Goal: Information Seeking & Learning: Learn about a topic

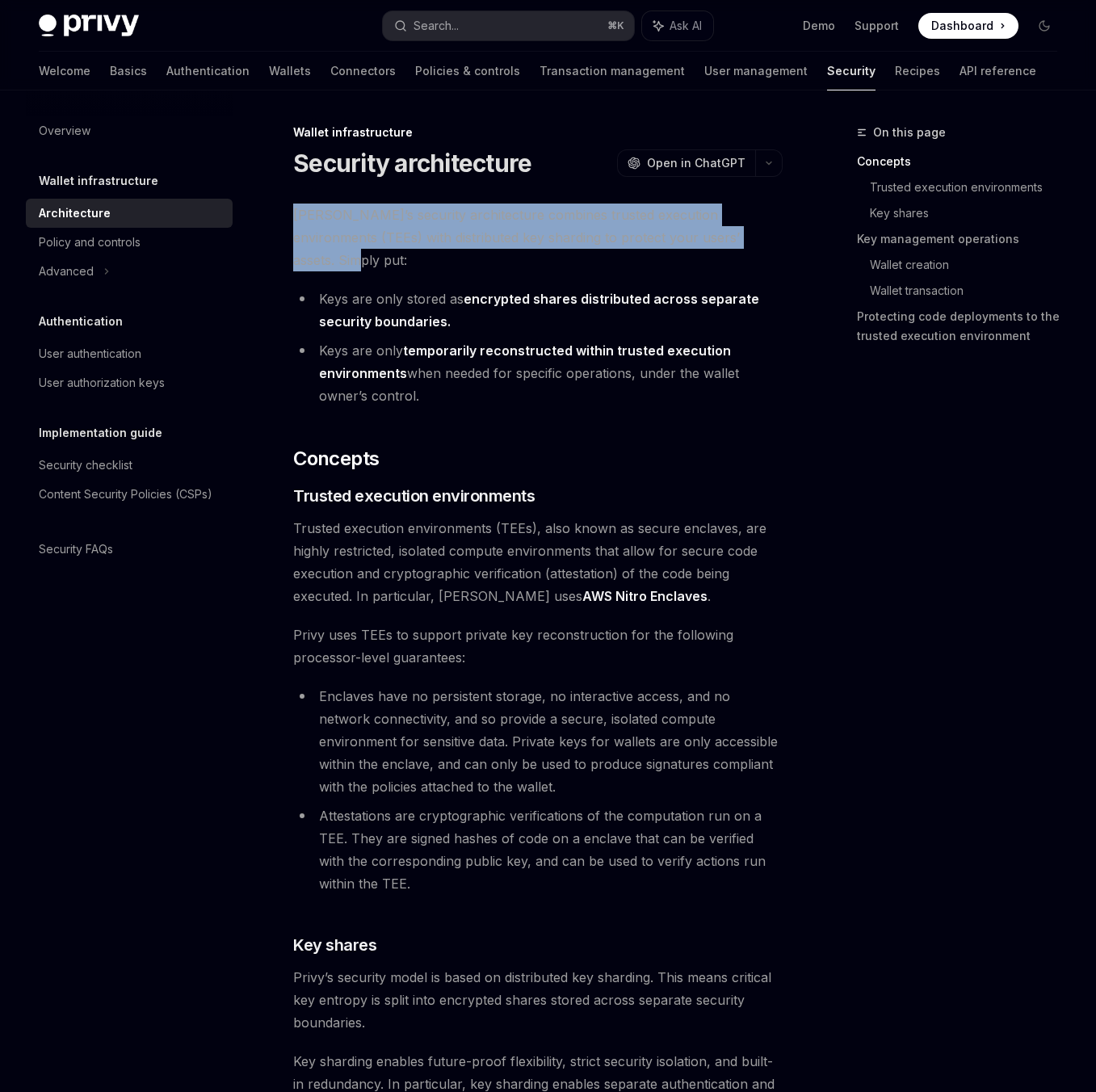
drag, startPoint x: 288, startPoint y: 221, endPoint x: 754, endPoint y: 234, distance: 466.2
click at [754, 234] on span "[PERSON_NAME]’s security architecture combines trusted execution environments (…" at bounding box center [537, 237] width 489 height 68
drag, startPoint x: 754, startPoint y: 234, endPoint x: 303, endPoint y: 220, distance: 451.2
click at [303, 220] on span "[PERSON_NAME]’s security architecture combines trusted execution environments (…" at bounding box center [537, 237] width 489 height 68
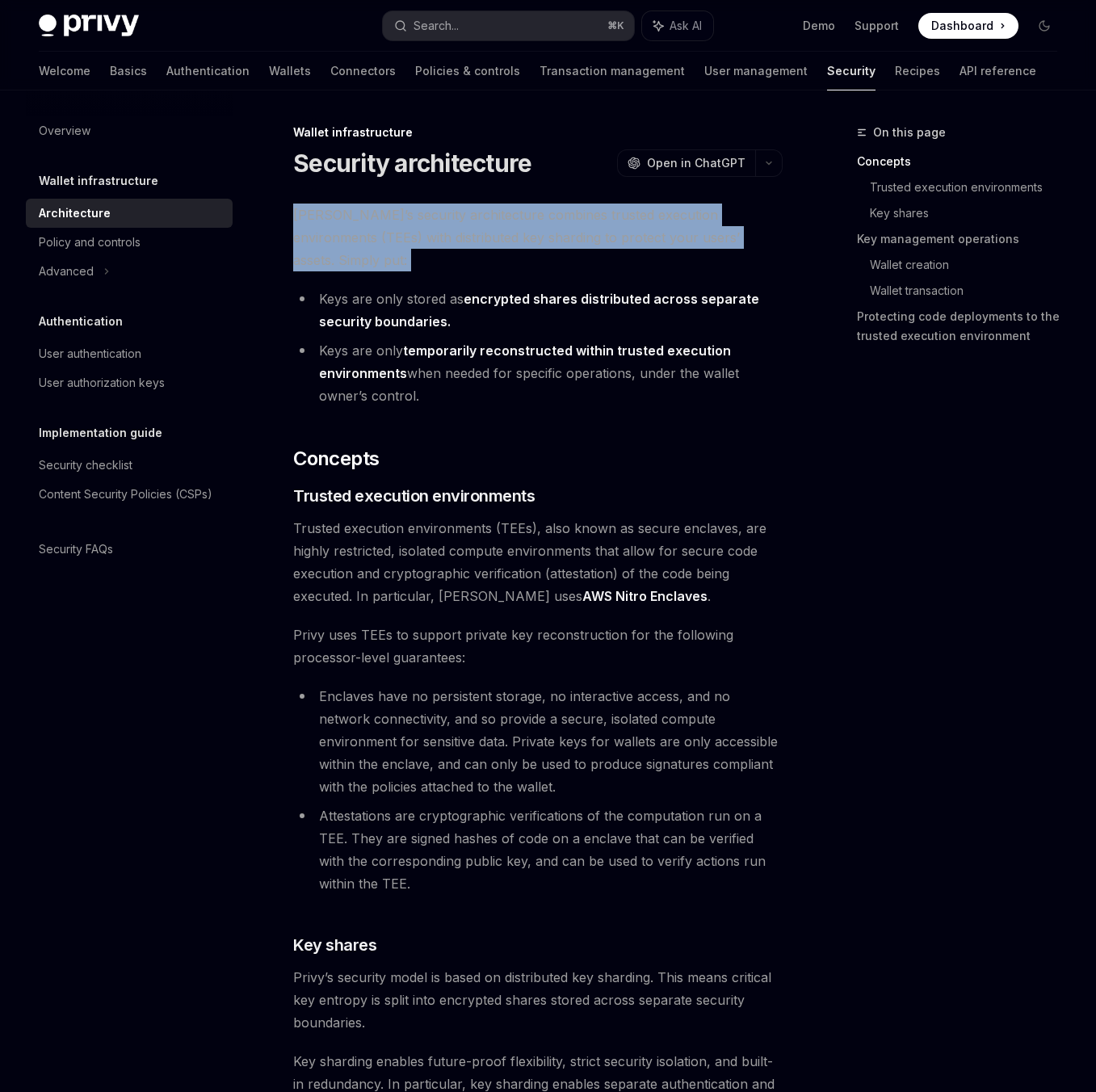
click at [303, 220] on span "[PERSON_NAME]’s security architecture combines trusted execution environments (…" at bounding box center [537, 237] width 489 height 68
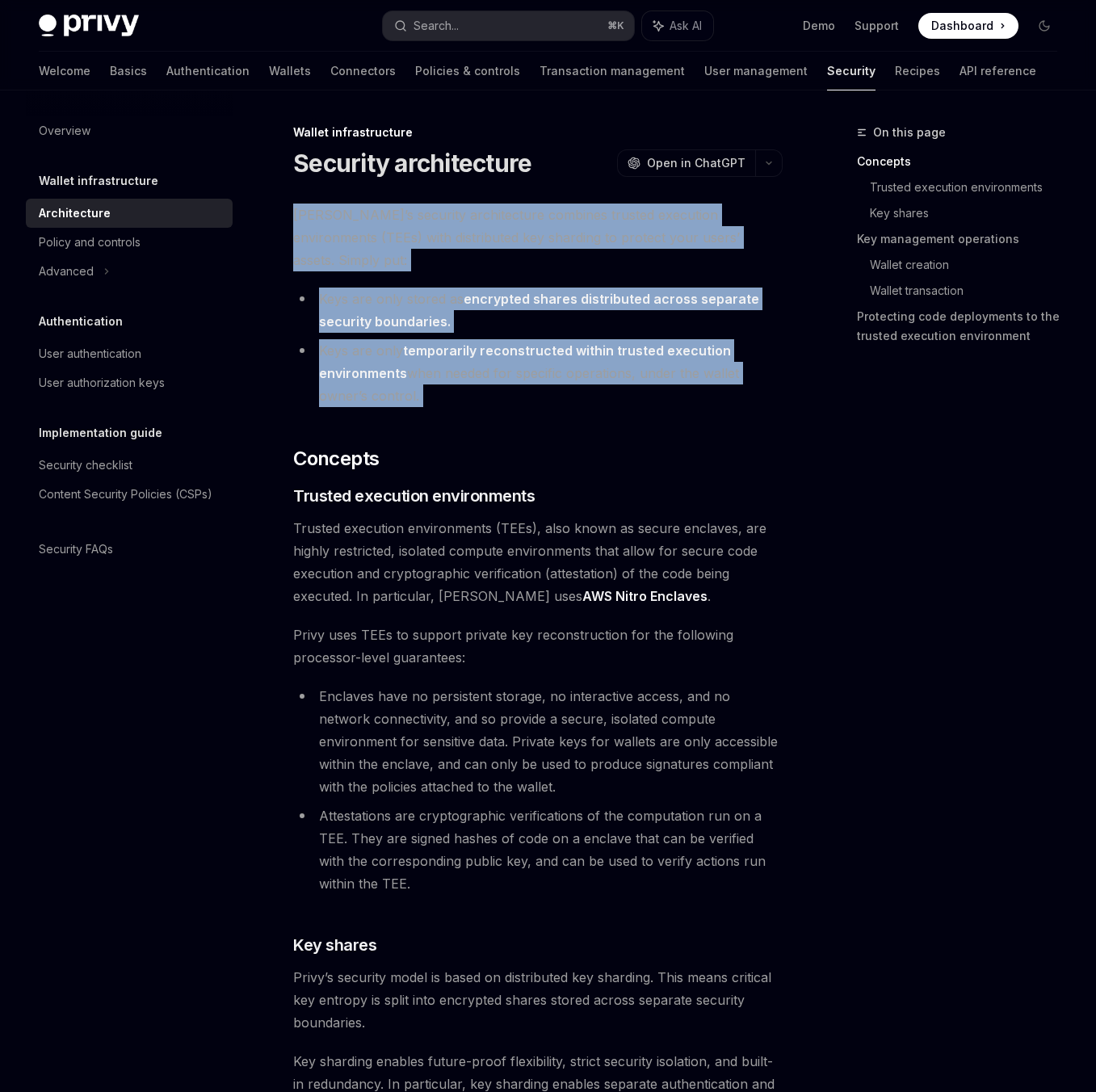
drag, startPoint x: 303, startPoint y: 220, endPoint x: 637, endPoint y: 375, distance: 368.2
click at [637, 375] on li "Keys are only temporarily reconstructed within trusted execution environments w…" at bounding box center [537, 373] width 489 height 68
drag, startPoint x: 637, startPoint y: 375, endPoint x: 303, endPoint y: 217, distance: 369.5
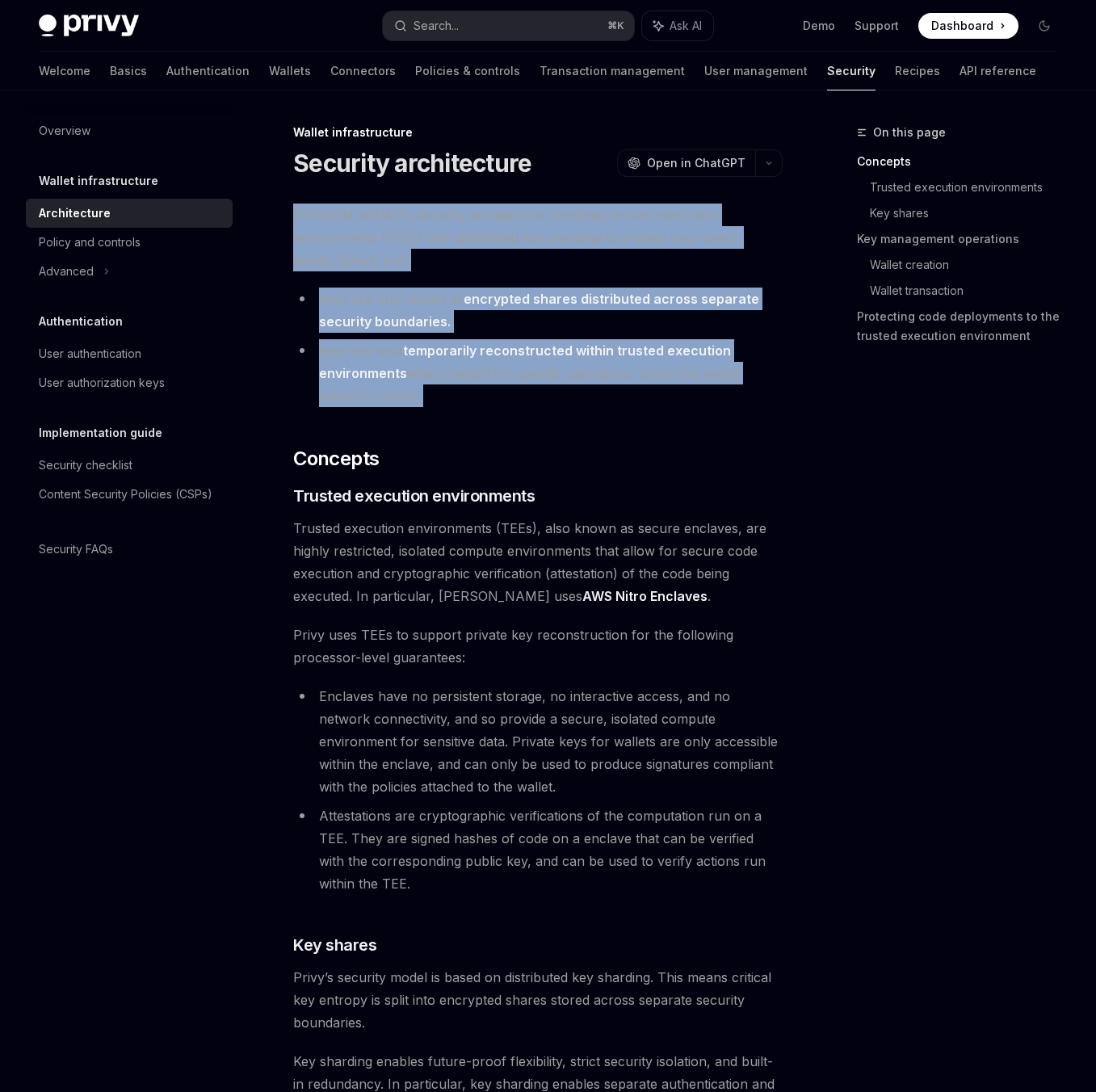
click at [303, 217] on span "[PERSON_NAME]’s security architecture combines trusted execution environments (…" at bounding box center [537, 237] width 489 height 68
drag, startPoint x: 303, startPoint y: 217, endPoint x: 518, endPoint y: 377, distance: 268.0
click at [518, 377] on li "Keys are only temporarily reconstructed within trusted execution environments w…" at bounding box center [537, 373] width 489 height 68
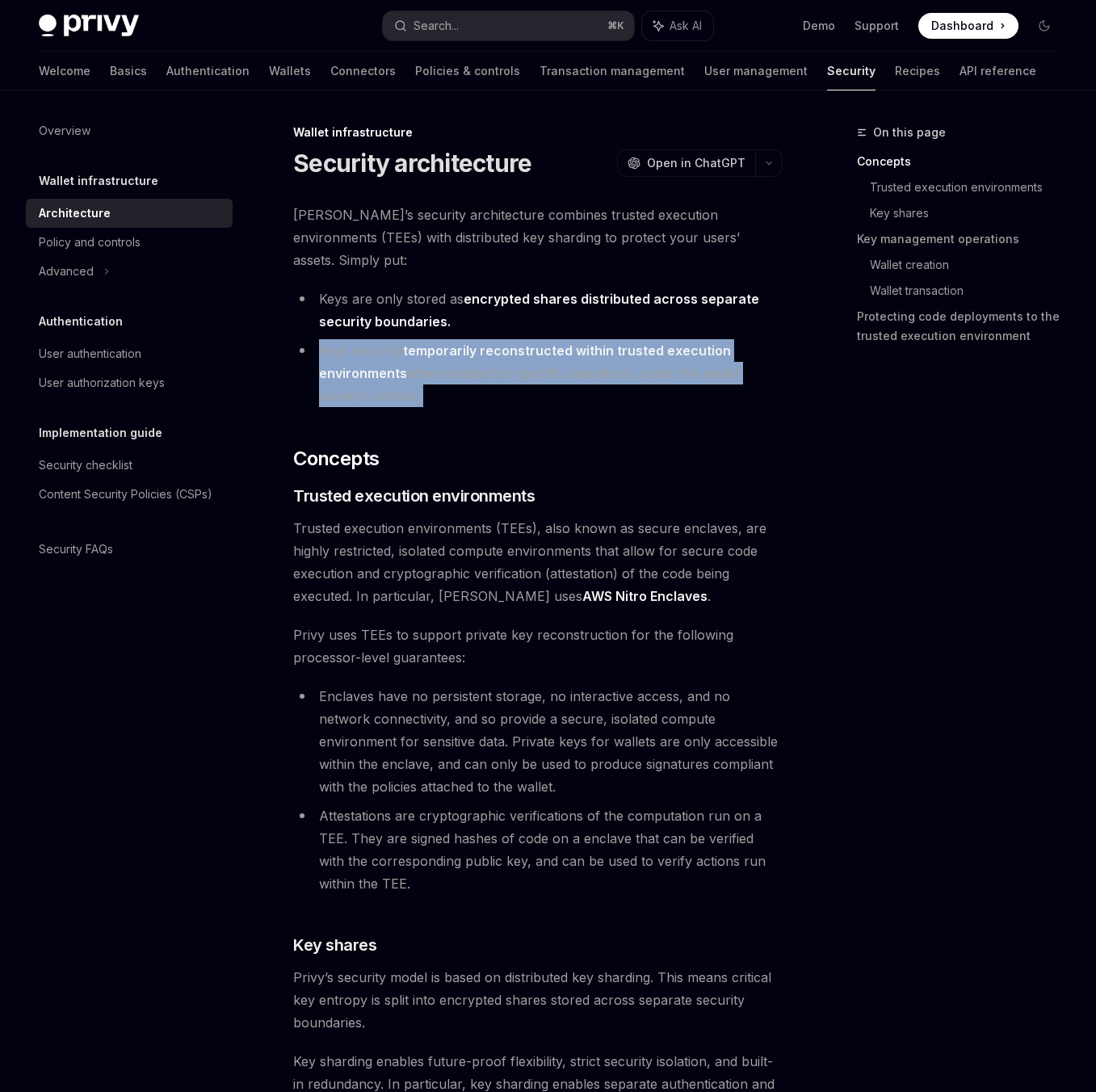
drag, startPoint x: 518, startPoint y: 377, endPoint x: 331, endPoint y: 325, distance: 194.1
click at [331, 339] on li "Keys are only temporarily reconstructed within trusted execution environments w…" at bounding box center [537, 373] width 489 height 68
drag, startPoint x: 331, startPoint y: 325, endPoint x: 349, endPoint y: 338, distance: 22.2
click at [379, 345] on li "Keys are only temporarily reconstructed within trusted execution environments w…" at bounding box center [537, 373] width 489 height 68
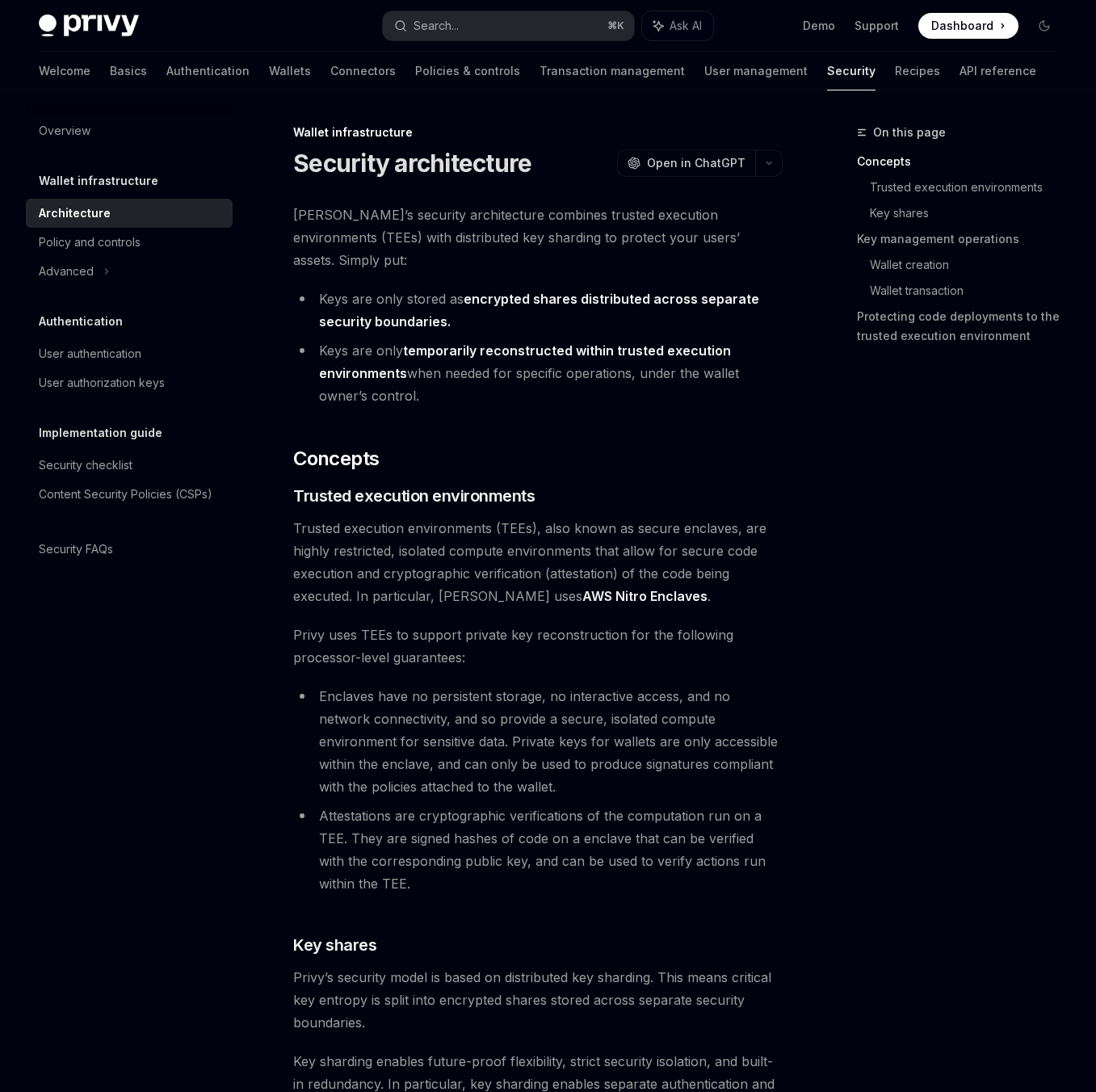
click at [329, 339] on li "Keys are only temporarily reconstructed within trusted execution environments w…" at bounding box center [537, 373] width 489 height 68
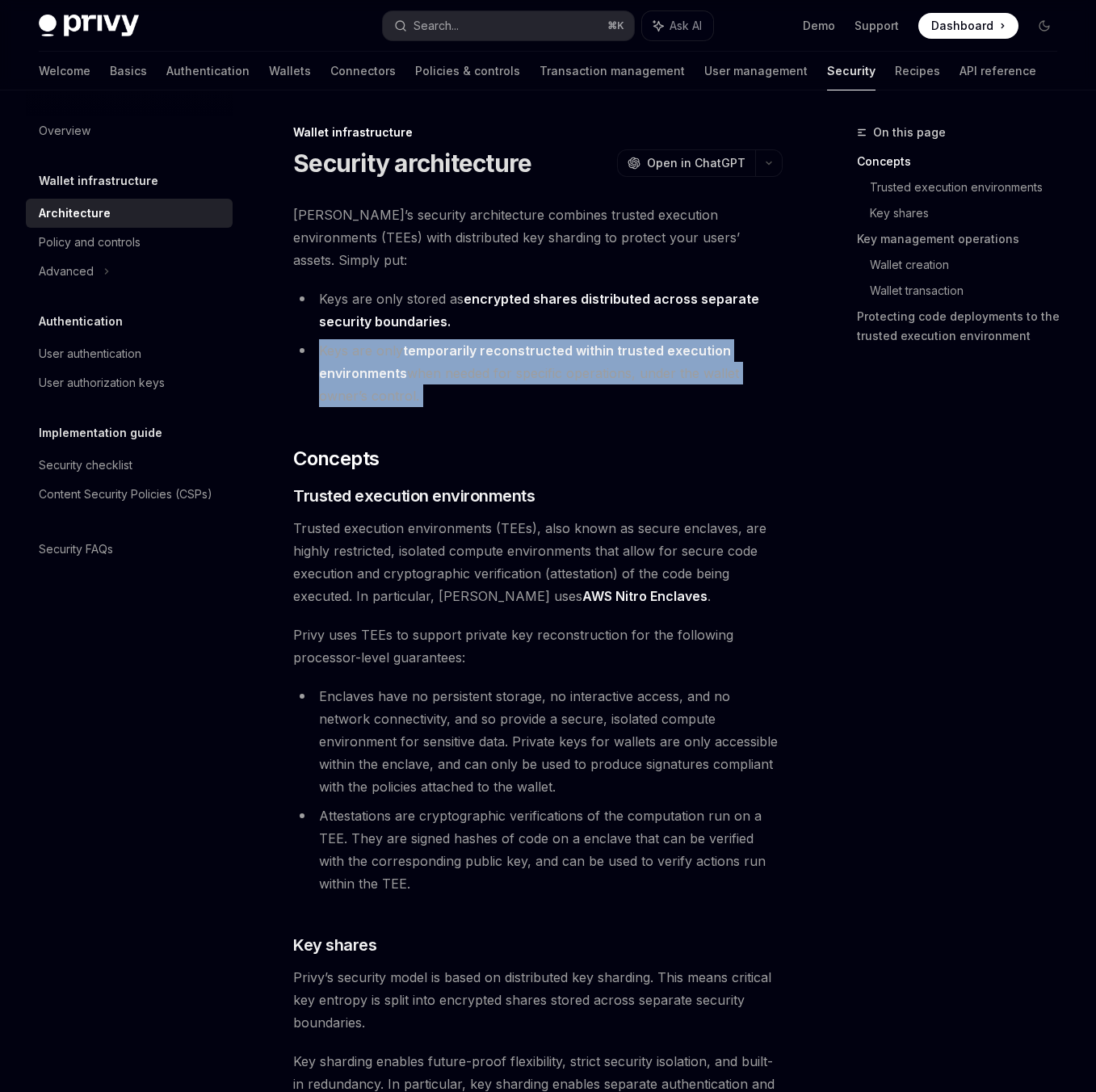
drag, startPoint x: 329, startPoint y: 331, endPoint x: 461, endPoint y: 379, distance: 140.5
click at [461, 379] on li "Keys are only temporarily reconstructed within trusted execution environments w…" at bounding box center [537, 373] width 489 height 68
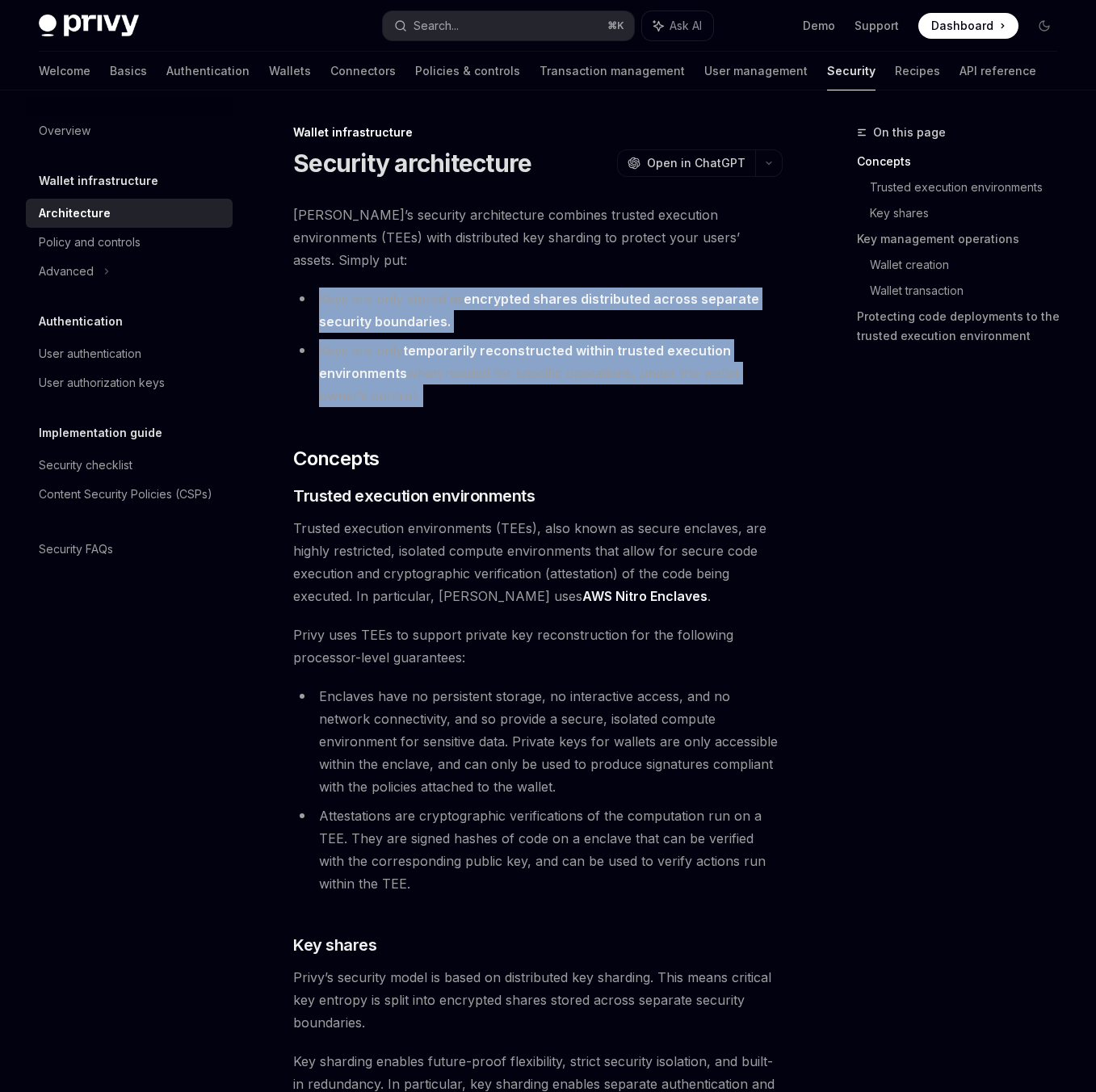
drag, startPoint x: 461, startPoint y: 379, endPoint x: 318, endPoint y: 283, distance: 172.2
click at [318, 288] on ul "Keys are only stored as encrypted shares distributed across separate security b…" at bounding box center [537, 347] width 489 height 119
click at [318, 288] on li "Keys are only stored as encrypted shares distributed across separate security b…" at bounding box center [537, 311] width 489 height 45
drag, startPoint x: 318, startPoint y: 283, endPoint x: 488, endPoint y: 367, distance: 189.6
click at [488, 367] on ul "Keys are only stored as encrypted shares distributed across separate security b…" at bounding box center [537, 347] width 489 height 119
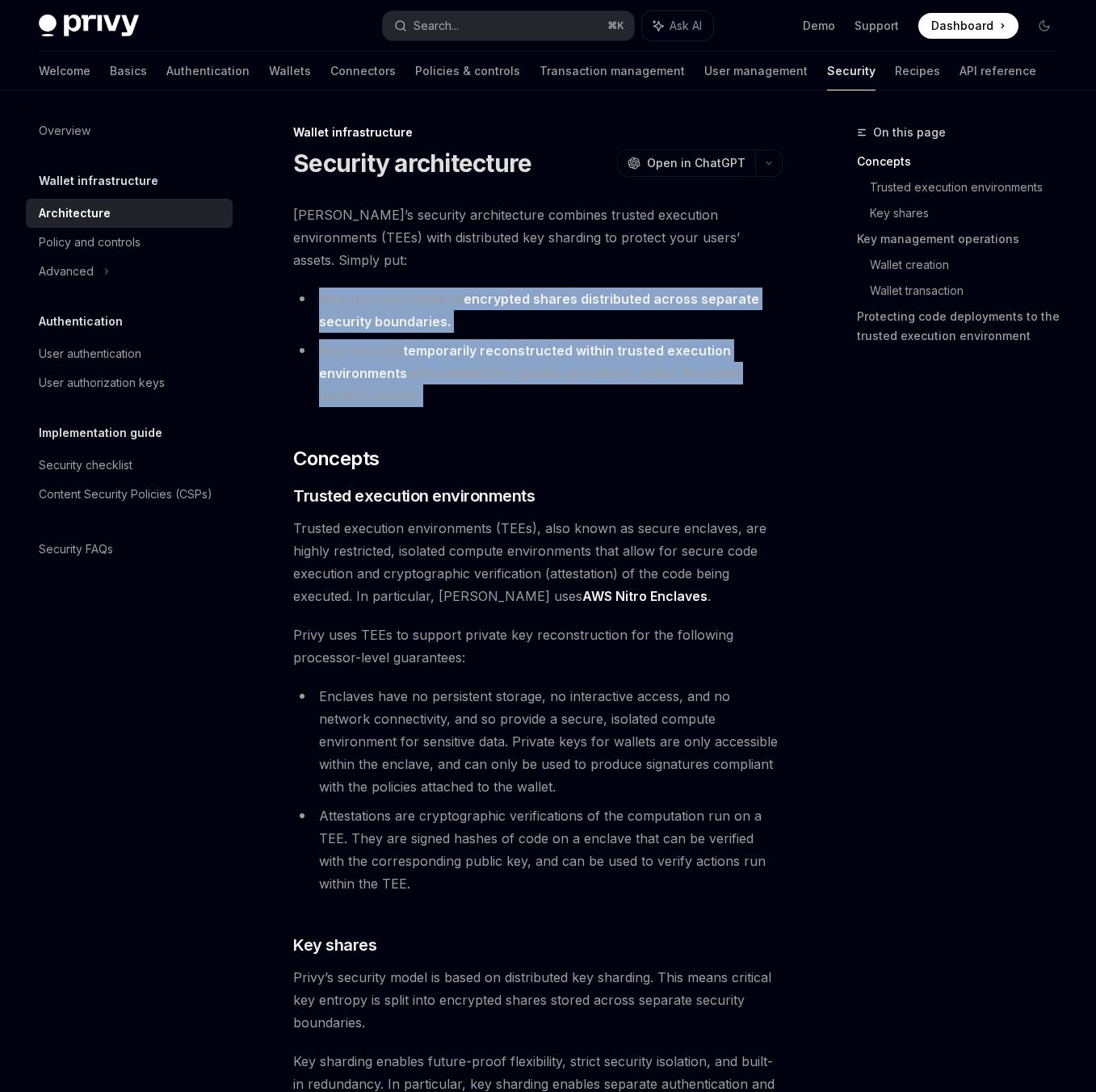
click at [488, 367] on li "Keys are only temporarily reconstructed within trusted execution environments w…" at bounding box center [537, 373] width 489 height 68
drag, startPoint x: 488, startPoint y: 367, endPoint x: 317, endPoint y: 283, distance: 190.5
click at [317, 288] on ul "Keys are only stored as encrypted shares distributed across separate security b…" at bounding box center [537, 347] width 489 height 119
click at [317, 288] on li "Keys are only stored as encrypted shares distributed across separate security b…" at bounding box center [537, 311] width 489 height 45
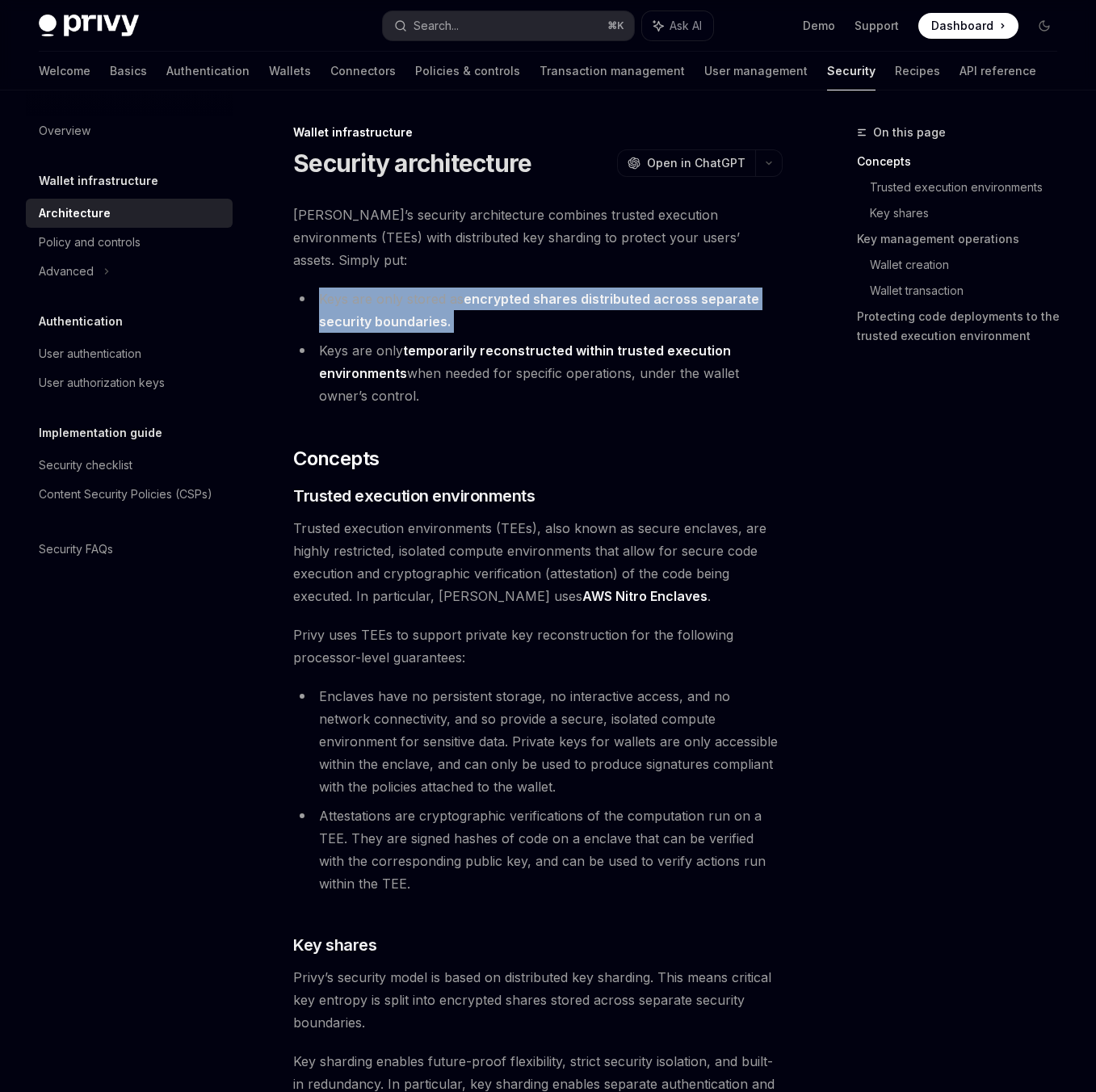
drag, startPoint x: 317, startPoint y: 283, endPoint x: 466, endPoint y: 303, distance: 150.3
click at [466, 303] on li "Keys are only stored as encrypted shares distributed across separate security b…" at bounding box center [537, 311] width 489 height 45
drag, startPoint x: 466, startPoint y: 303, endPoint x: 312, endPoint y: 277, distance: 156.2
click at [312, 288] on li "Keys are only stored as encrypted shares distributed across separate security b…" at bounding box center [537, 311] width 489 height 45
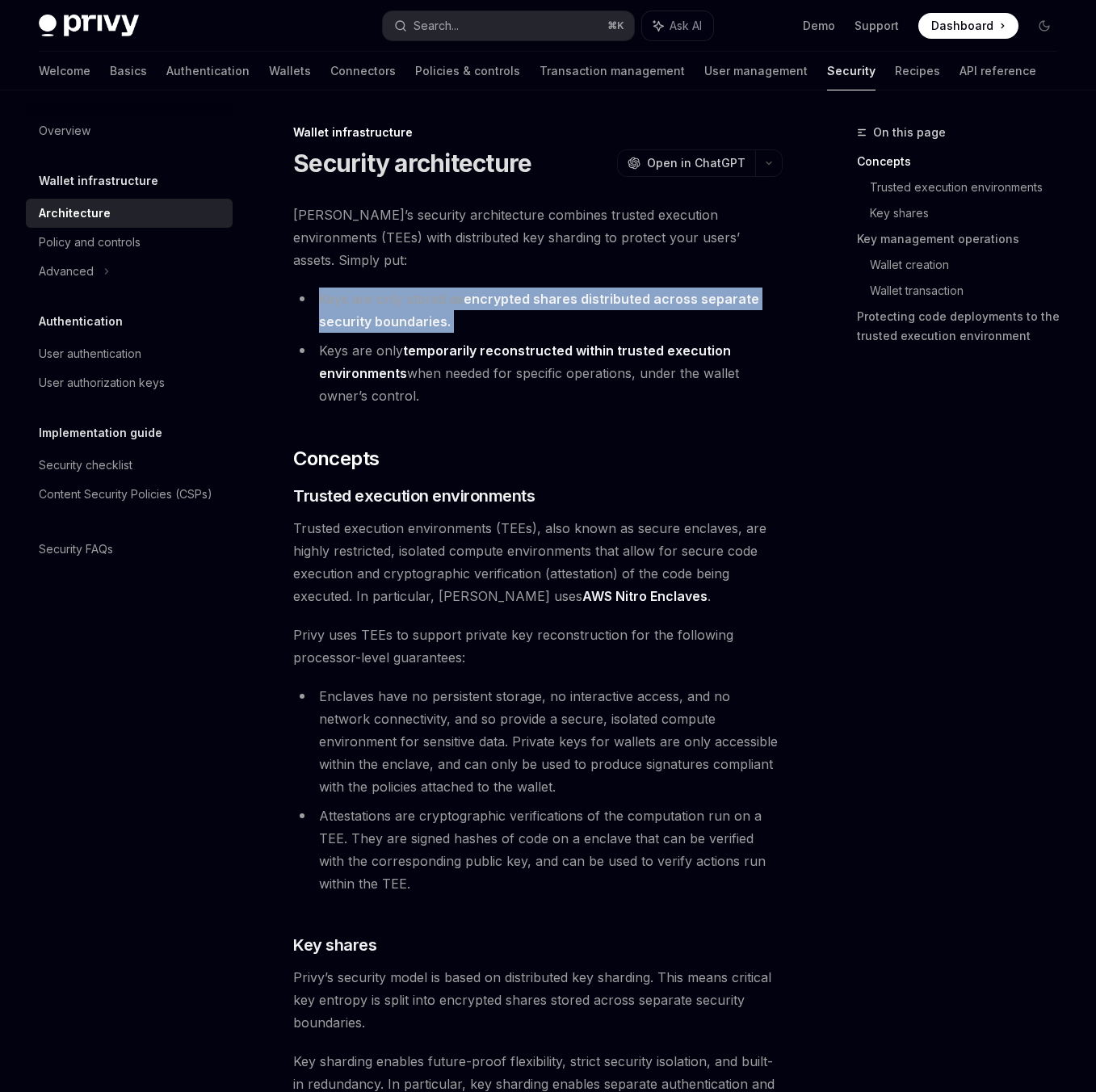
click at [312, 288] on li "Keys are only stored as encrypted shares distributed across separate security b…" at bounding box center [537, 311] width 489 height 45
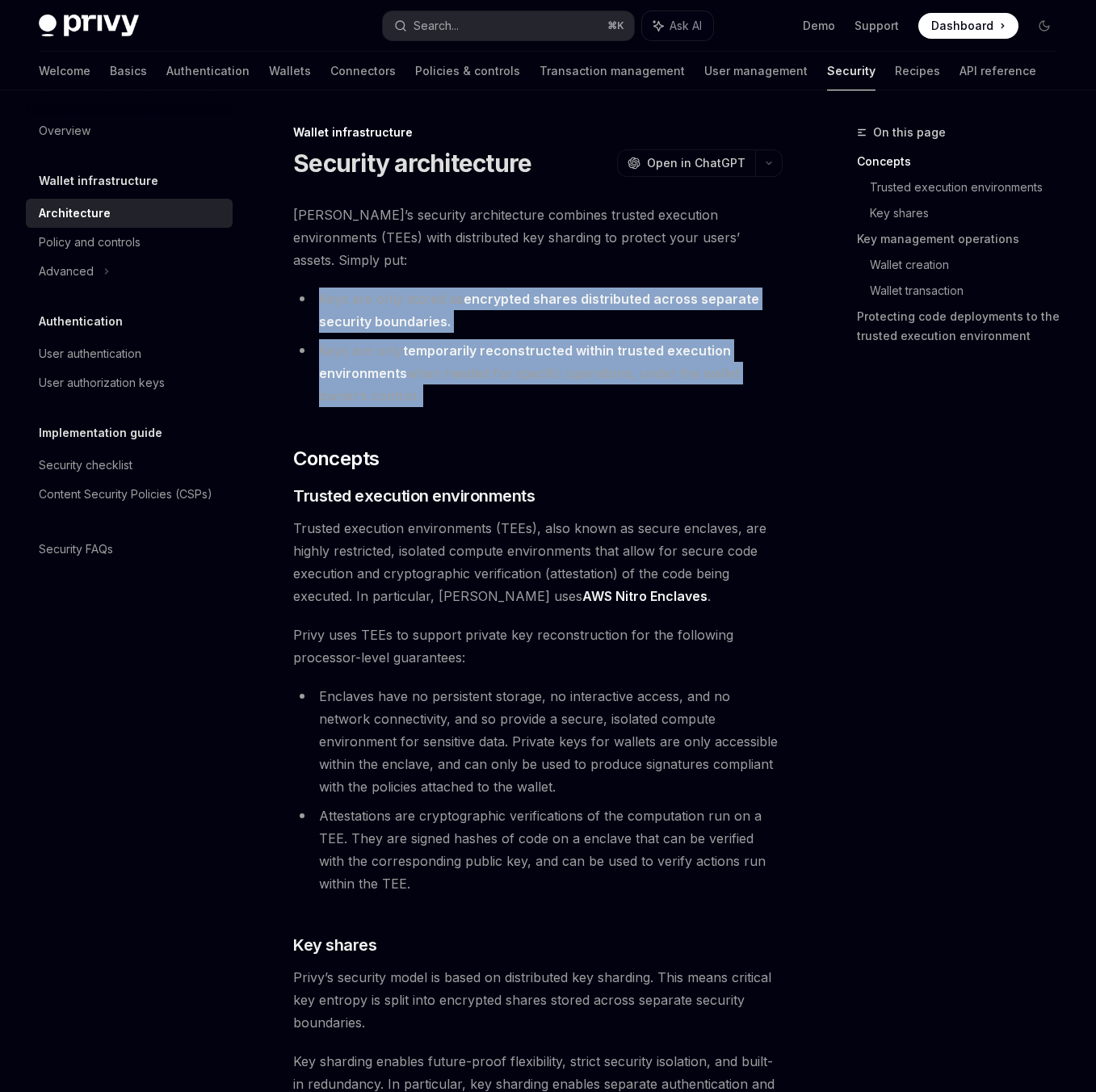
drag, startPoint x: 312, startPoint y: 277, endPoint x: 556, endPoint y: 382, distance: 265.6
click at [556, 382] on ul "Keys are only stored as encrypted shares distributed across separate security b…" at bounding box center [537, 347] width 489 height 119
click at [556, 382] on li "Keys are only temporarily reconstructed within trusted execution environments w…" at bounding box center [537, 373] width 489 height 68
drag, startPoint x: 556, startPoint y: 382, endPoint x: 293, endPoint y: 262, distance: 289.1
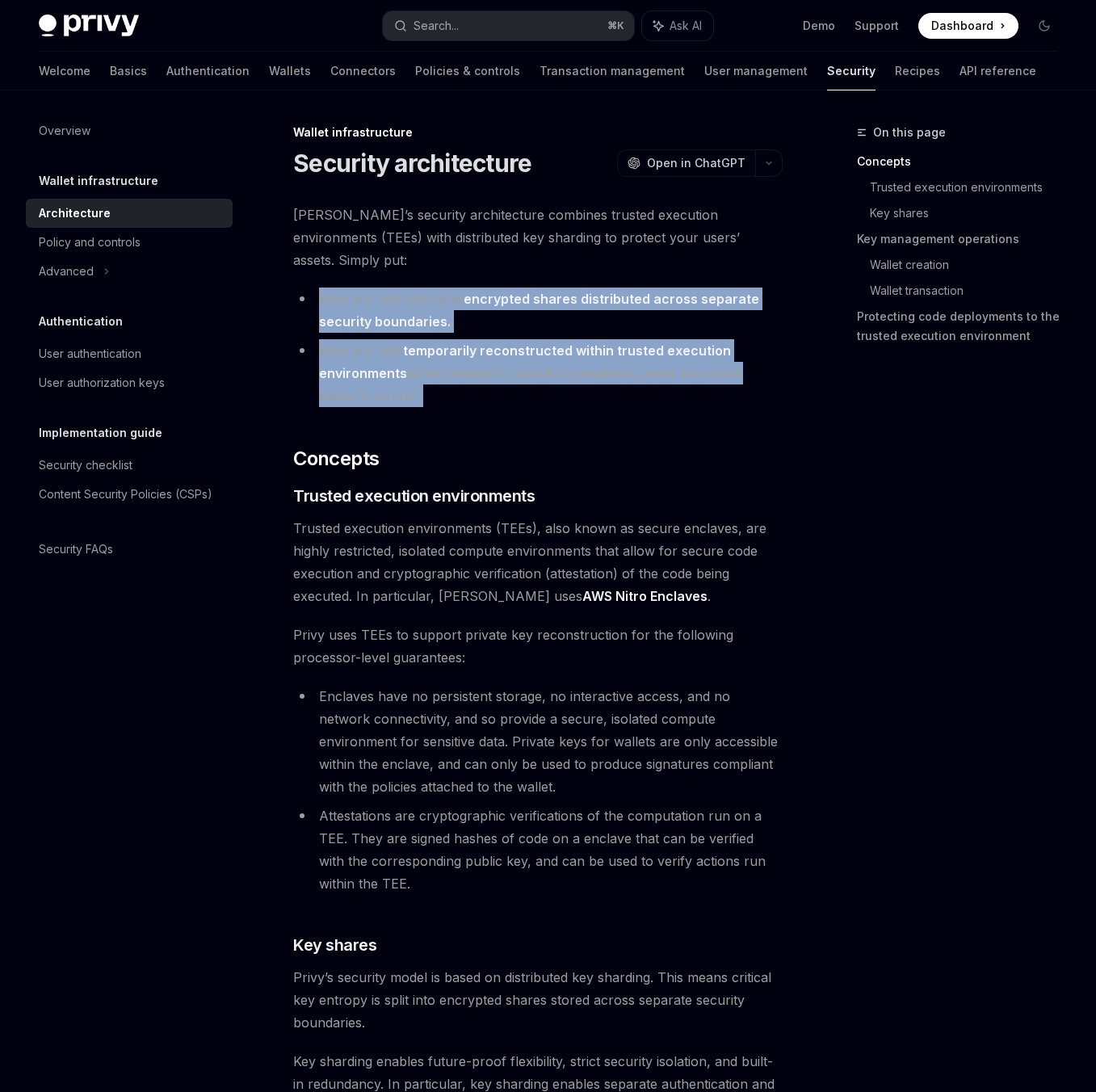
drag, startPoint x: 293, startPoint y: 262, endPoint x: 442, endPoint y: 365, distance: 181.1
click at [442, 365] on li "Keys are only temporarily reconstructed within trusted execution environments w…" at bounding box center [537, 373] width 489 height 68
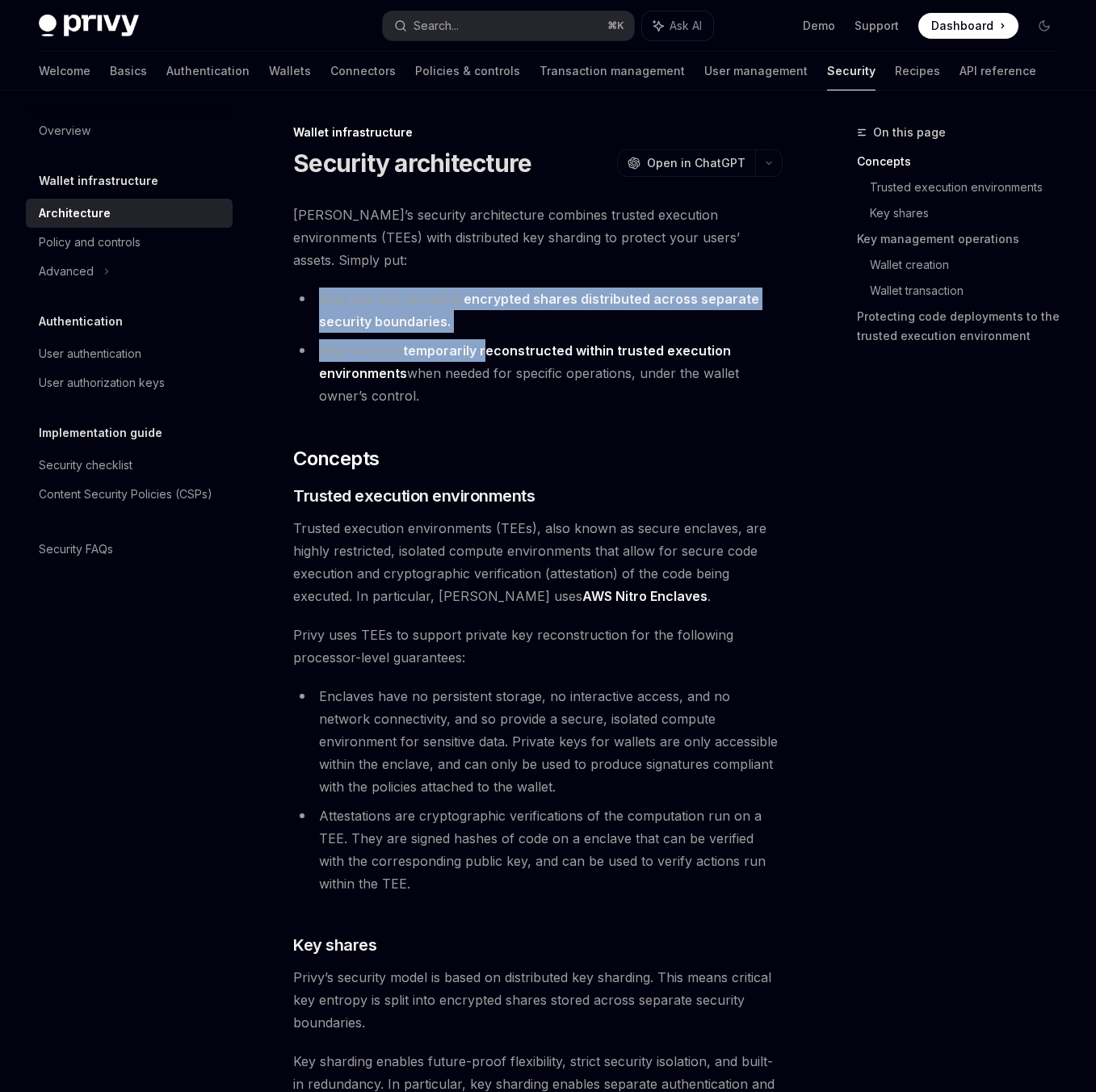
drag, startPoint x: 487, startPoint y: 317, endPoint x: 319, endPoint y: 272, distance: 173.9
click at [319, 288] on ul "Keys are only stored as encrypted shares distributed across separate security b…" at bounding box center [537, 347] width 489 height 119
click at [319, 288] on li "Keys are only stored as encrypted shares distributed across separate security b…" at bounding box center [537, 311] width 489 height 45
drag, startPoint x: 319, startPoint y: 272, endPoint x: 470, endPoint y: 303, distance: 154.1
click at [470, 303] on li "Keys are only stored as encrypted shares distributed across separate security b…" at bounding box center [537, 311] width 489 height 45
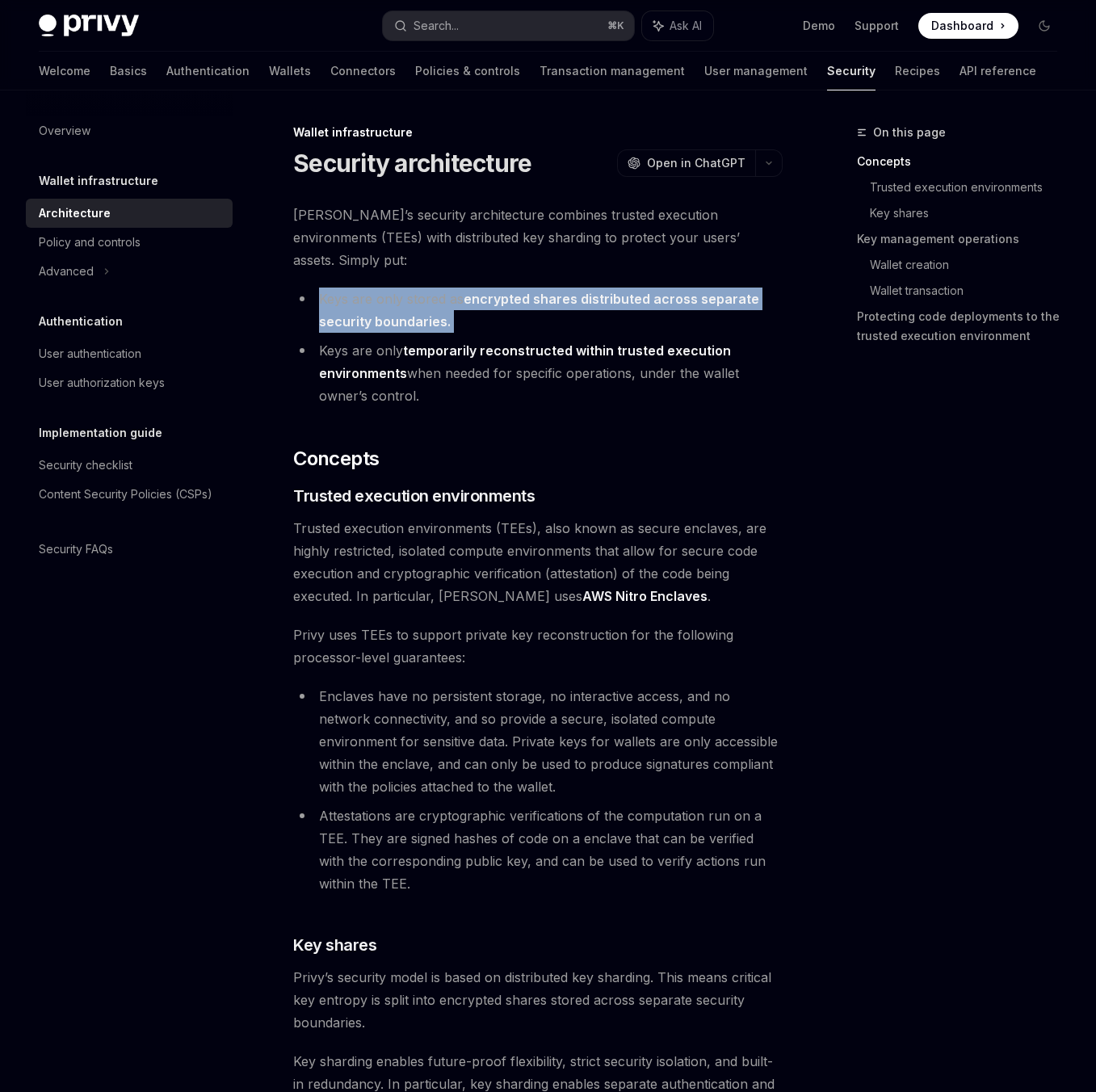
click at [470, 303] on li "Keys are only stored as encrypted shares distributed across separate security b…" at bounding box center [537, 311] width 489 height 45
drag, startPoint x: 470, startPoint y: 303, endPoint x: 470, endPoint y: 367, distance: 64.0
click at [470, 367] on ul "Keys are only stored as encrypted shares distributed across separate security b…" at bounding box center [537, 347] width 489 height 119
click at [470, 367] on li "Keys are only temporarily reconstructed within trusted execution environments w…" at bounding box center [537, 373] width 489 height 68
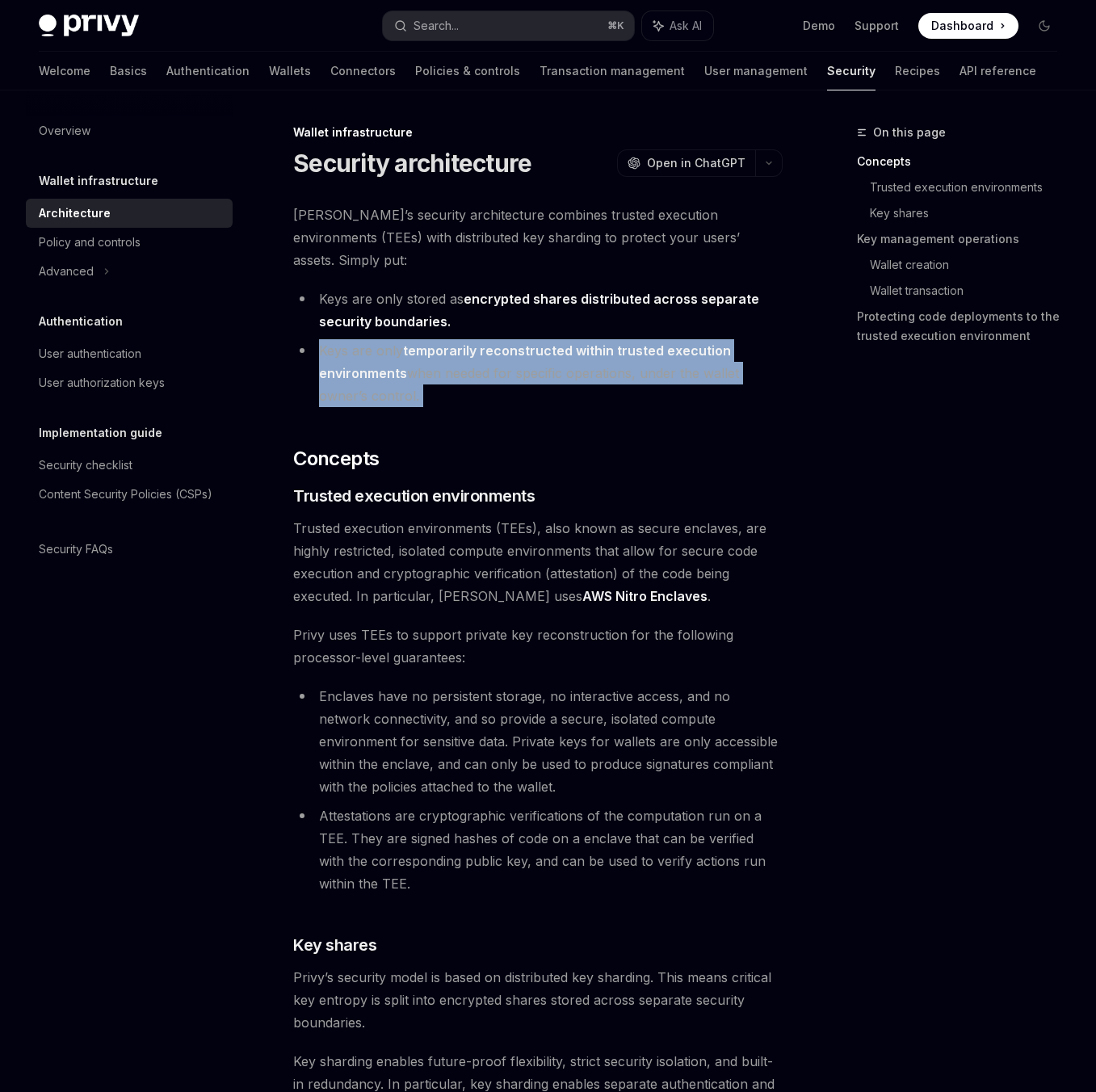
drag, startPoint x: 470, startPoint y: 367, endPoint x: 490, endPoint y: 310, distance: 60.4
click at [490, 310] on ul "Keys are only stored as encrypted shares distributed across separate security b…" at bounding box center [537, 347] width 489 height 119
click at [490, 310] on li "Keys are only stored as encrypted shares distributed across separate security b…" at bounding box center [537, 311] width 489 height 45
drag, startPoint x: 490, startPoint y: 310, endPoint x: 499, endPoint y: 377, distance: 67.6
click at [499, 377] on ul "Keys are only stored as encrypted shares distributed across separate security b…" at bounding box center [537, 347] width 489 height 119
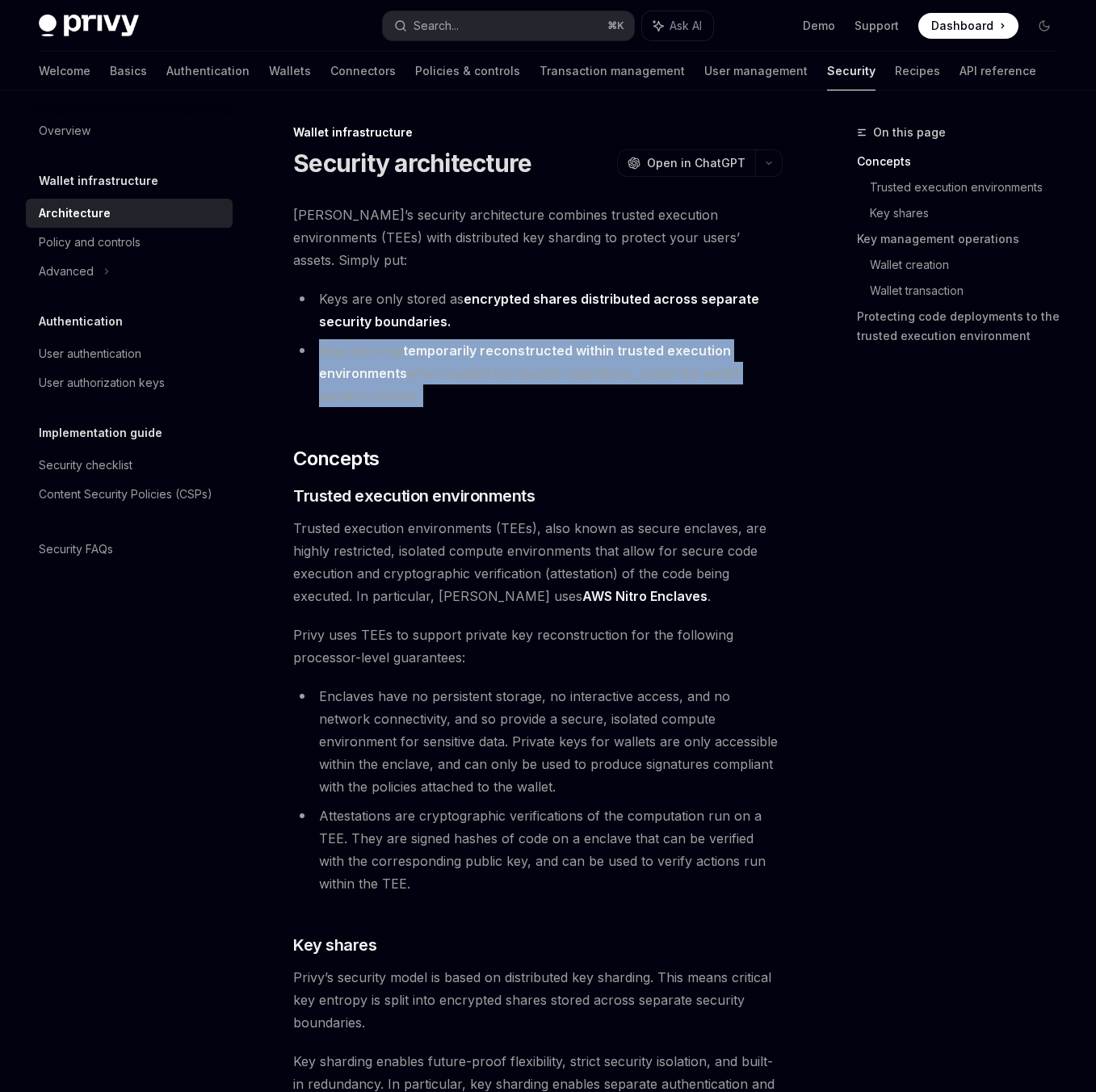
click at [499, 377] on li "Keys are only temporarily reconstructed within trusted execution environments w…" at bounding box center [537, 373] width 489 height 68
drag, startPoint x: 499, startPoint y: 377, endPoint x: 504, endPoint y: 317, distance: 60.2
click at [504, 339] on li "Keys are only temporarily reconstructed within trusted execution environments w…" at bounding box center [537, 373] width 489 height 68
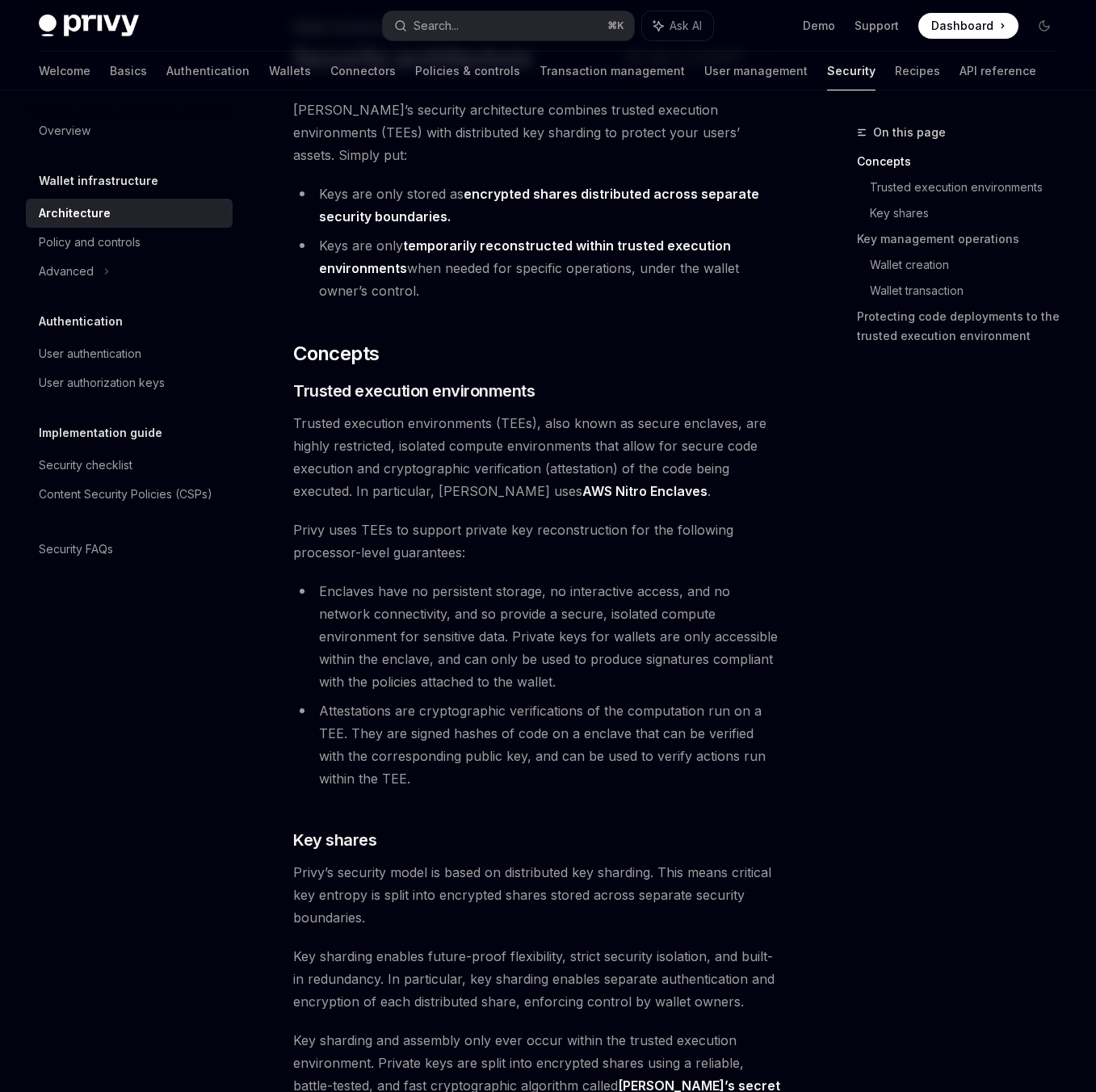
scroll to position [137, 0]
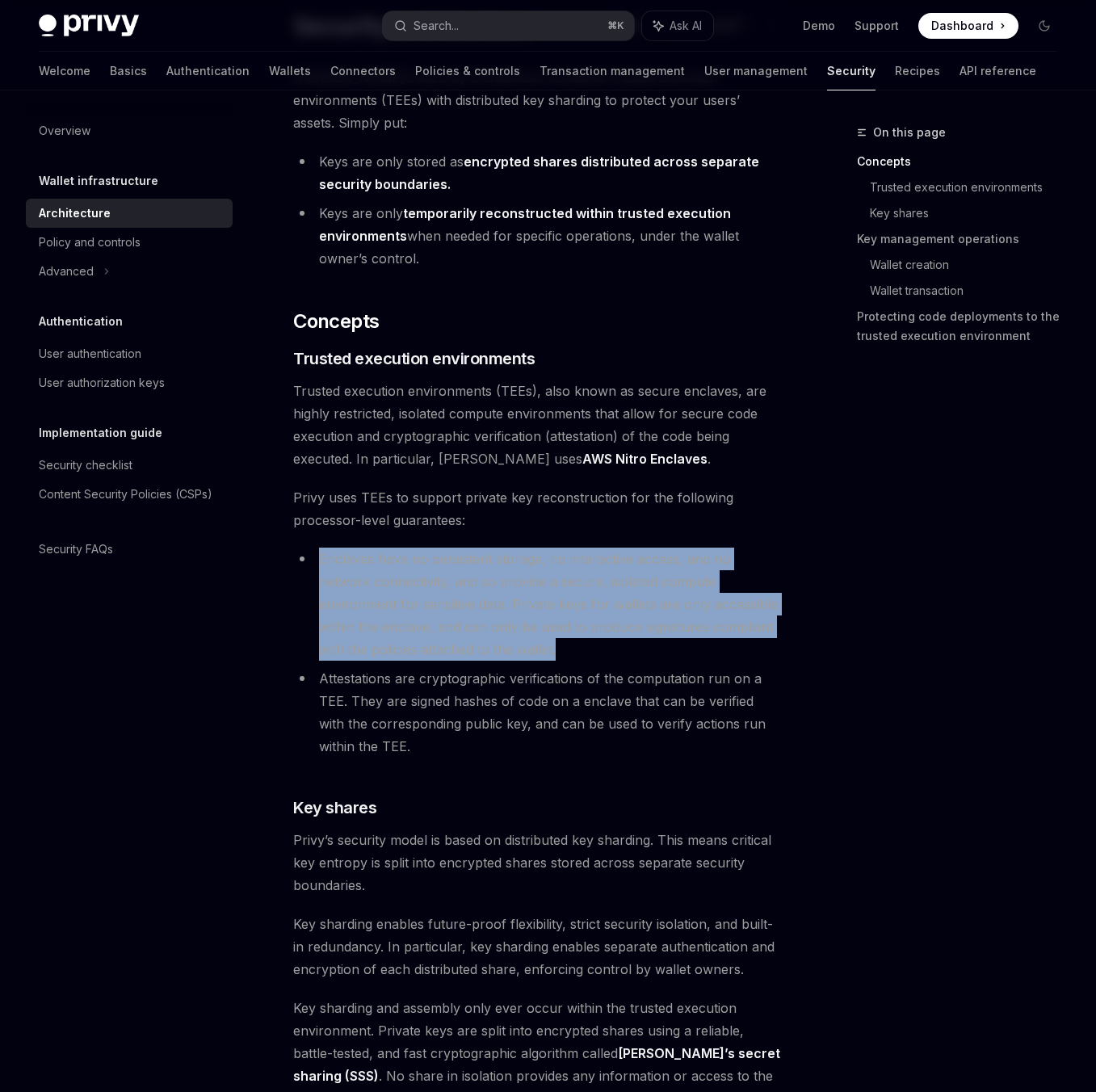
drag, startPoint x: 286, startPoint y: 533, endPoint x: 547, endPoint y: 624, distance: 276.4
click at [547, 624] on li "Enclaves have no persistent storage, no interactive access, and no network conn…" at bounding box center [537, 604] width 489 height 113
drag, startPoint x: 547, startPoint y: 624, endPoint x: 575, endPoint y: 515, distance: 112.5
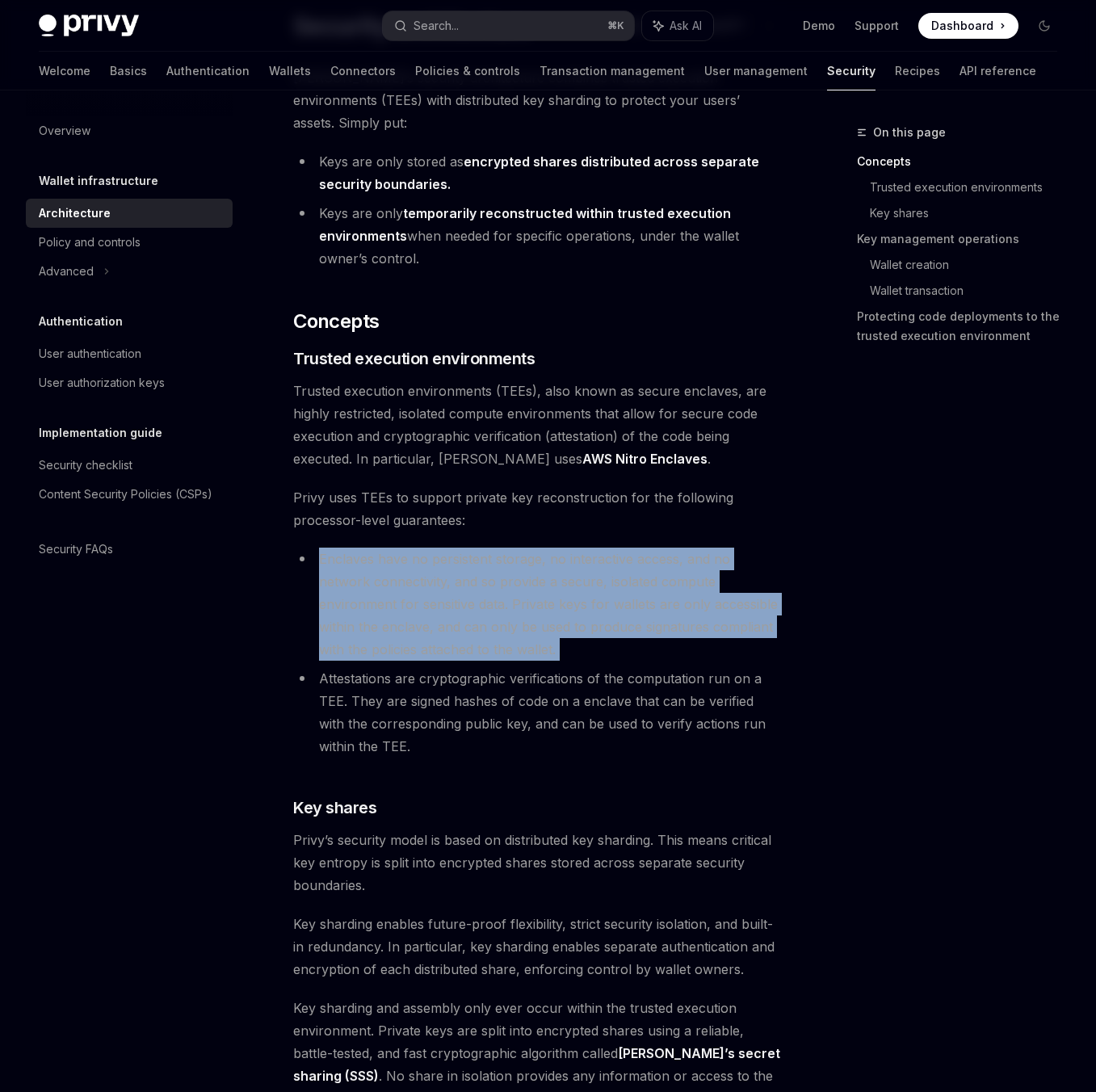
drag, startPoint x: 575, startPoint y: 515, endPoint x: 596, endPoint y: 627, distance: 114.0
click at [596, 627] on li "Enclaves have no persistent storage, no interactive access, and no network conn…" at bounding box center [537, 604] width 489 height 113
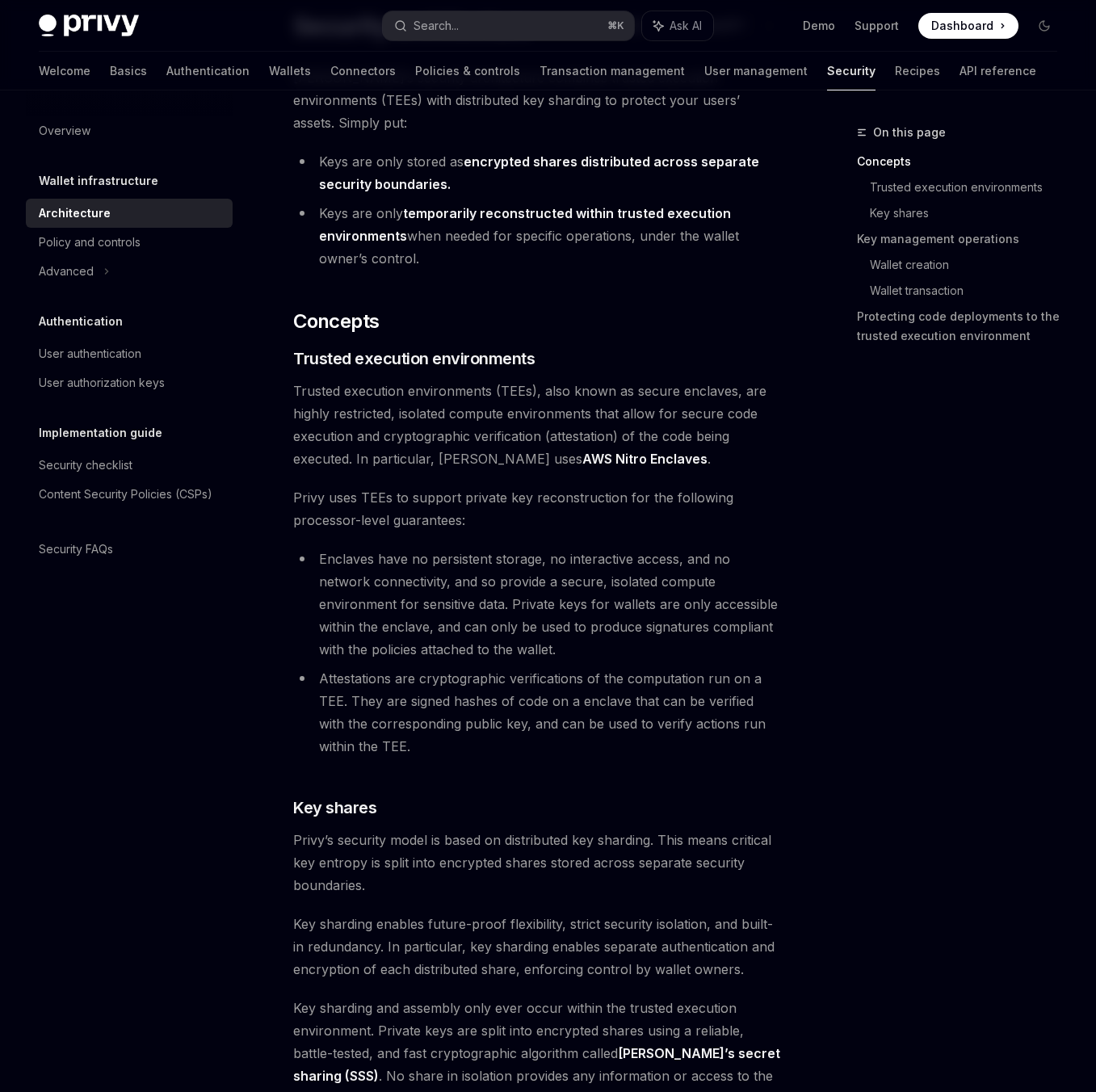
click at [595, 639] on ul "Enclaves have no persistent storage, no interactive access, and no network conn…" at bounding box center [537, 652] width 489 height 210
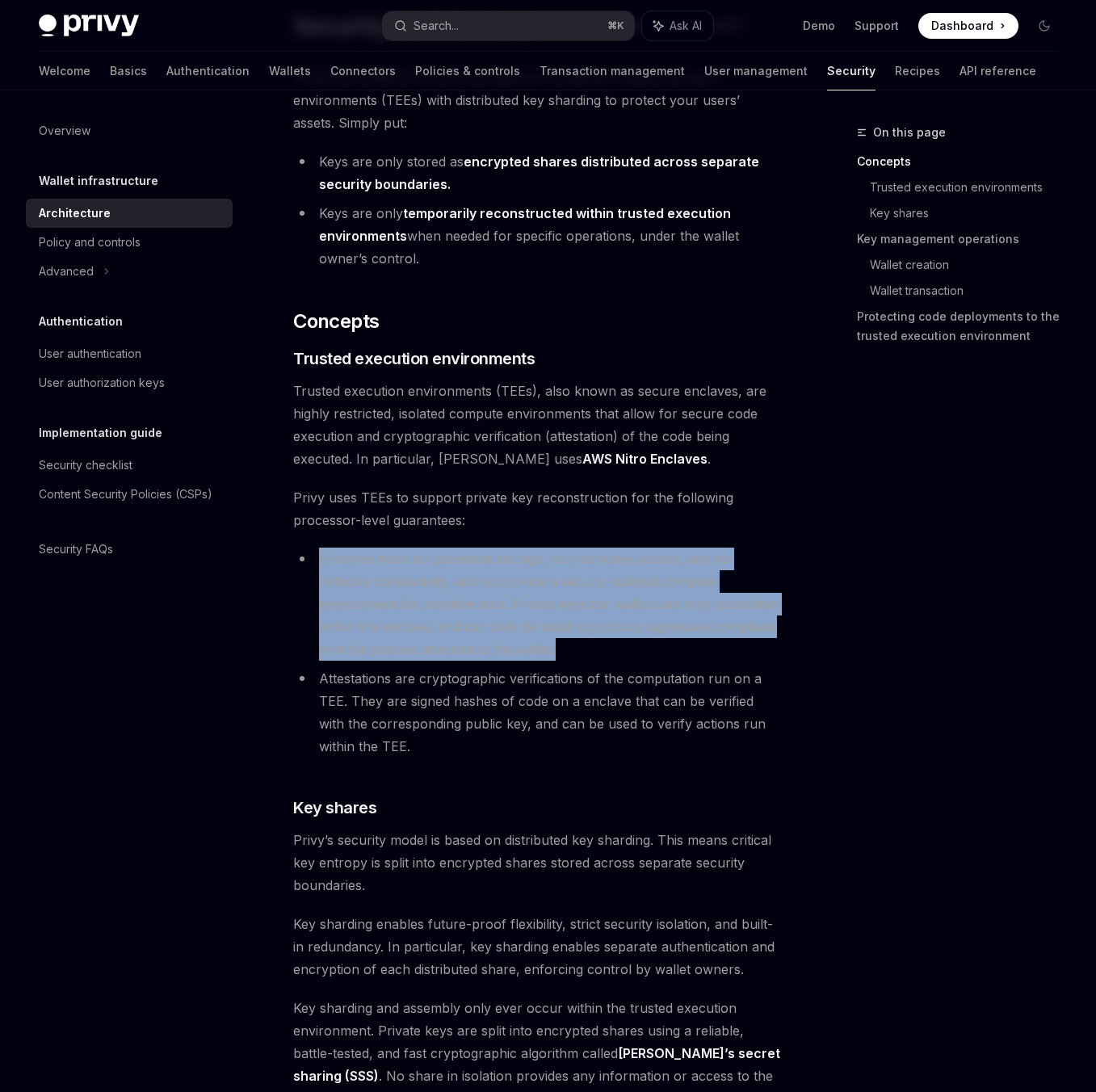
drag, startPoint x: 595, startPoint y: 638, endPoint x: 597, endPoint y: 519, distance: 119.0
drag, startPoint x: 597, startPoint y: 519, endPoint x: 589, endPoint y: 633, distance: 114.3
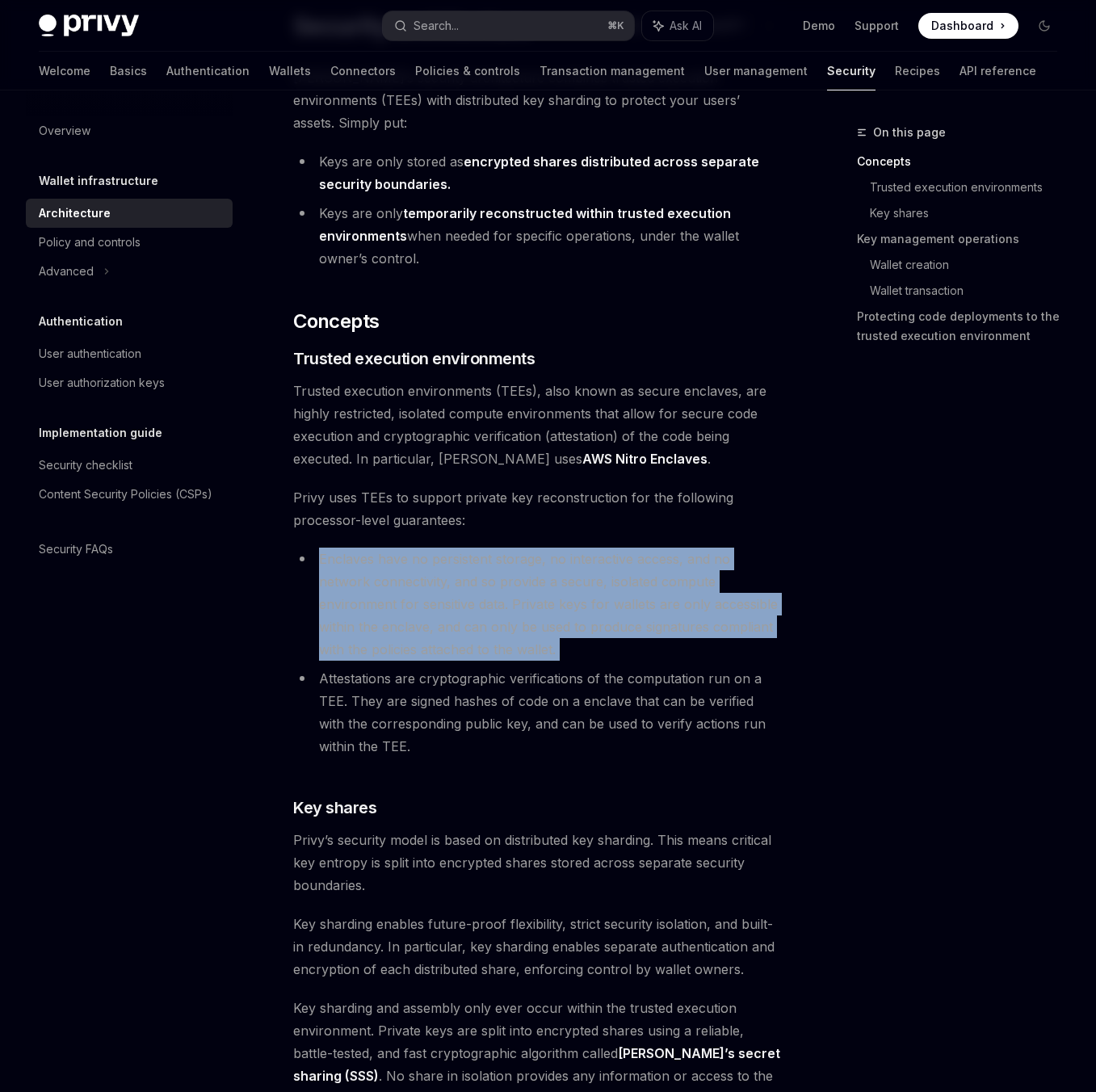
click at [589, 633] on li "Enclaves have no persistent storage, no interactive access, and no network conn…" at bounding box center [537, 604] width 489 height 113
drag, startPoint x: 589, startPoint y: 633, endPoint x: 541, endPoint y: 525, distance: 118.2
click at [541, 548] on li "Enclaves have no persistent storage, no interactive access, and no network conn…" at bounding box center [537, 604] width 489 height 113
drag, startPoint x: 541, startPoint y: 512, endPoint x: 541, endPoint y: 629, distance: 117.0
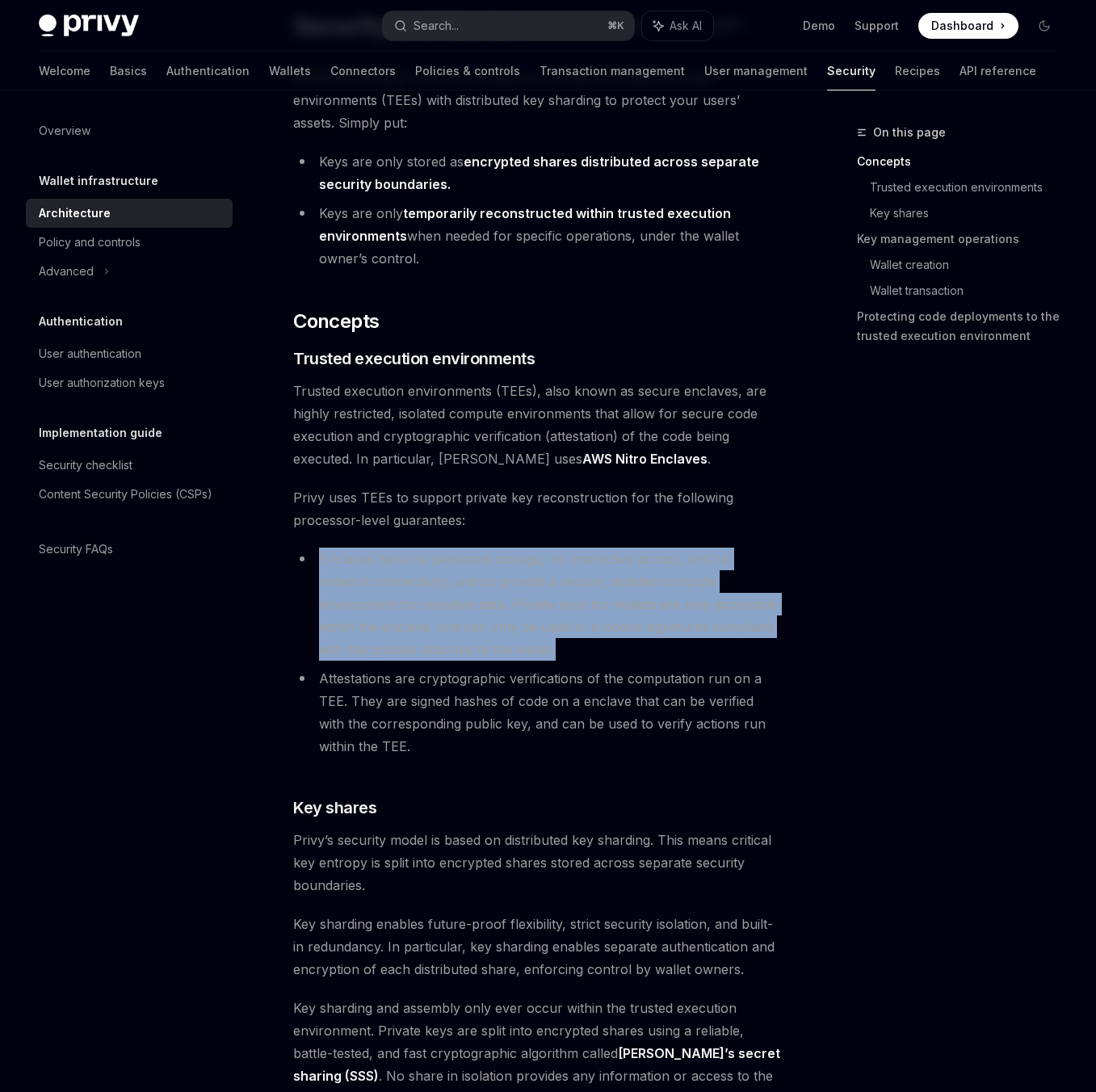
click at [541, 629] on li "Enclaves have no persistent storage, no interactive access, and no network conn…" at bounding box center [537, 604] width 489 height 113
drag, startPoint x: 541, startPoint y: 629, endPoint x: 548, endPoint y: 508, distance: 121.2
click at [548, 508] on span "Privy uses TEEs to support private key reconstruction for the following process…" at bounding box center [537, 509] width 489 height 45
drag
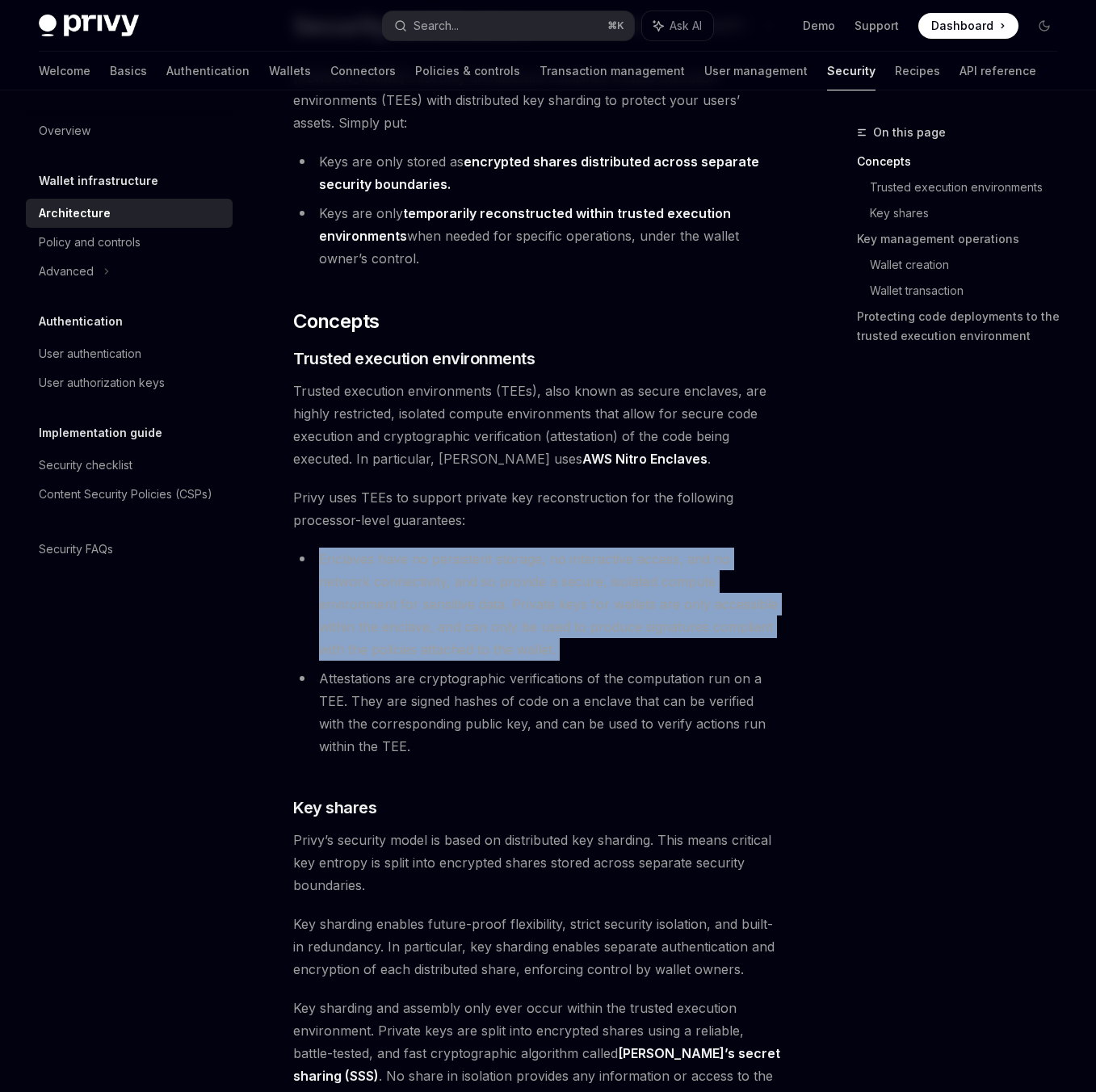
click at [555, 624] on li "Enclaves have no persistent storage, no interactive access, and no network conn…" at bounding box center [537, 604] width 489 height 113
click at [553, 506] on span "Privy uses TEEs to support private key reconstruction for the following process…" at bounding box center [537, 509] width 489 height 45
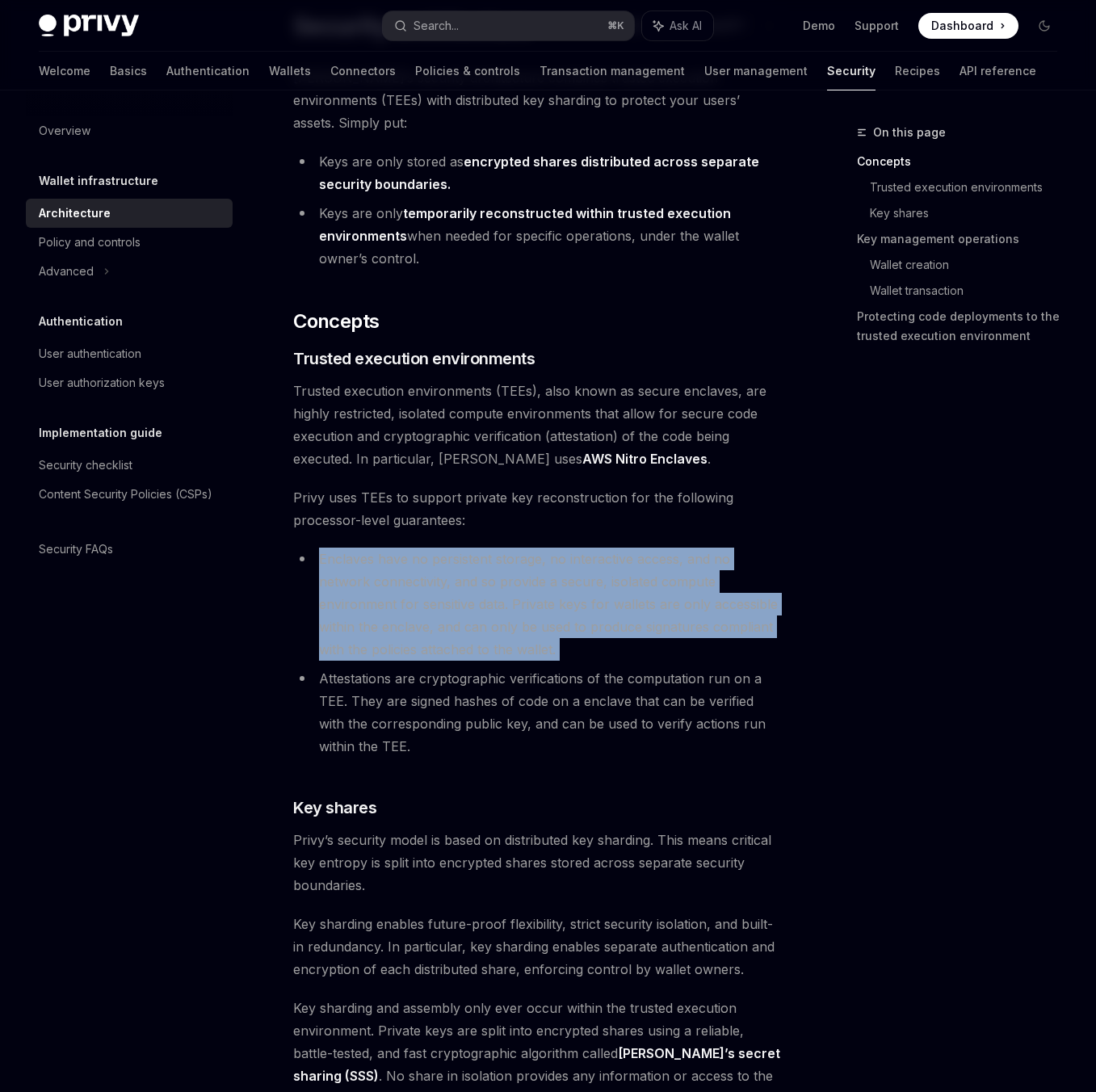
click at [561, 619] on li "Enclaves have no persistent storage, no interactive access, and no network conn…" at bounding box center [537, 604] width 489 height 113
click at [553, 618] on li "Enclaves have no persistent storage, no interactive access, and no network conn…" at bounding box center [537, 604] width 489 height 113
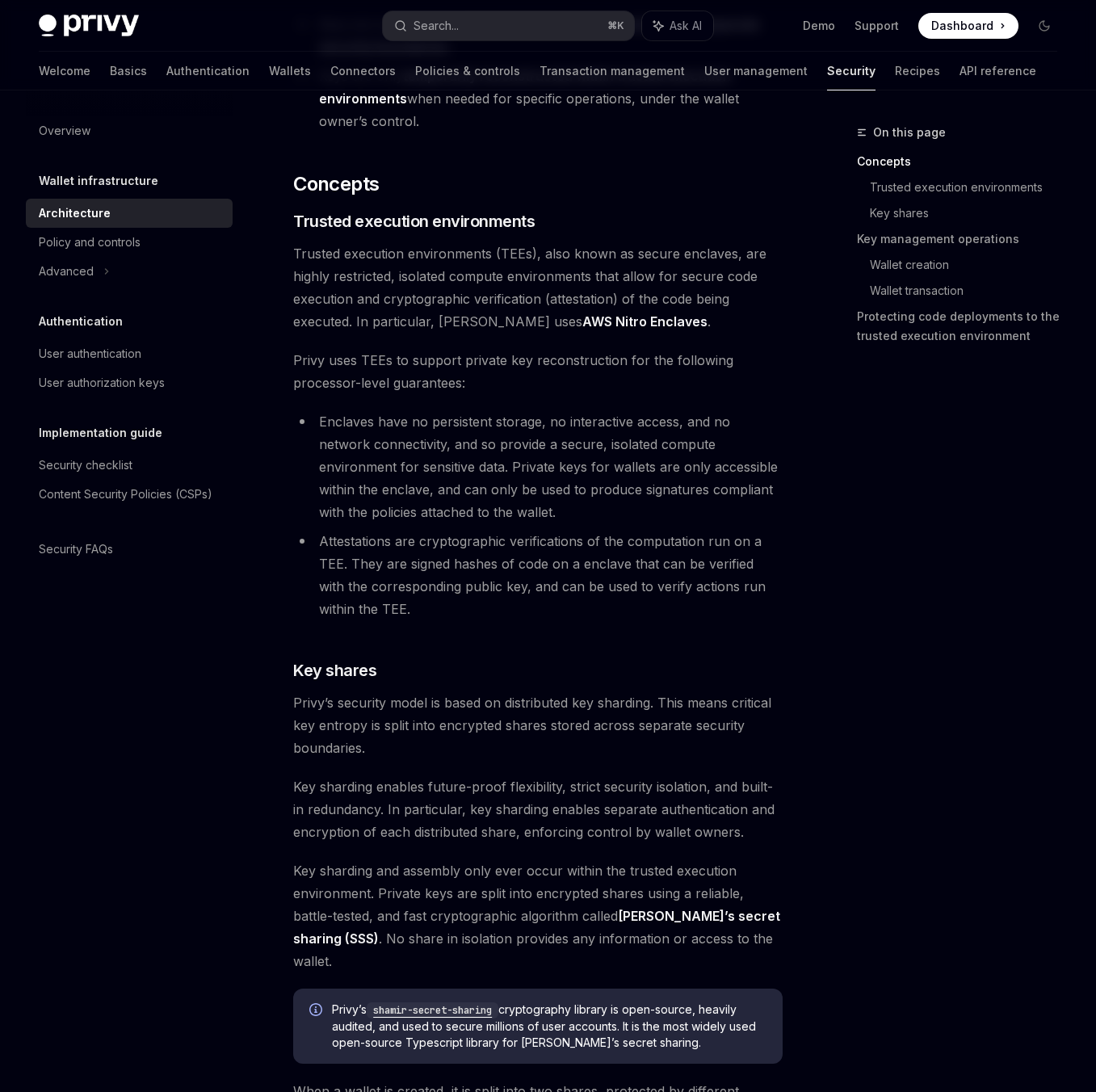
scroll to position [334, 0]
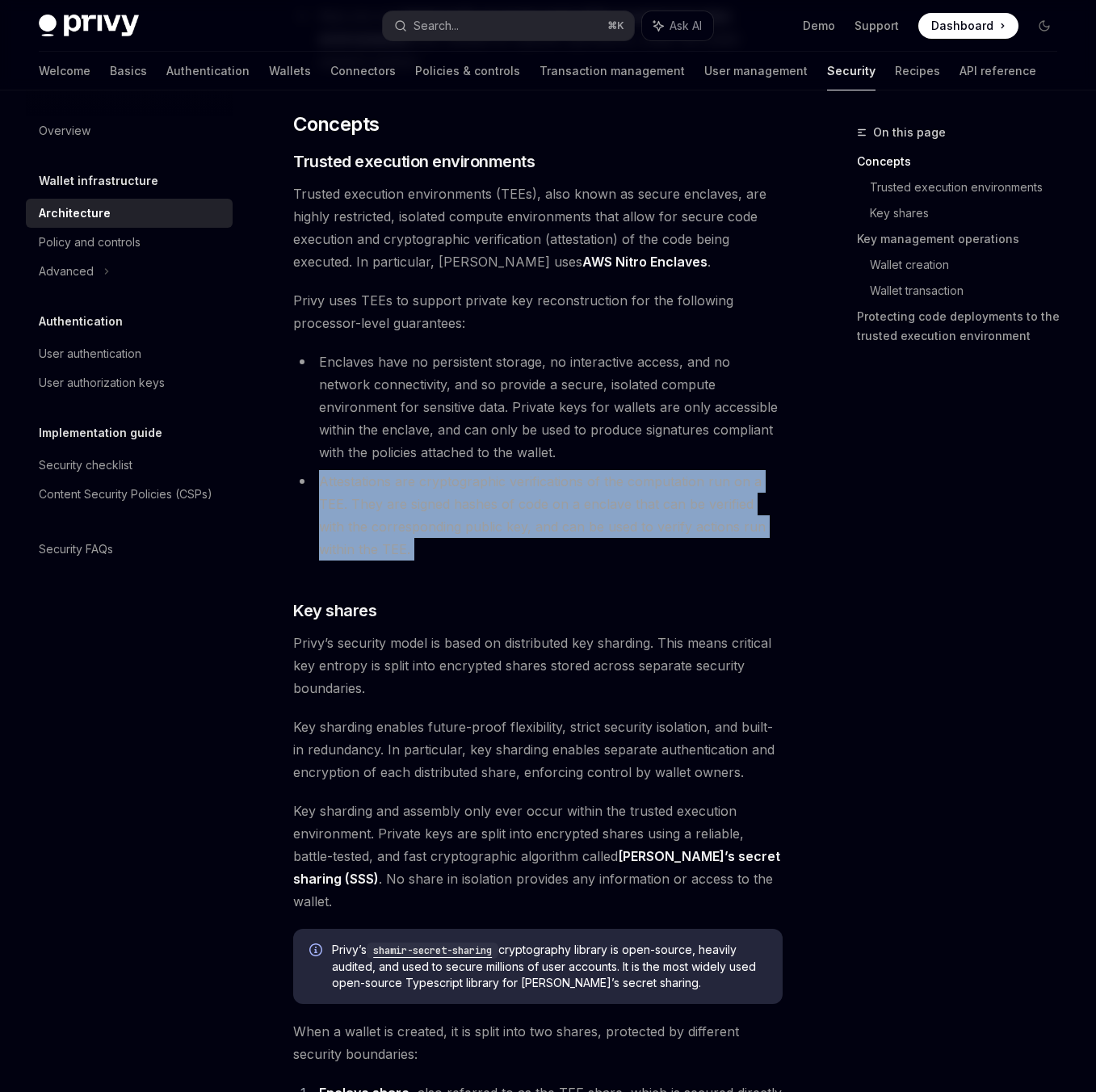
click at [562, 445] on ul "Enclaves have no persistent storage, no interactive access, and no network conn…" at bounding box center [537, 455] width 489 height 210
click at [566, 519] on ul "Enclaves have no persistent storage, no interactive access, and no network conn…" at bounding box center [537, 455] width 489 height 210
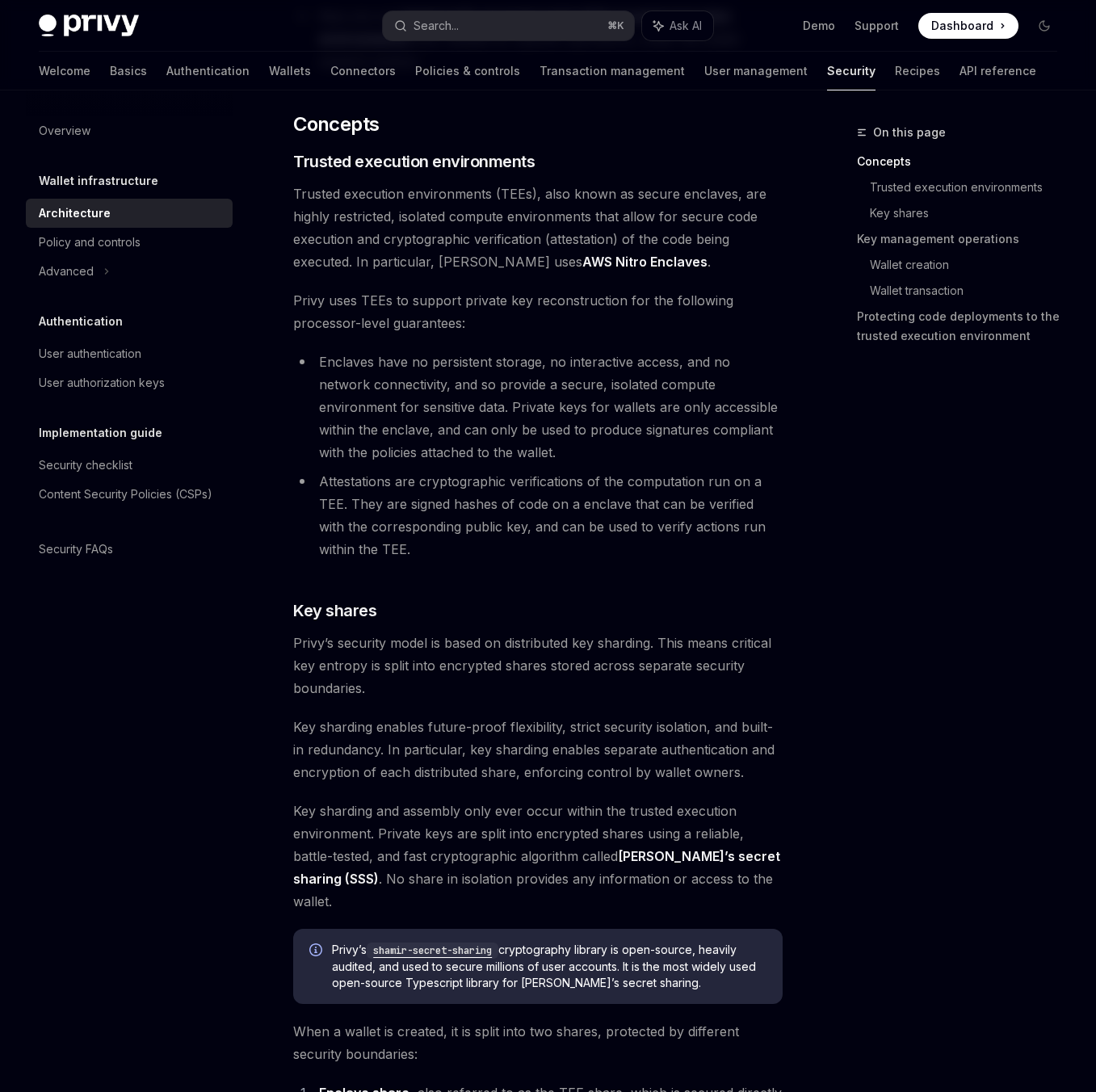
click at [566, 519] on li "Attestations are cryptographic verifications of the computation run on a TEE. T…" at bounding box center [537, 515] width 489 height 91
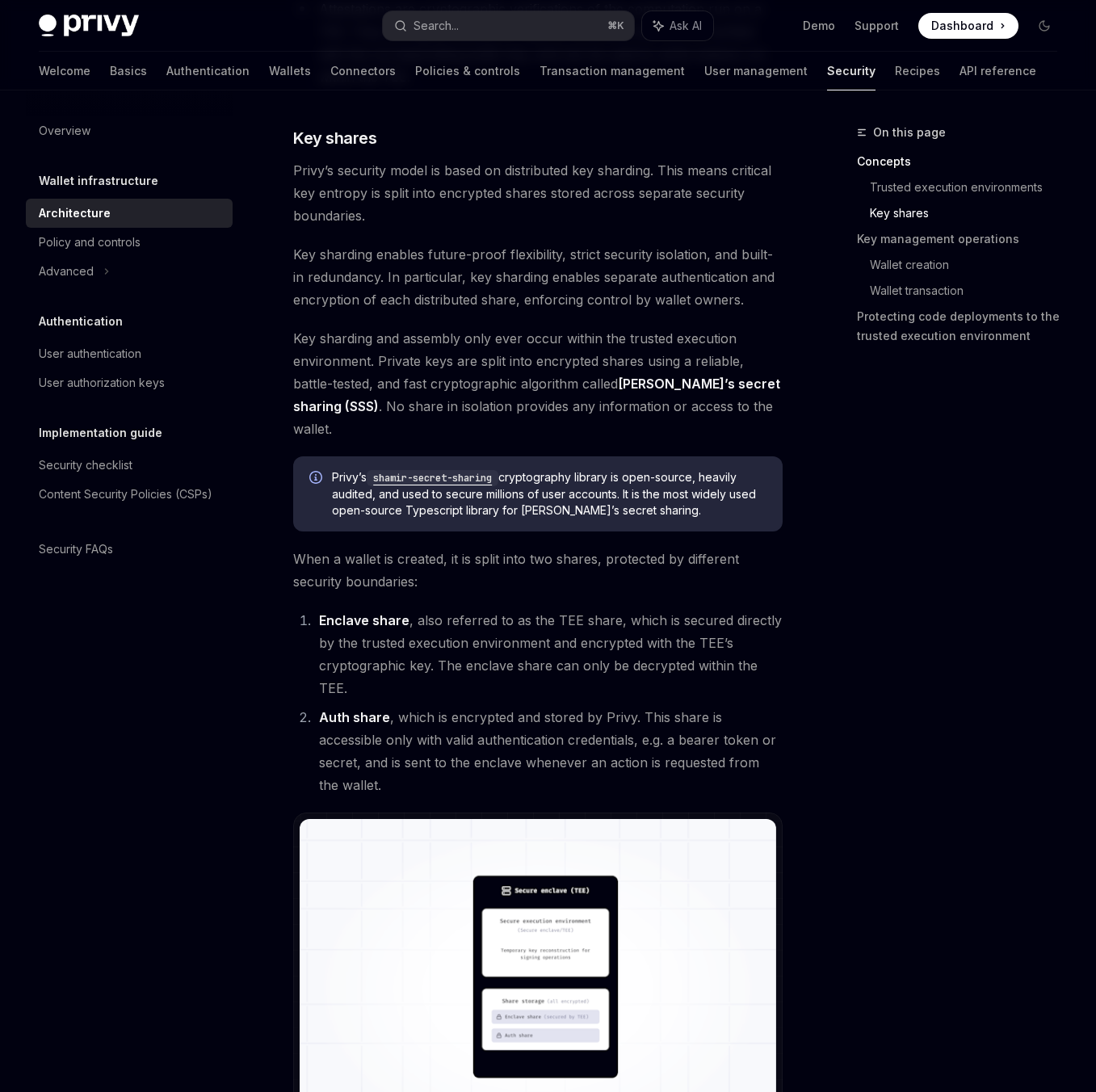
scroll to position [770, 0]
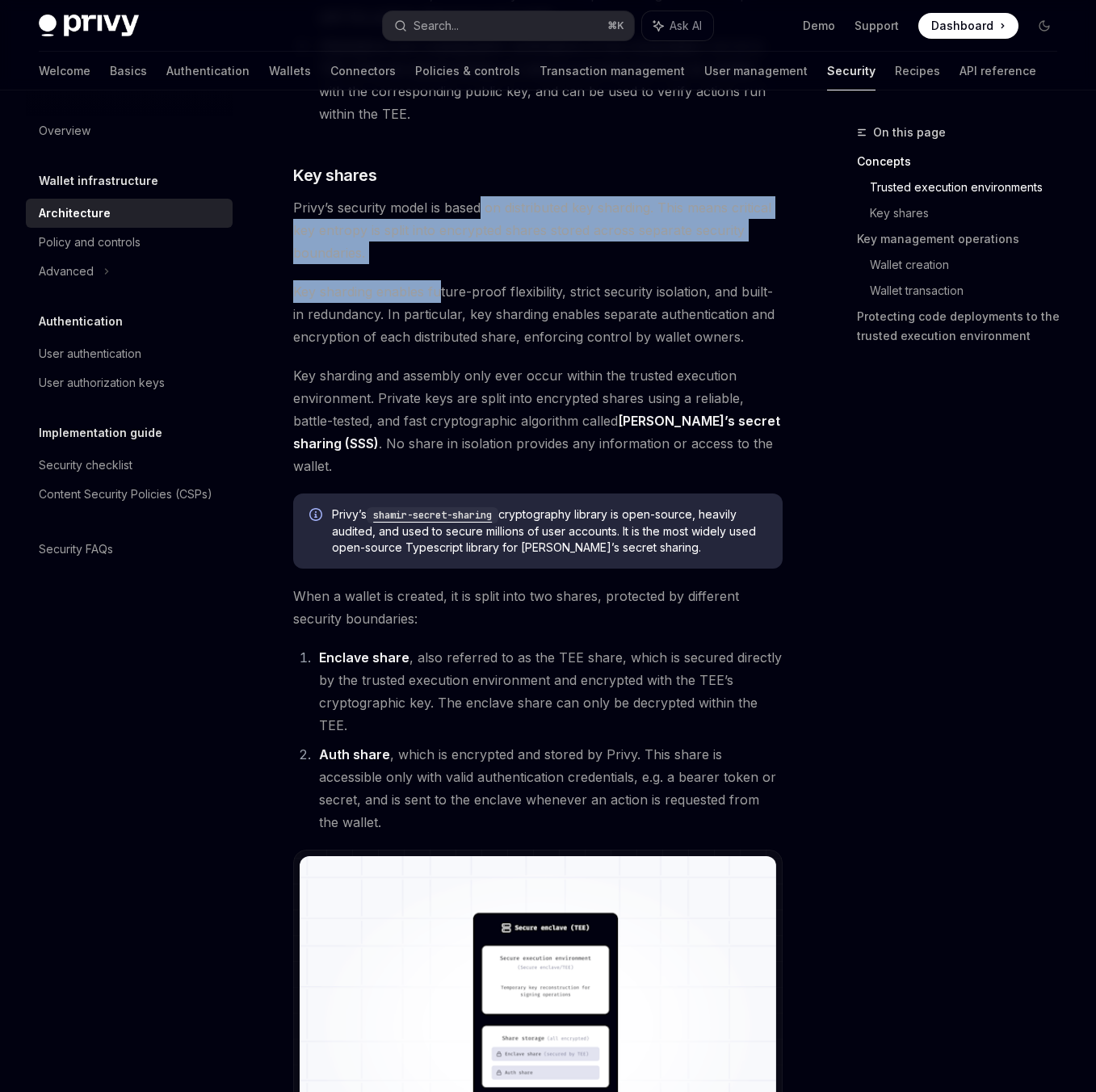
click at [481, 196] on span "Privy’s security model is based on distributed key sharding. This means critica…" at bounding box center [537, 230] width 489 height 68
click at [494, 241] on span "Privy’s security model is based on distributed key sharding. This means critica…" at bounding box center [537, 230] width 489 height 68
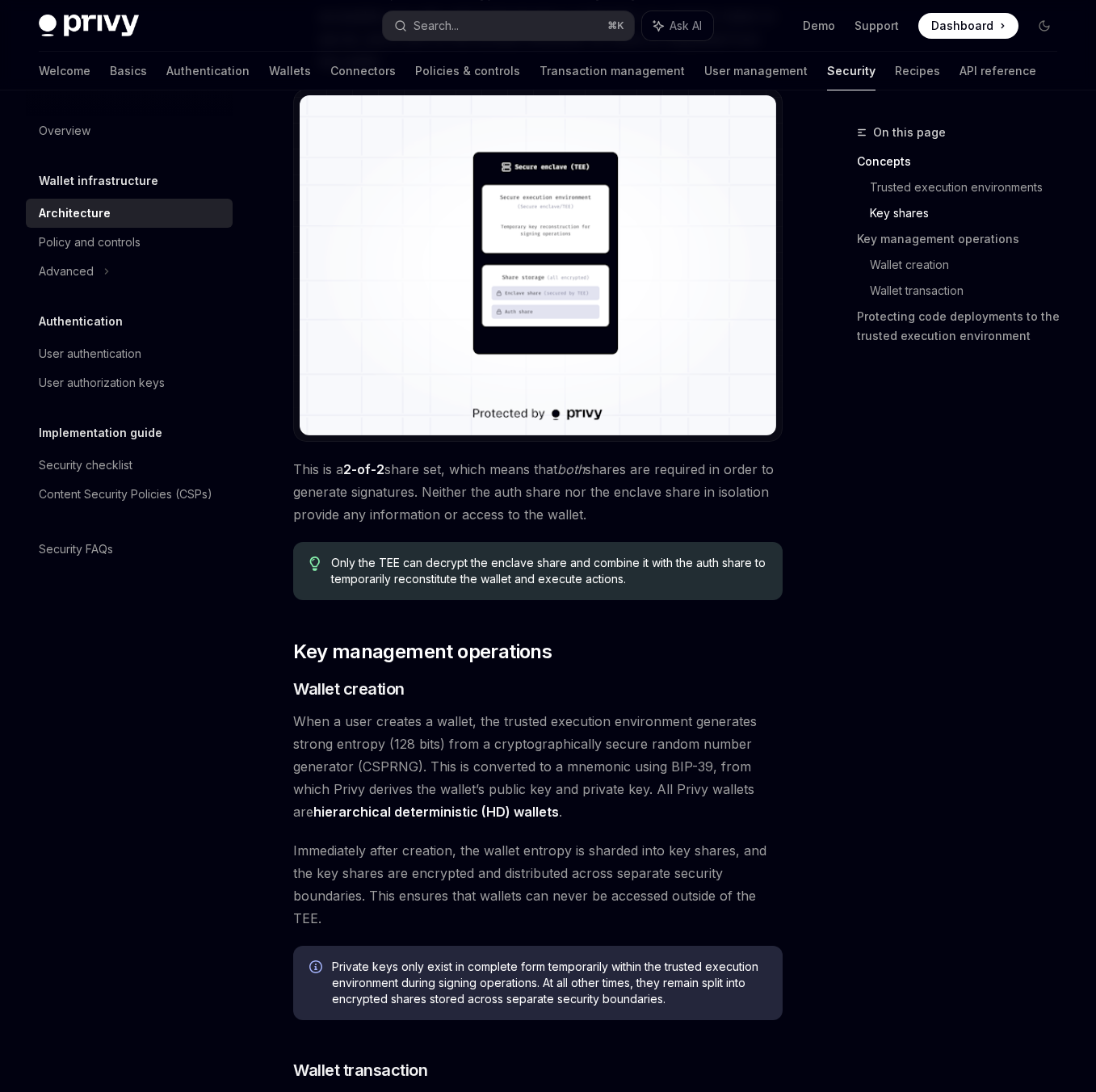
scroll to position [1540, 0]
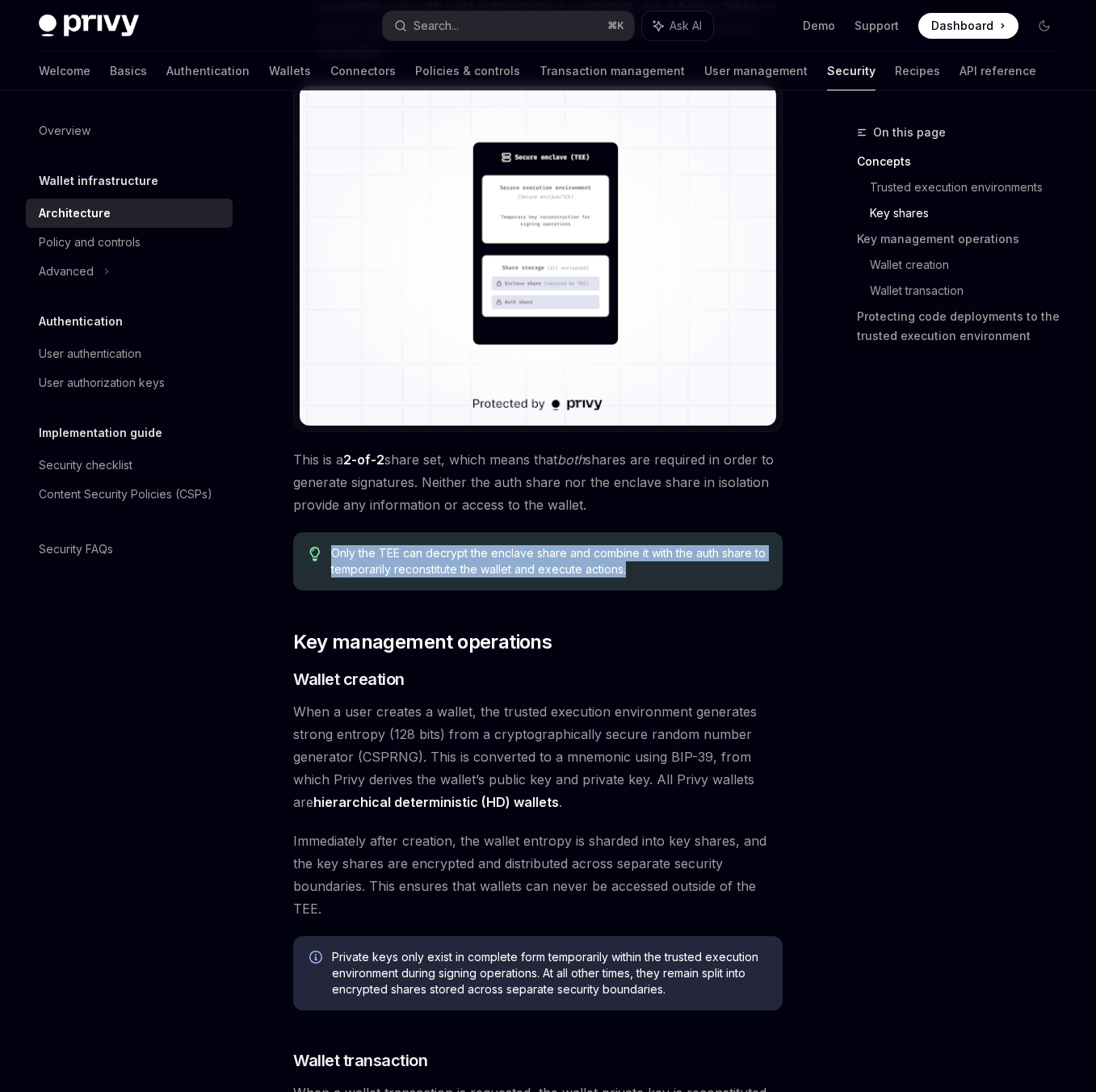
click at [698, 532] on div "Only the TEE can decrypt the enclave share and combine it with the auth share t…" at bounding box center [537, 561] width 489 height 58
click at [698, 545] on span "Only the TEE can decrypt the enclave share and combine it with the auth share t…" at bounding box center [548, 561] width 435 height 32
click at [687, 485] on div "[PERSON_NAME]’s security architecture combines trusted execution environments (…" at bounding box center [537, 579] width 489 height 3832
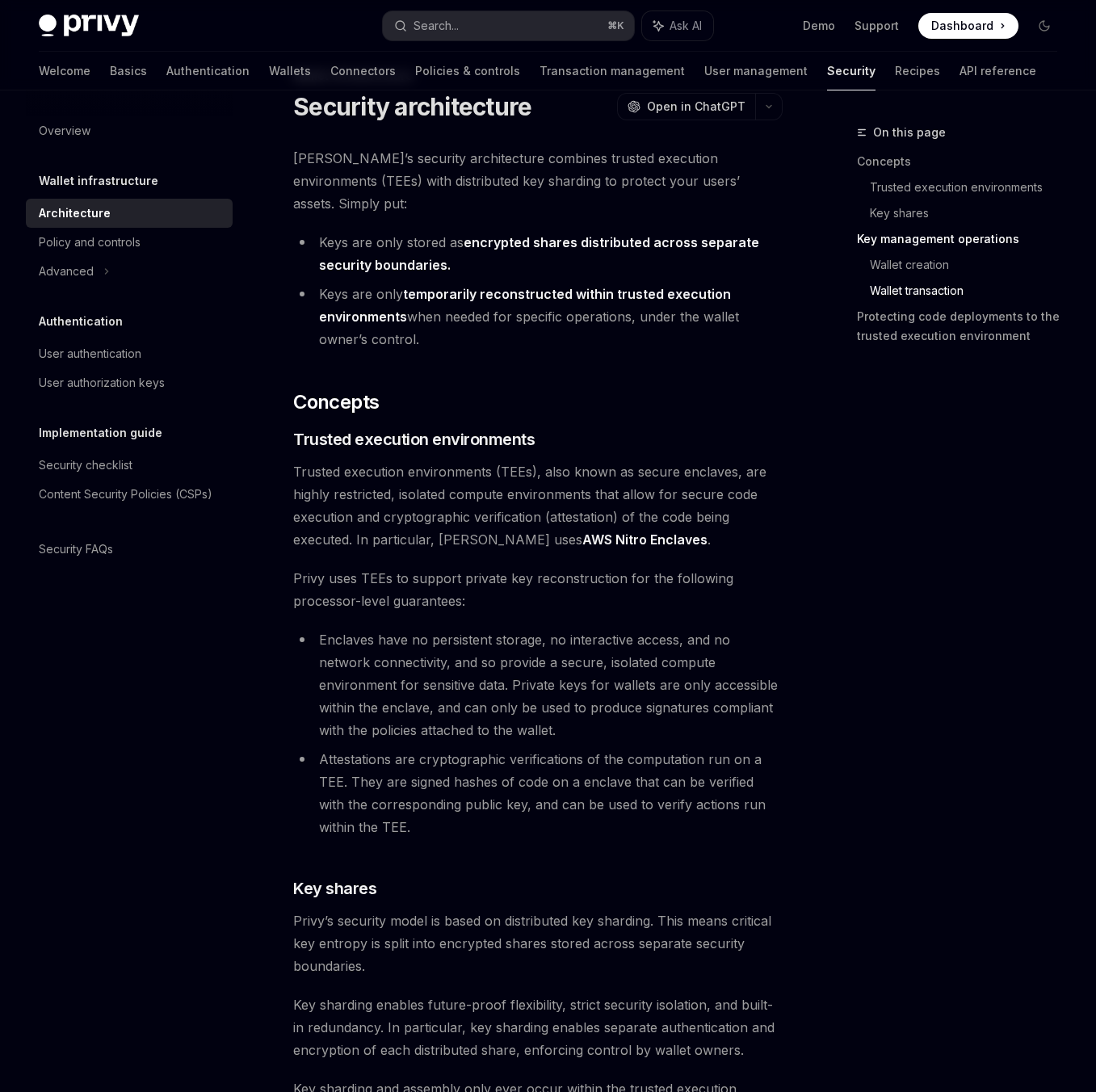
scroll to position [0, 0]
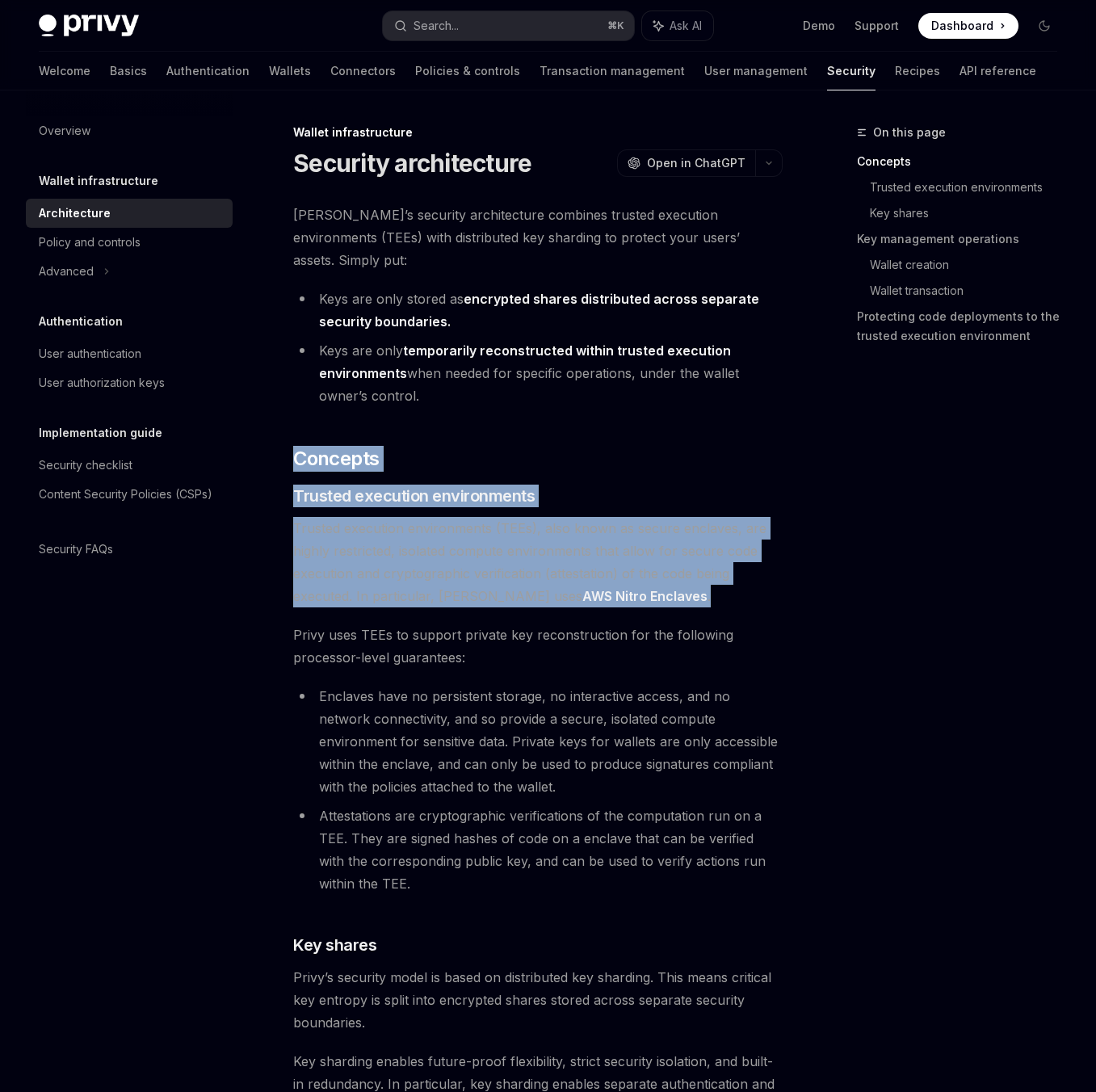
click at [667, 575] on span "Trusted execution environments (TEEs), also known as secure enclaves, are highl…" at bounding box center [537, 563] width 489 height 91
drag, startPoint x: 667, startPoint y: 575, endPoint x: 298, endPoint y: 473, distance: 382.8
click at [298, 485] on span "Trusted execution environments" at bounding box center [413, 496] width 242 height 23
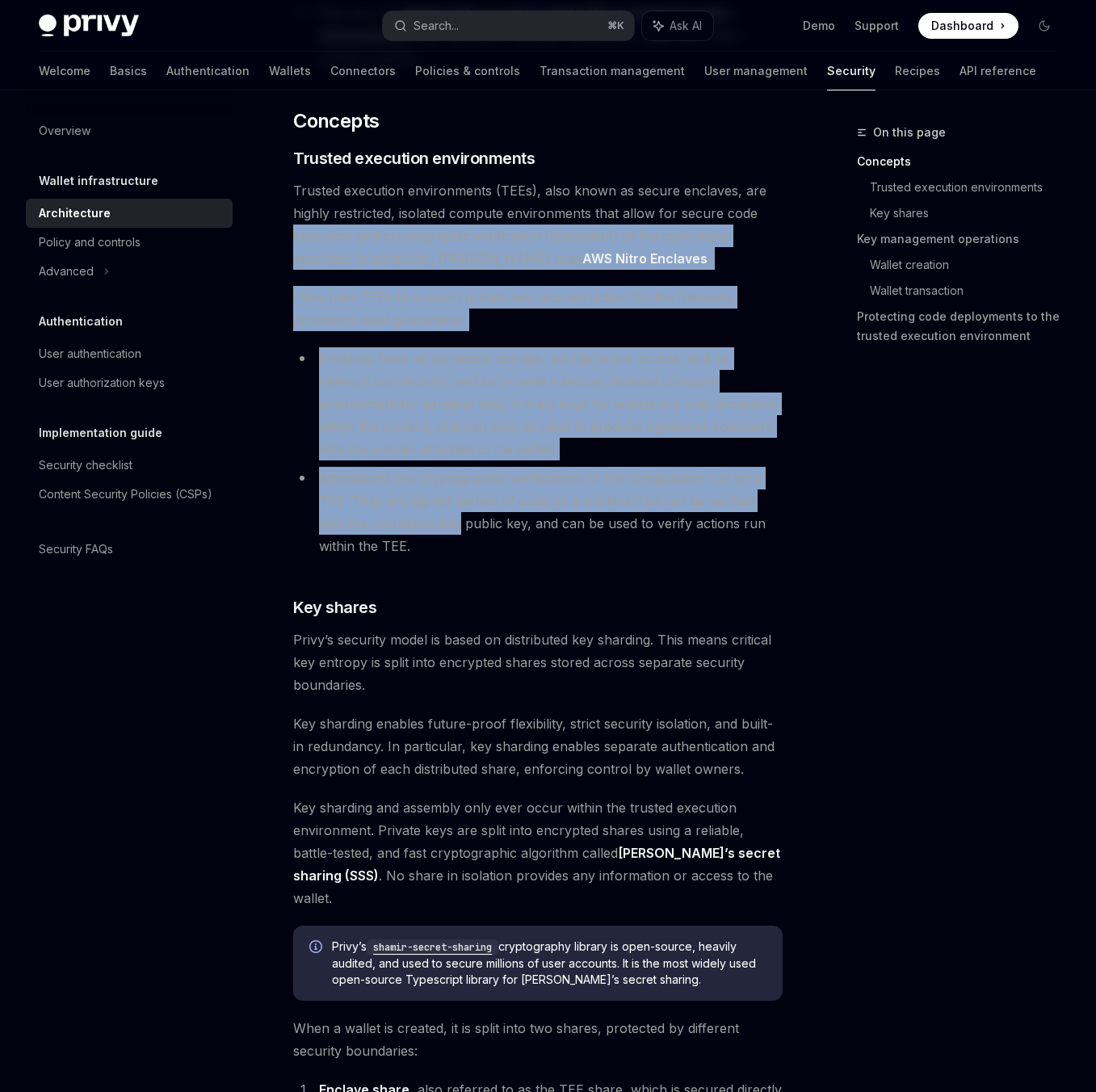
scroll to position [339, 0]
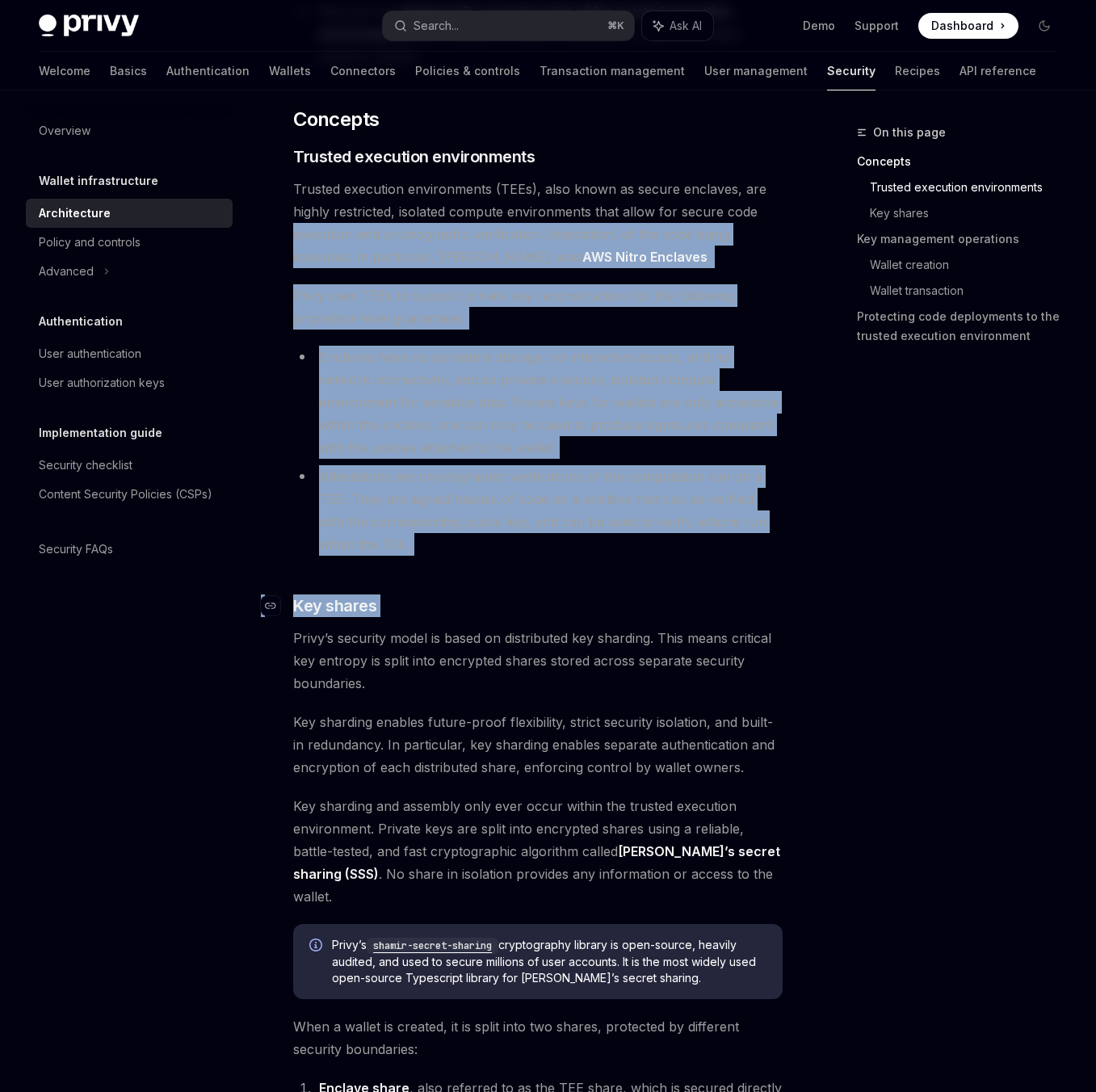
drag, startPoint x: 298, startPoint y: 473, endPoint x: 522, endPoint y: 580, distance: 248.2
click at [494, 518] on li "Attestations are cryptographic verifications of the computation run on a TEE. T…" at bounding box center [537, 511] width 489 height 91
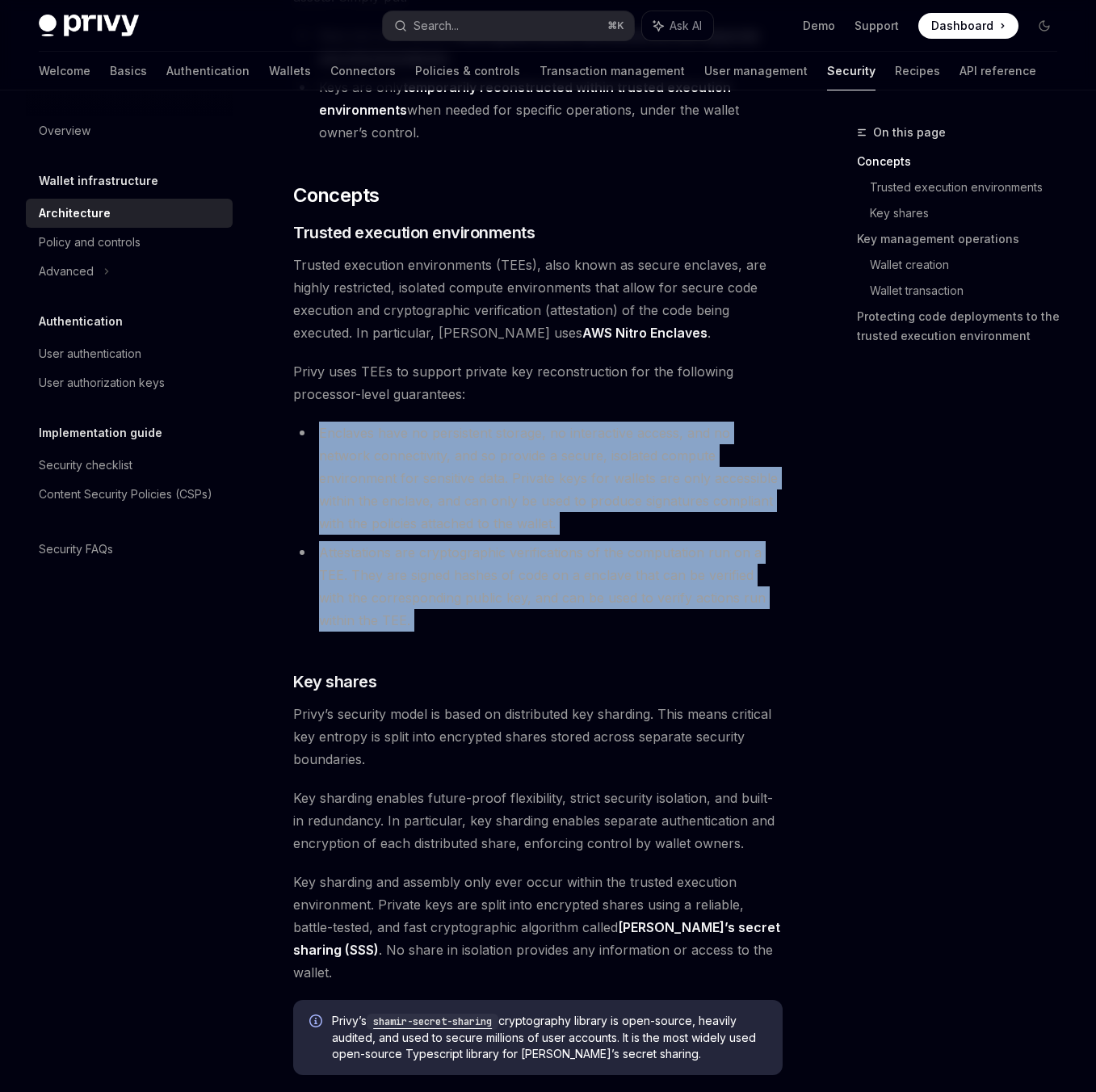
scroll to position [204, 0]
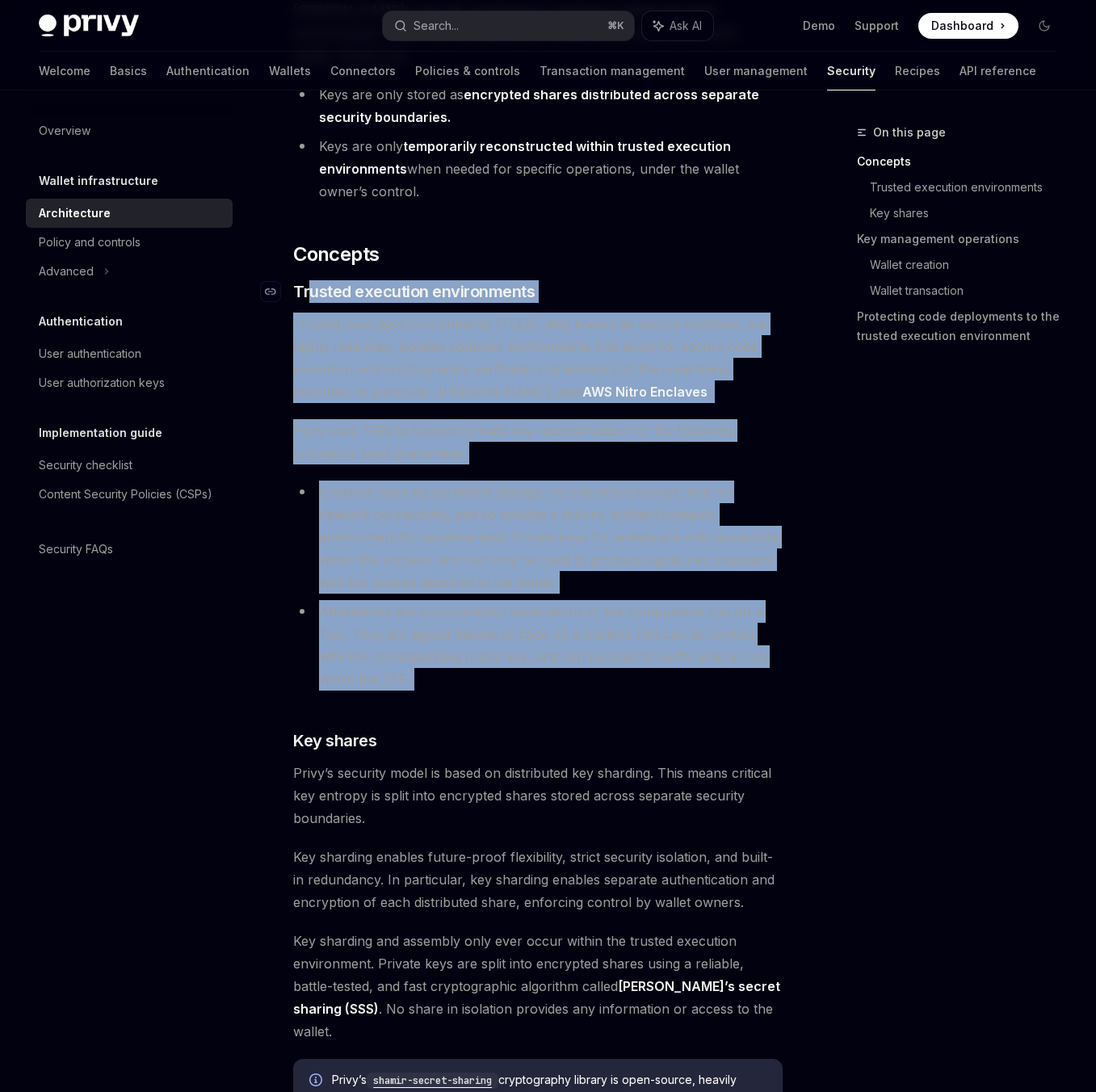
drag, startPoint x: 484, startPoint y: 535, endPoint x: 310, endPoint y: 270, distance: 317.0
click at [310, 280] on span "Trusted execution environments" at bounding box center [413, 291] width 242 height 23
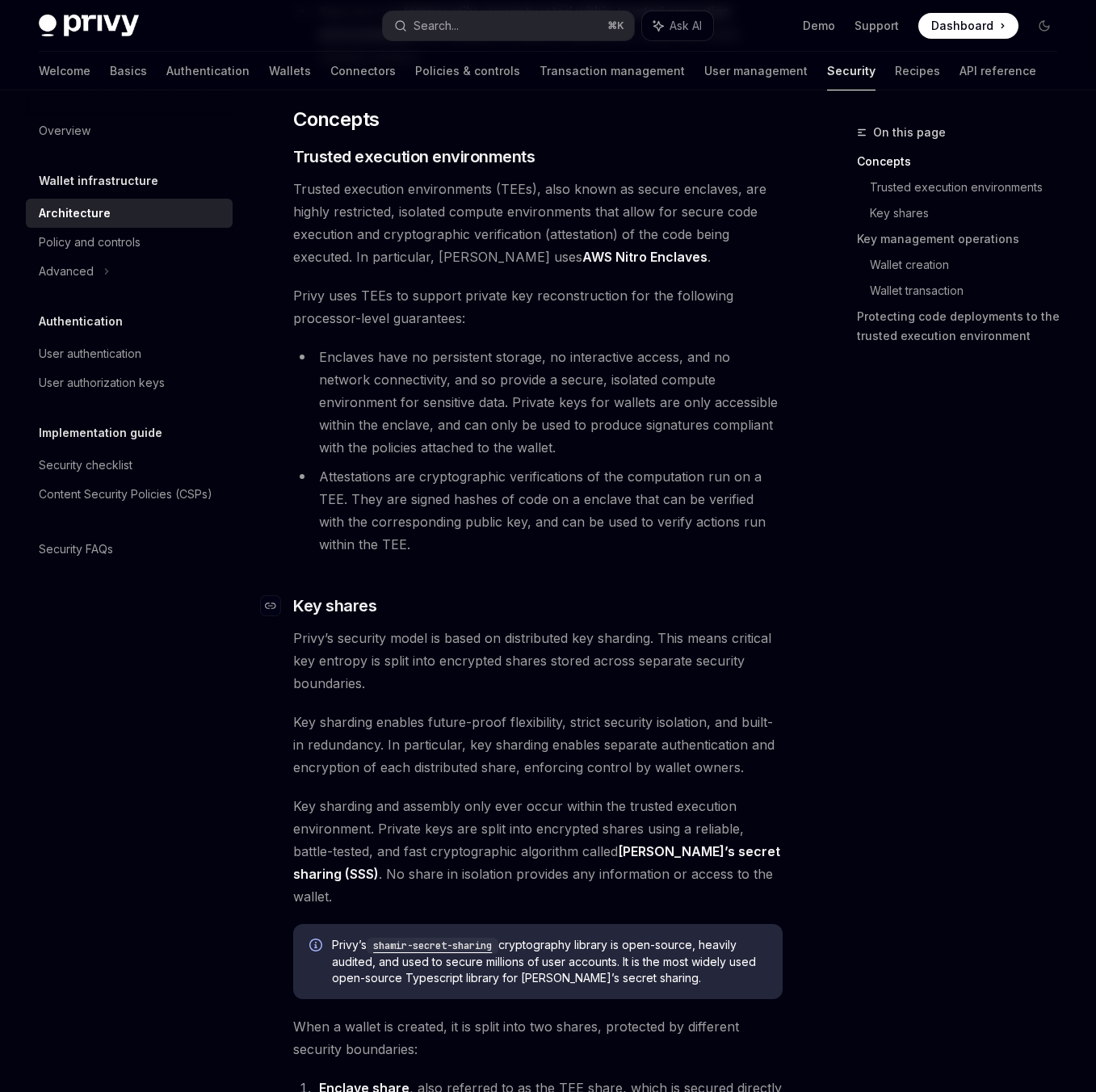
scroll to position [0, 0]
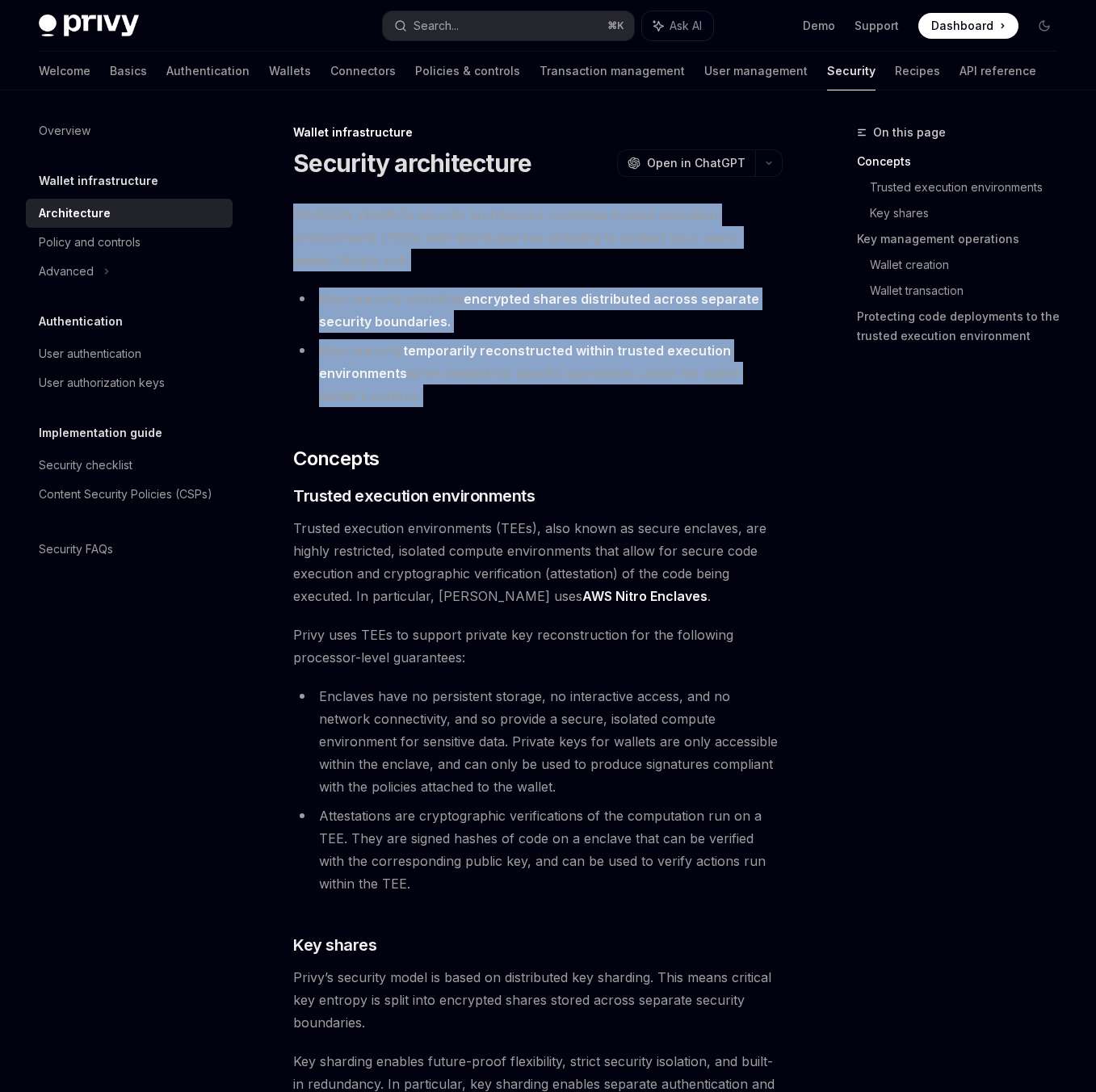
drag, startPoint x: 445, startPoint y: 372, endPoint x: 283, endPoint y: 181, distance: 250.4
drag, startPoint x: 287, startPoint y: 151, endPoint x: 462, endPoint y: 378, distance: 286.6
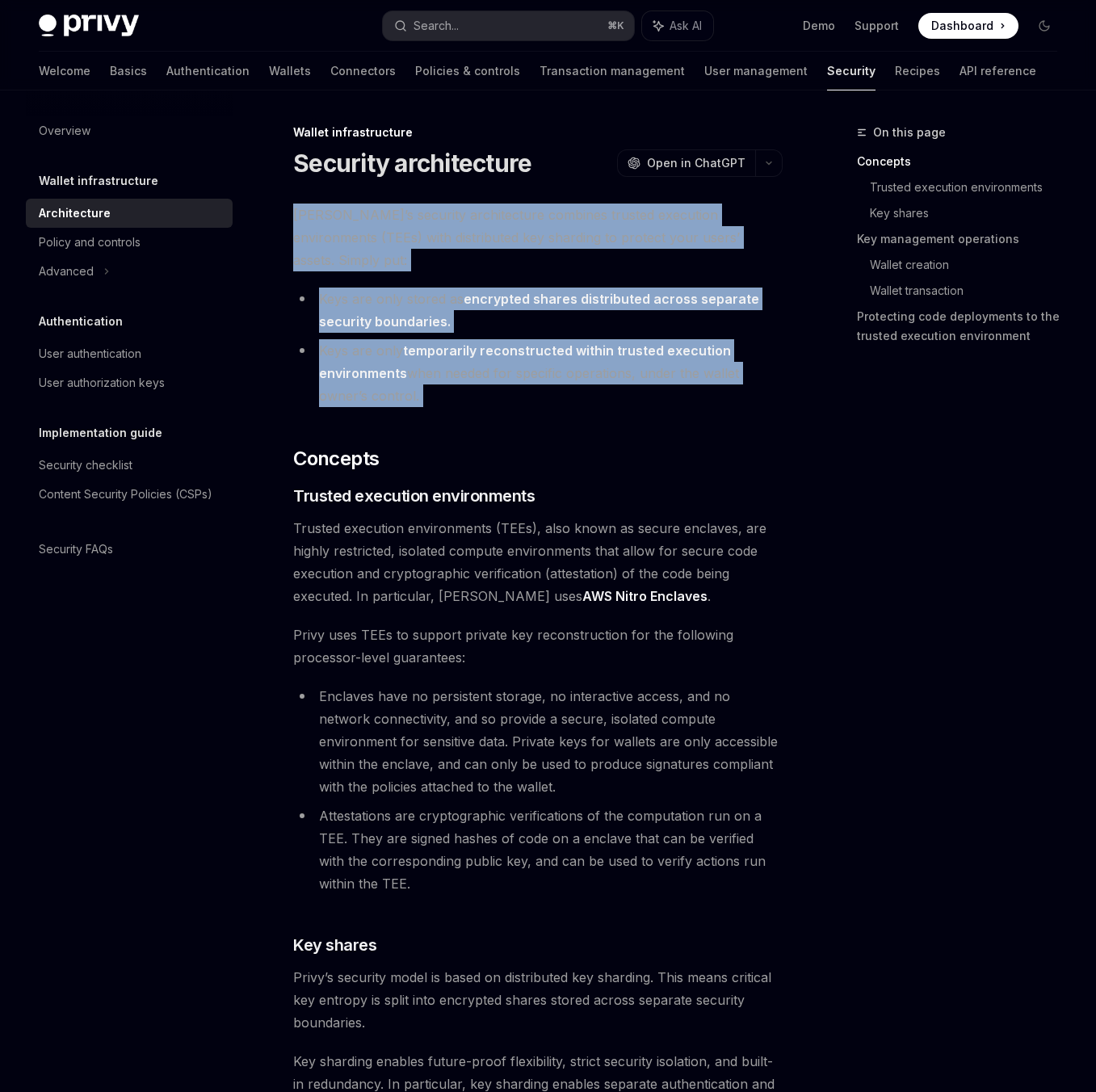
click at [462, 378] on li "Keys are only temporarily reconstructed within trusted execution environments w…" at bounding box center [537, 373] width 489 height 68
drag, startPoint x: 462, startPoint y: 378, endPoint x: 284, endPoint y: 140, distance: 297.2
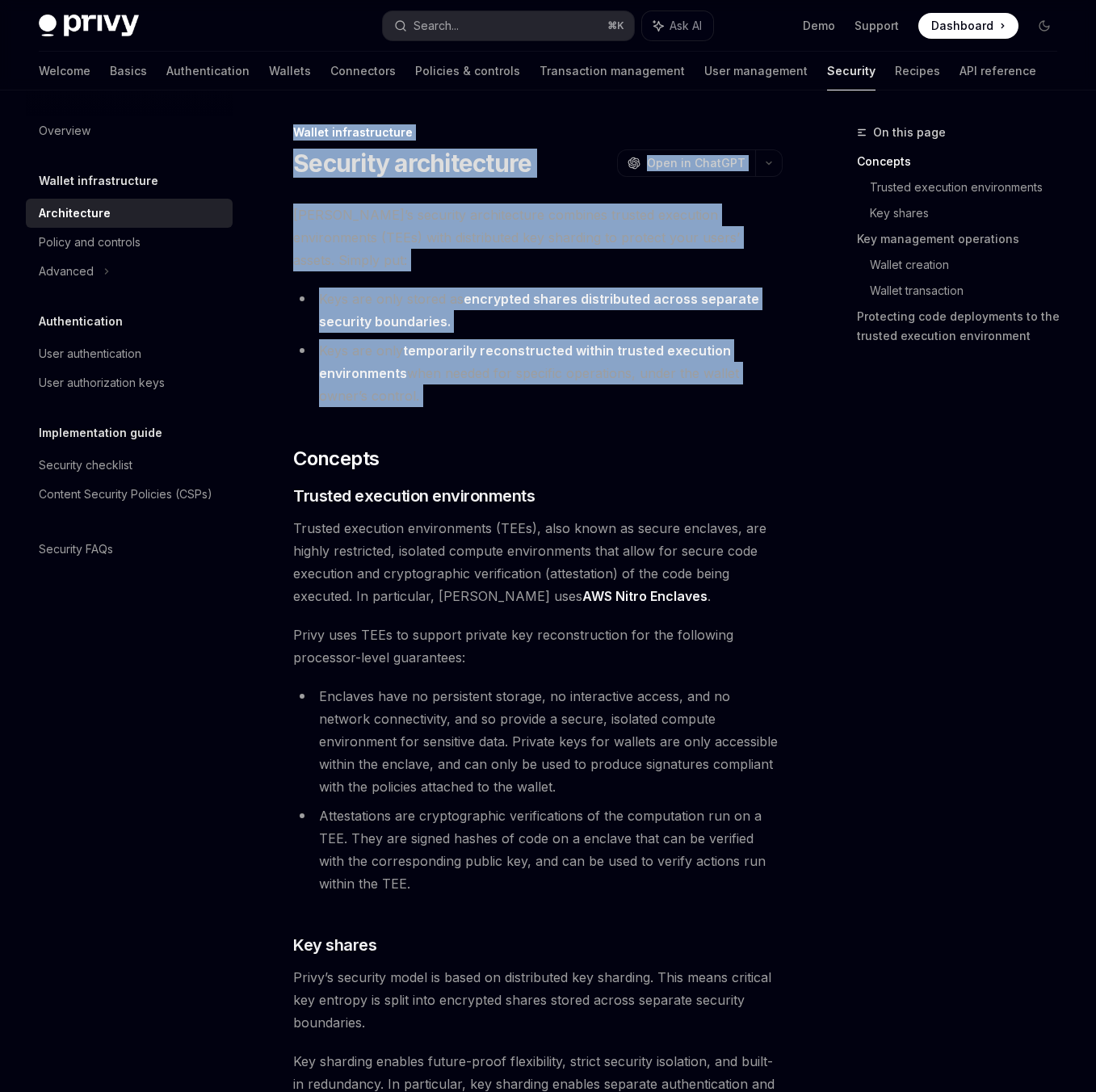
drag, startPoint x: 283, startPoint y: 137, endPoint x: 422, endPoint y: 368, distance: 269.6
click at [422, 368] on li "Keys are only temporarily reconstructed within trusted execution environments w…" at bounding box center [537, 373] width 489 height 68
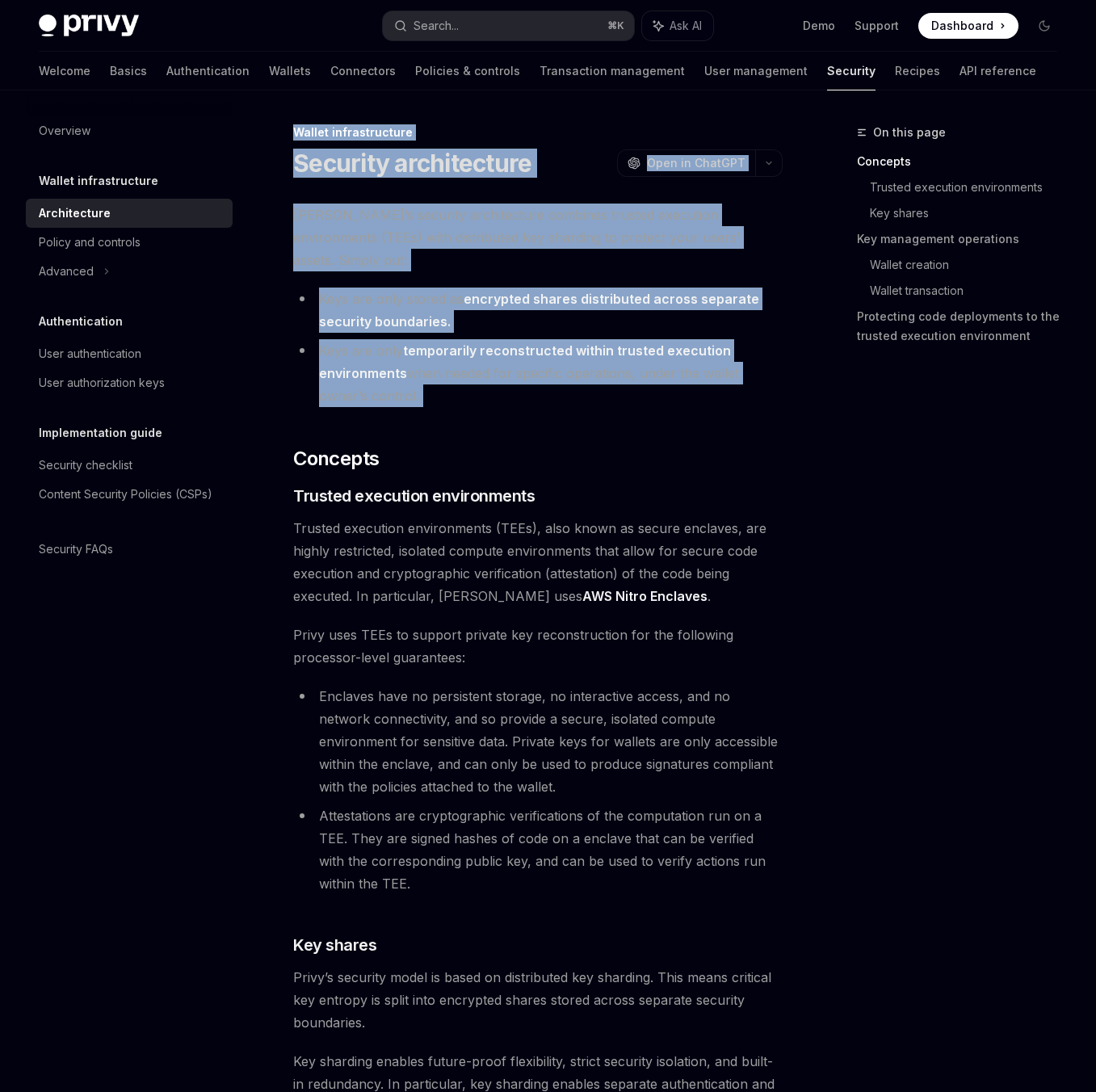
click at [444, 379] on li "Keys are only temporarily reconstructed within trusted execution environments w…" at bounding box center [537, 373] width 489 height 68
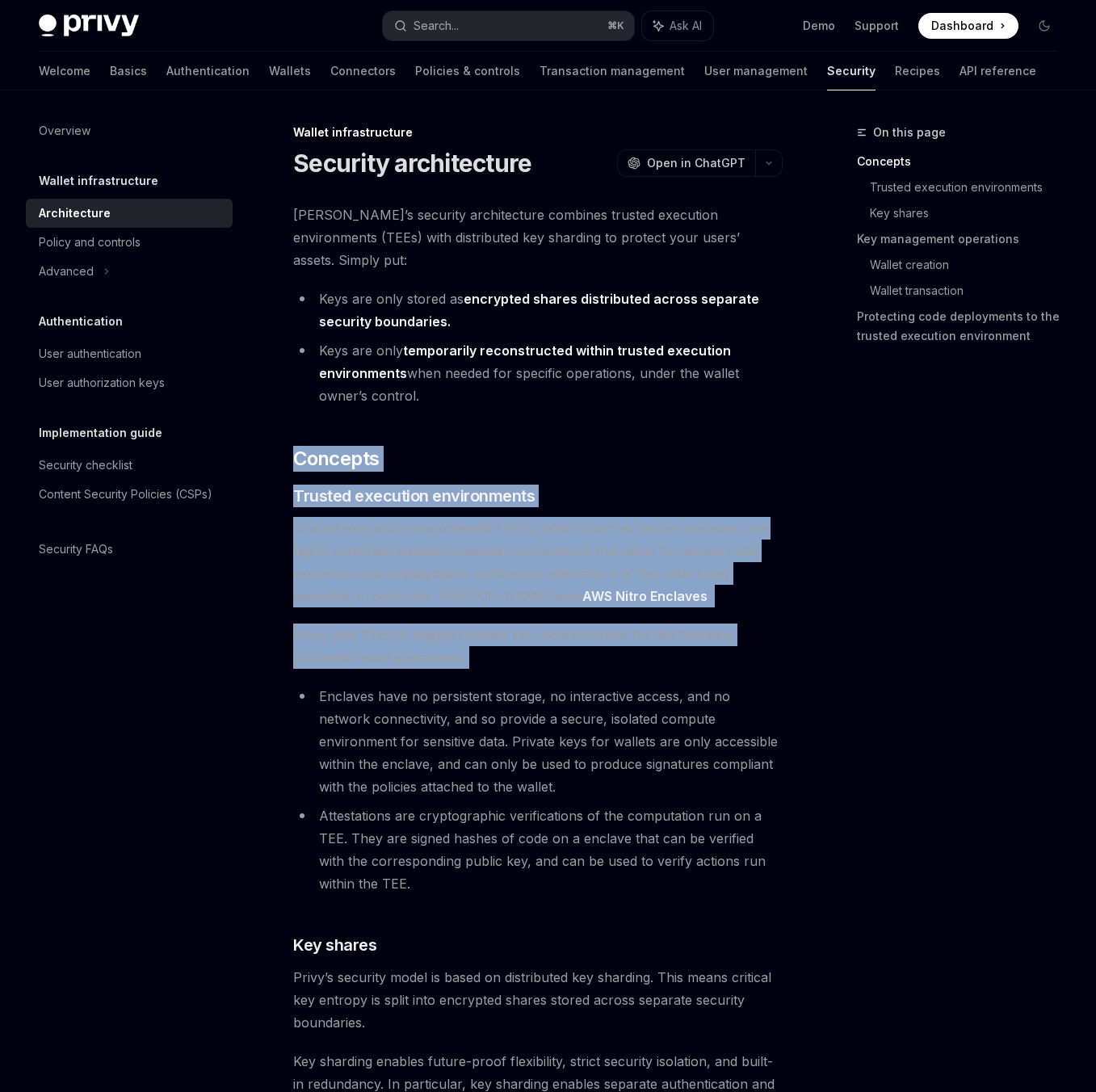
click at [489, 637] on span "Privy uses TEEs to support private key reconstruction for the following process…" at bounding box center [537, 646] width 489 height 45
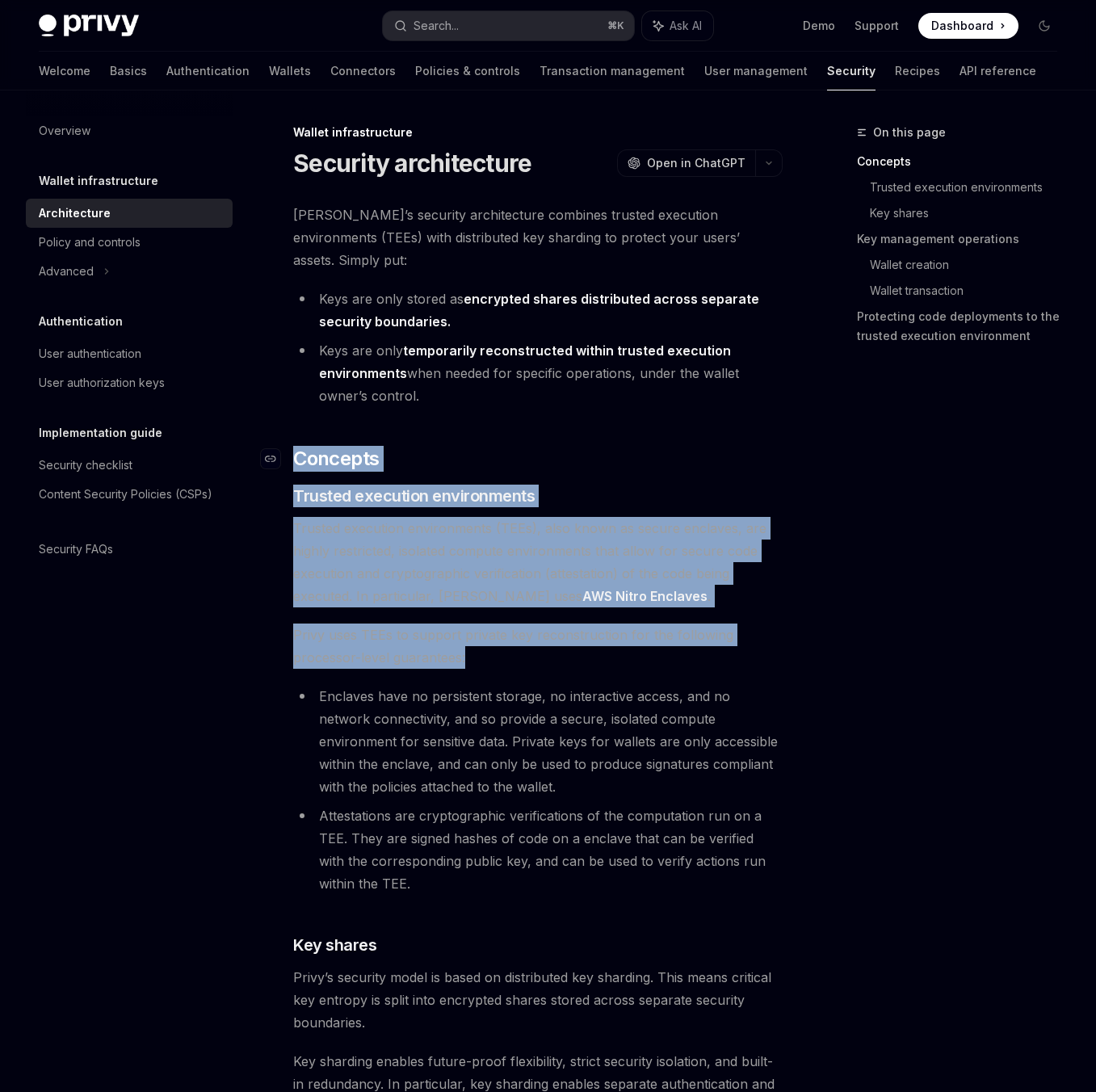
click at [289, 446] on link "​" at bounding box center [276, 459] width 32 height 26
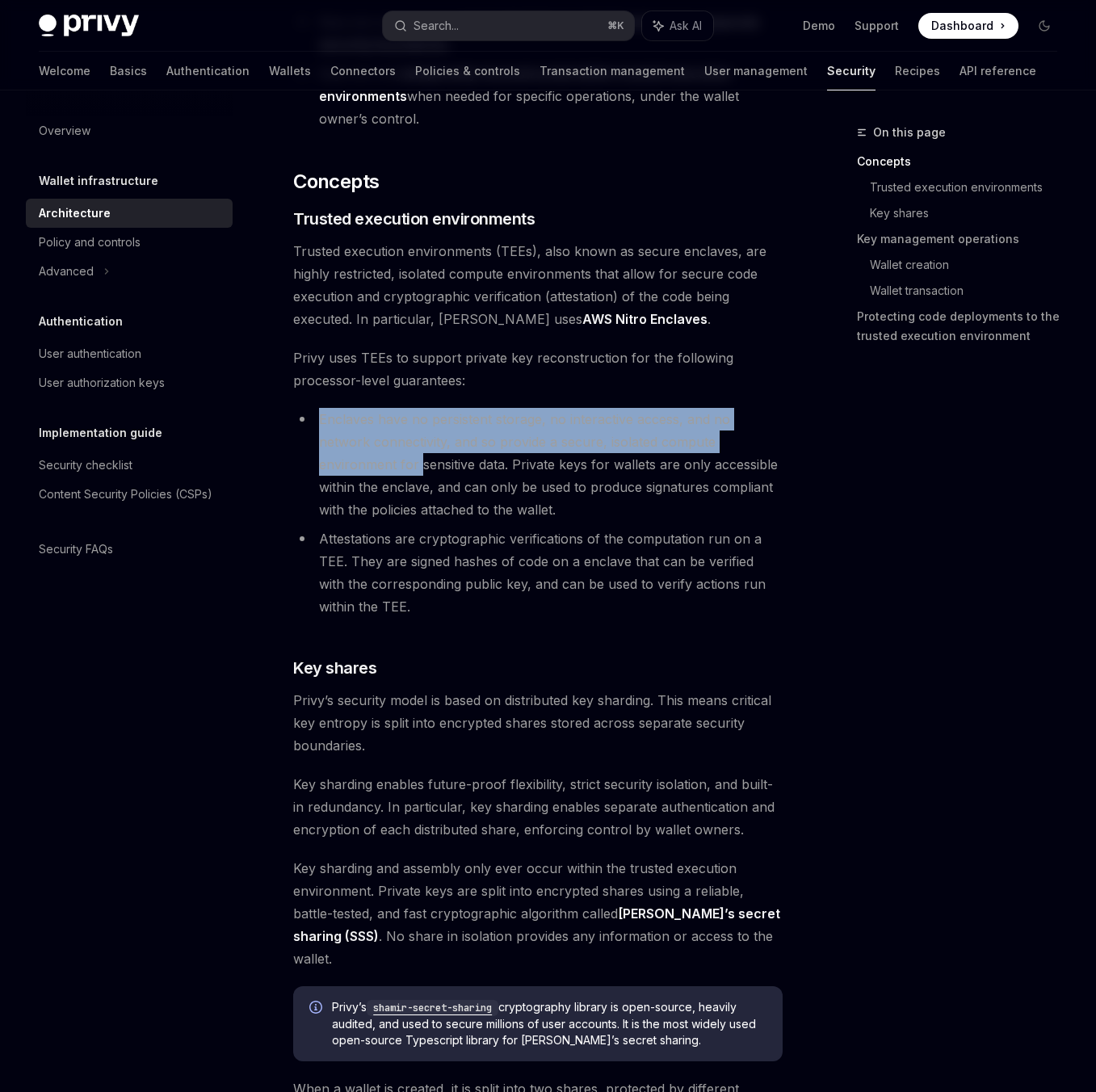
scroll to position [301, 0]
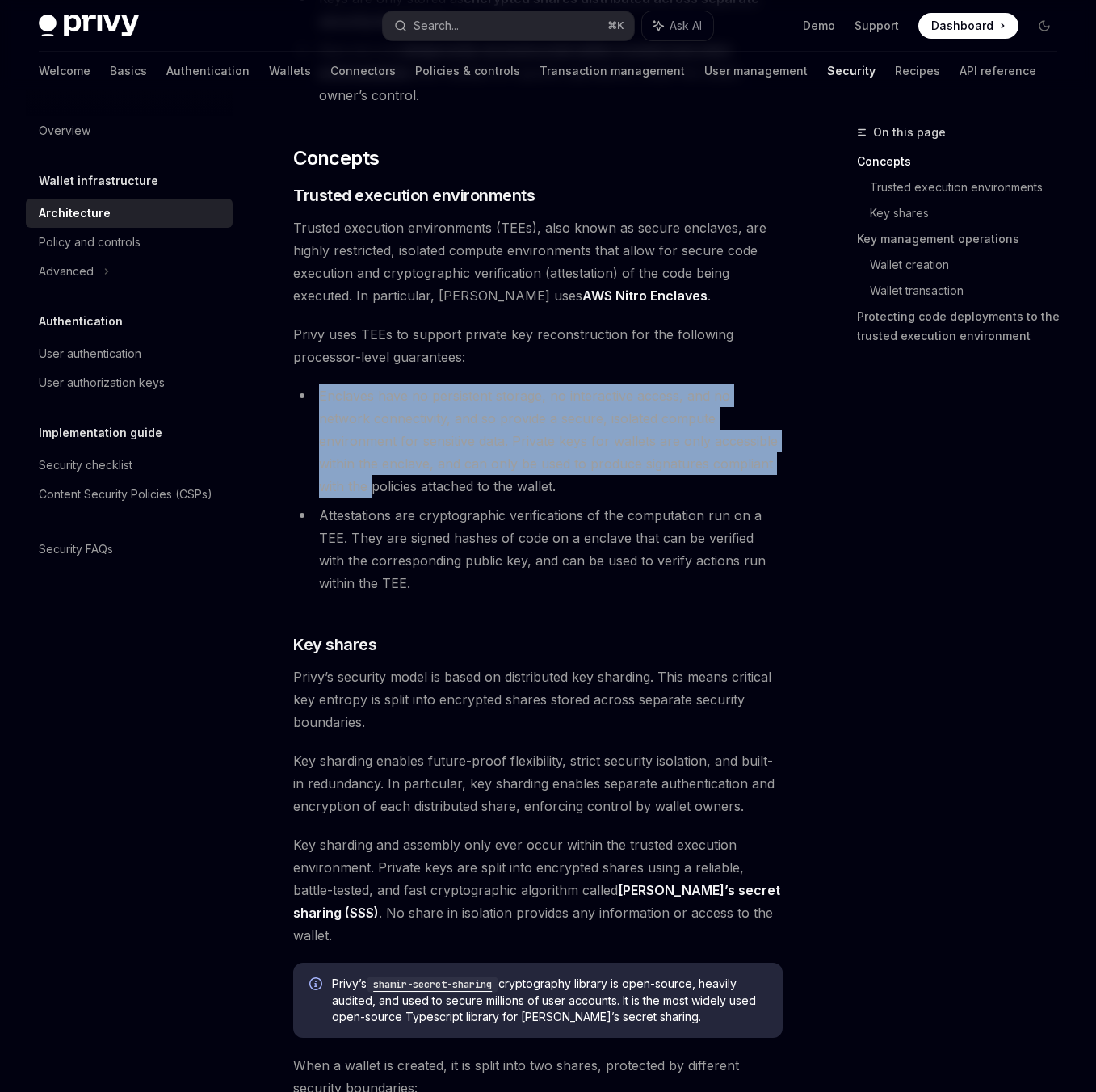
click at [368, 404] on li "Enclaves have no persistent storage, no interactive access, and no network conn…" at bounding box center [537, 441] width 489 height 113
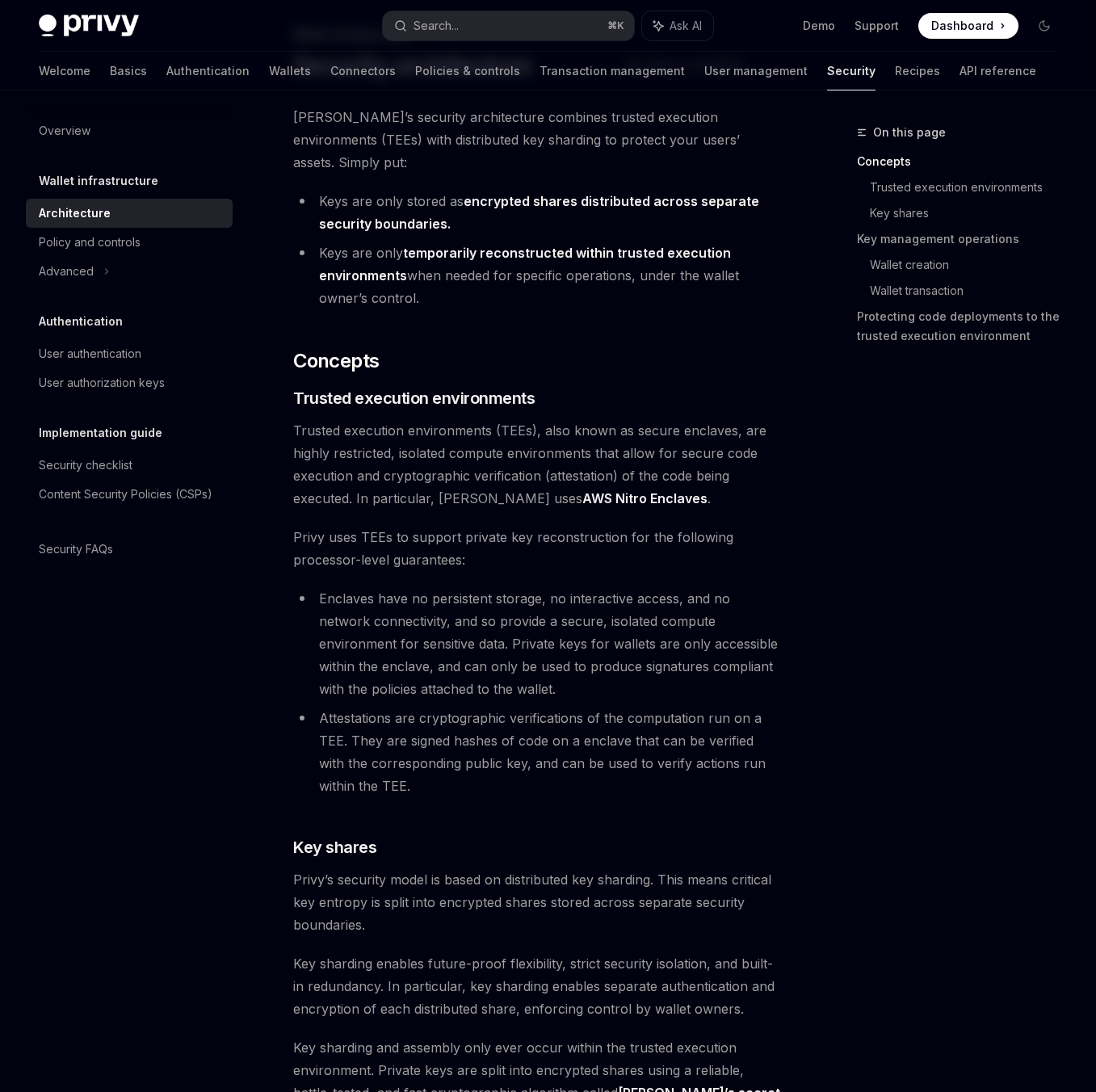
scroll to position [59, 0]
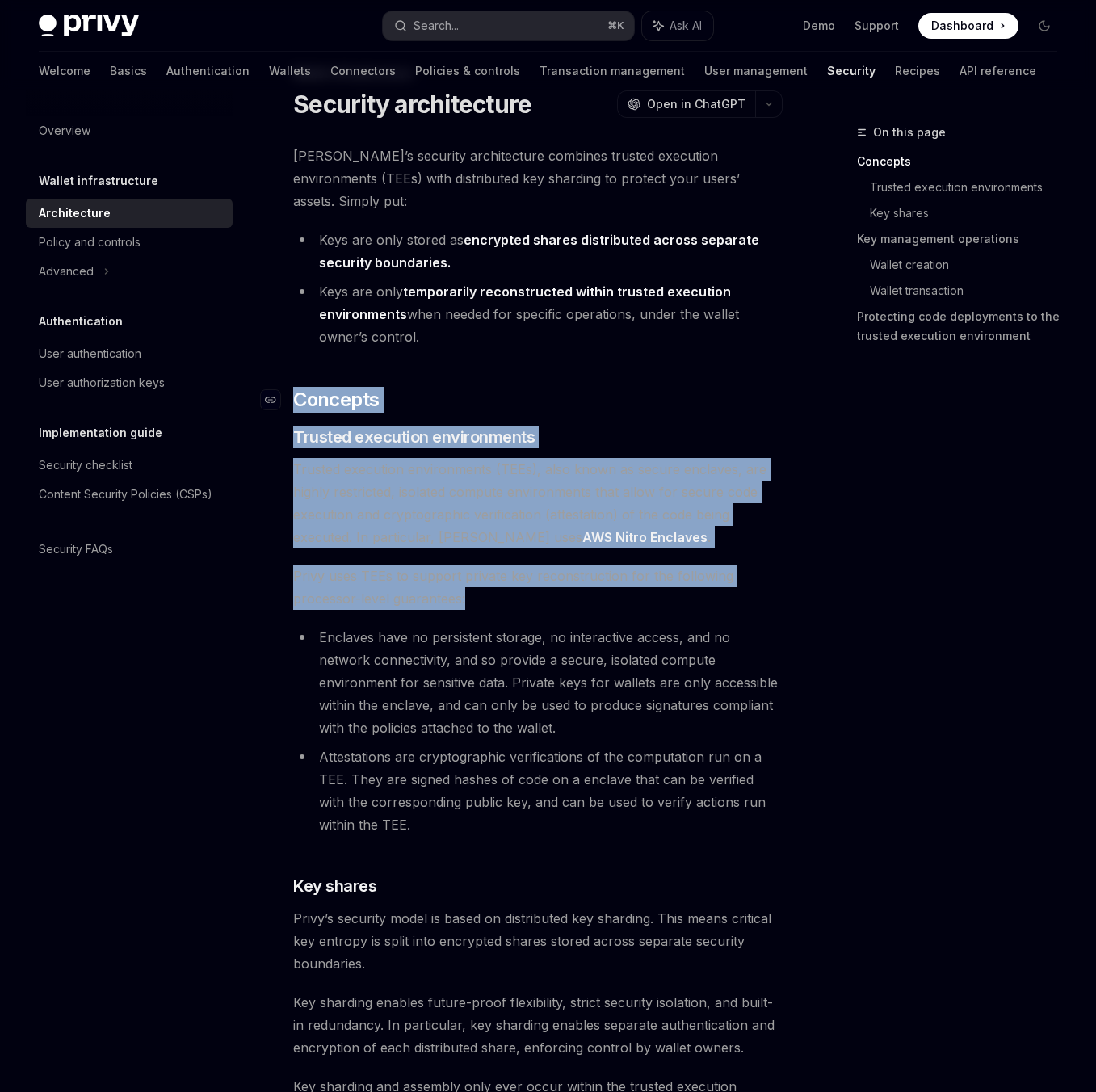
click at [294, 387] on span "Concepts" at bounding box center [336, 400] width 85 height 26
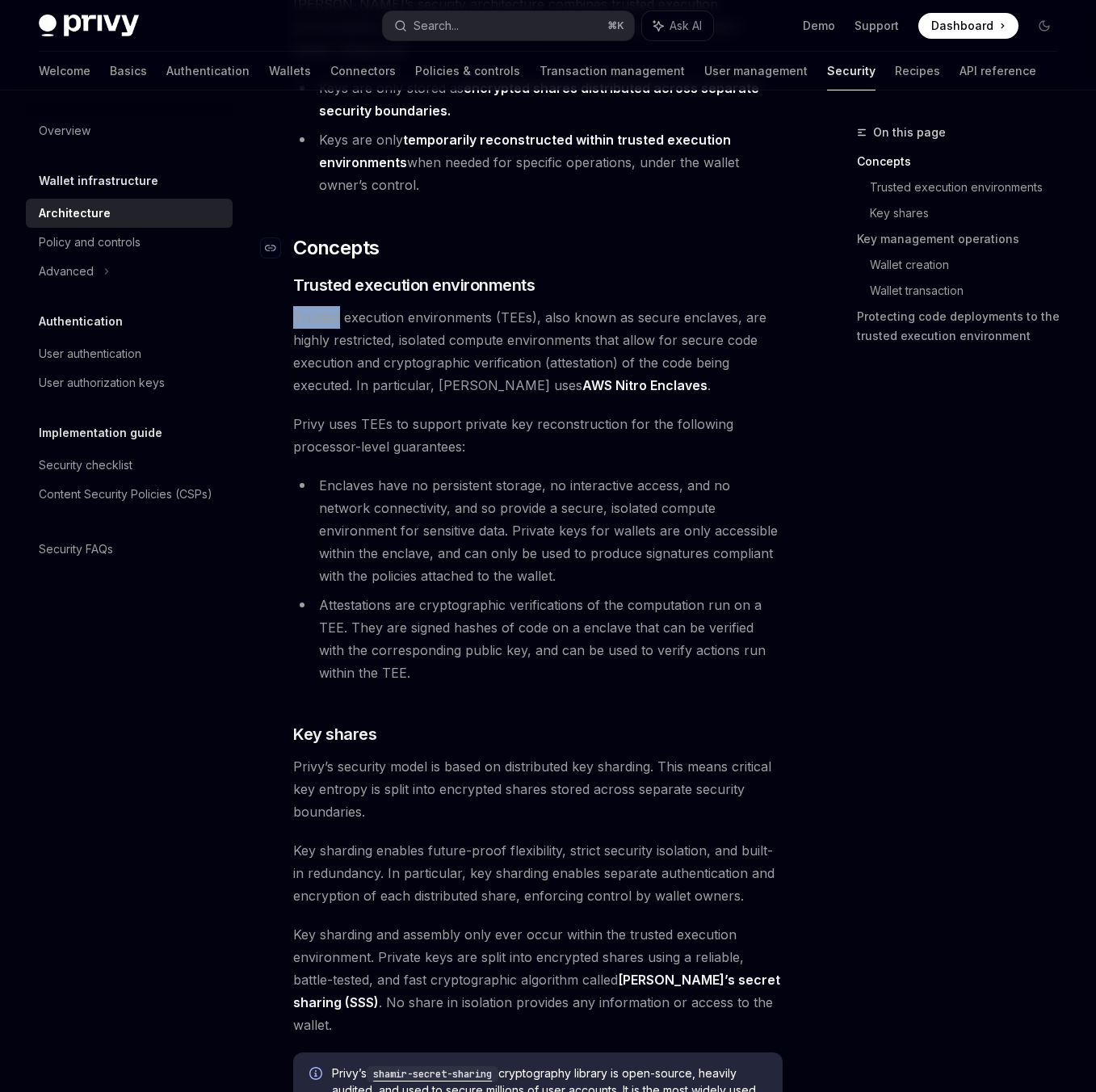
scroll to position [301, 0]
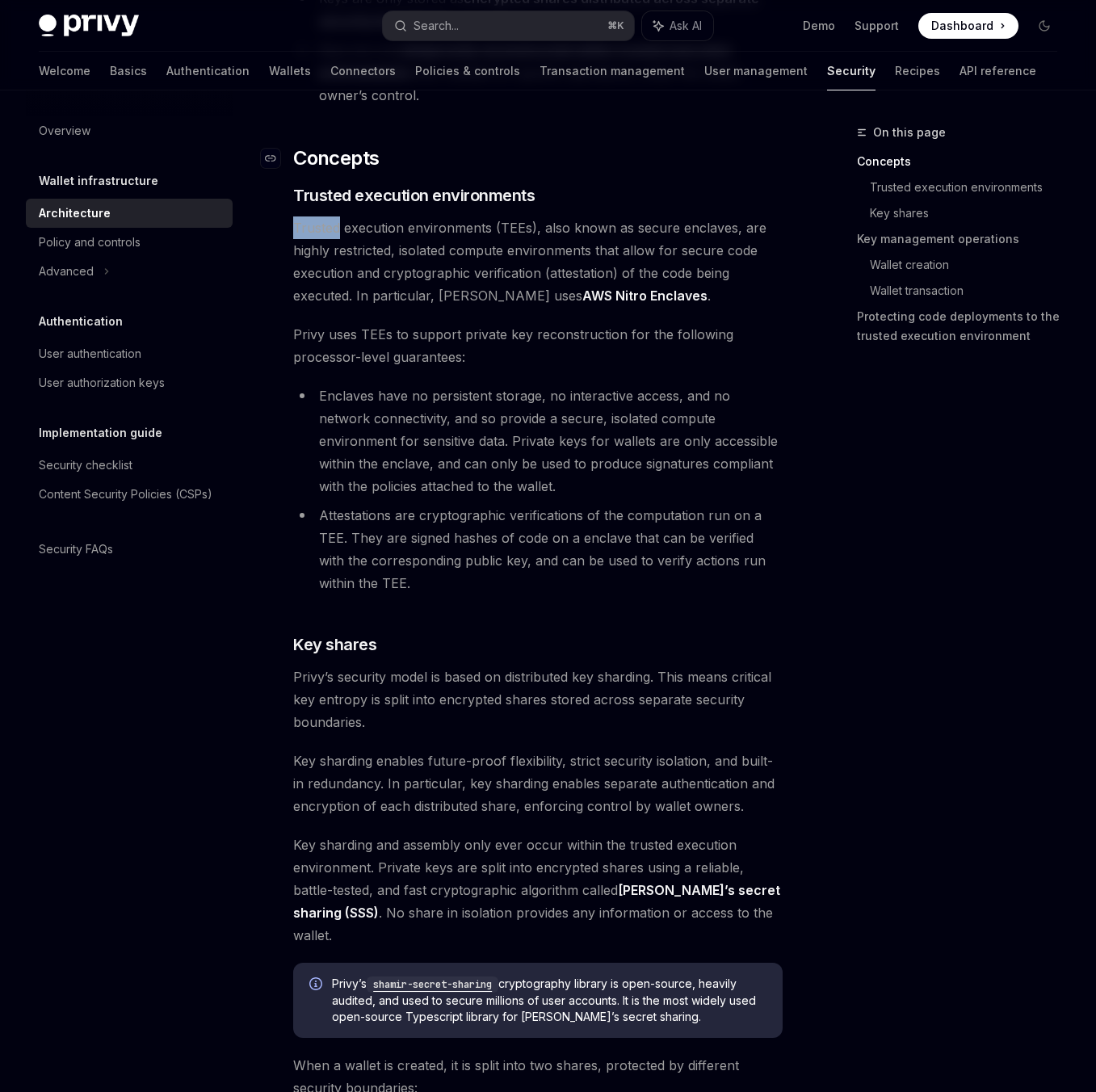
click at [294, 385] on li "Enclaves have no persistent storage, no interactive access, and no network conn…" at bounding box center [537, 441] width 489 height 113
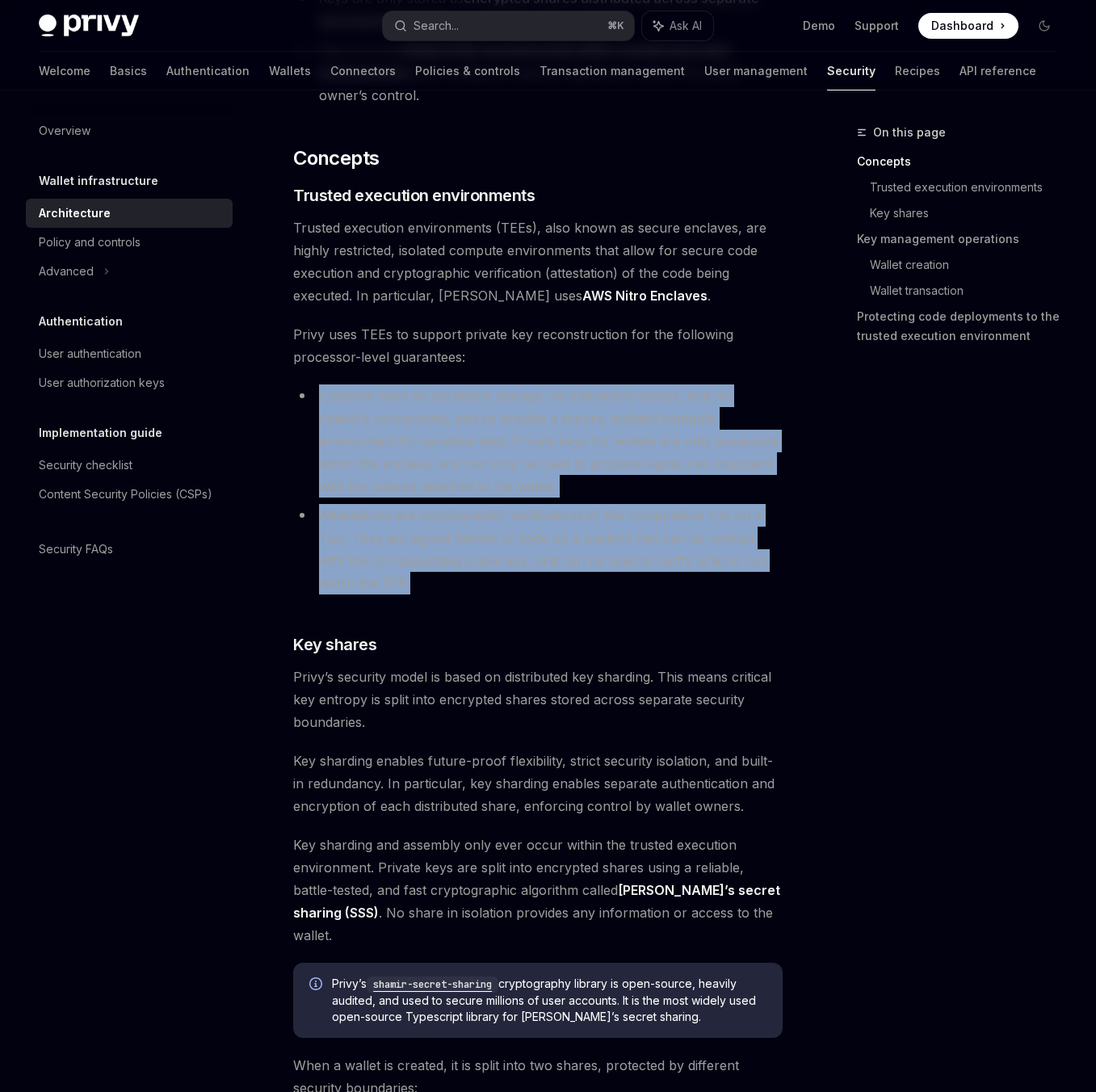
click at [449, 561] on ul "Enclaves have no persistent storage, no interactive access, and no network conn…" at bounding box center [537, 489] width 489 height 210
click at [449, 561] on li "Attestations are cryptographic verifications of the computation run on a TEE. T…" at bounding box center [537, 549] width 489 height 91
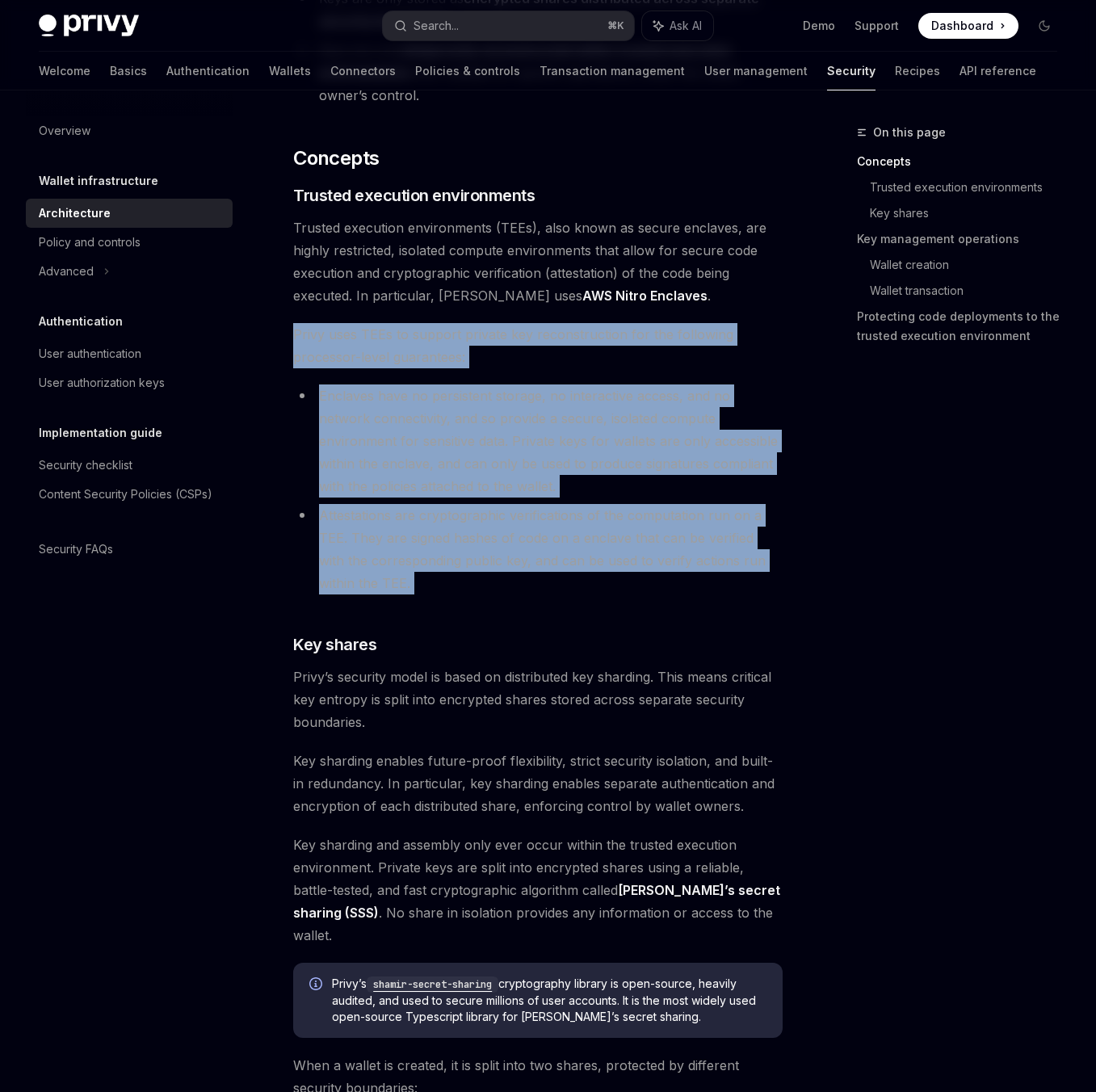
click at [299, 324] on span "Privy uses TEEs to support private key reconstruction for the following process…" at bounding box center [537, 346] width 489 height 45
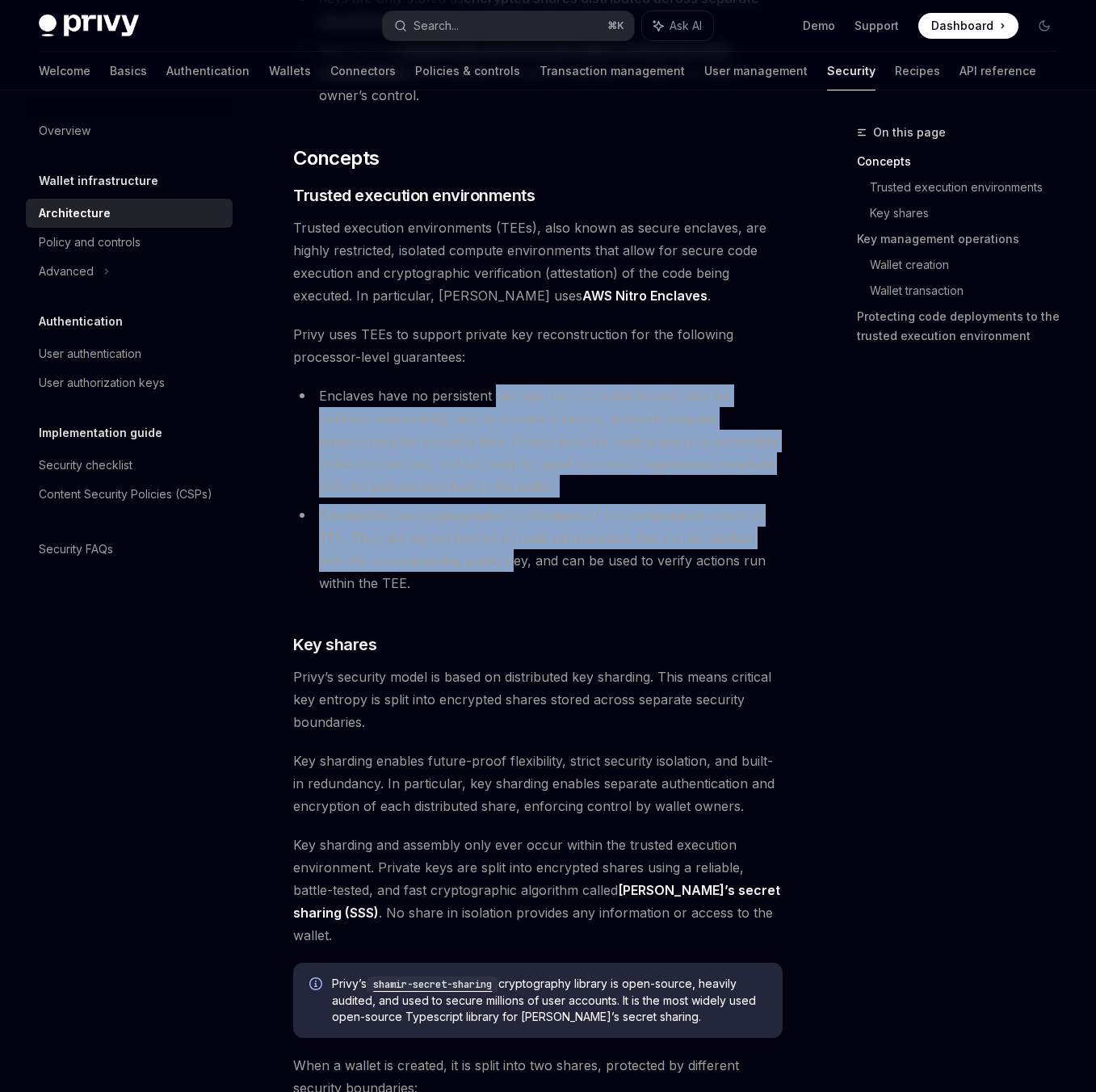
drag, startPoint x: 492, startPoint y: 367, endPoint x: 480, endPoint y: 553, distance: 186.4
click at [484, 549] on ul "Enclaves have no persistent storage, no interactive access, and no network conn…" at bounding box center [537, 489] width 489 height 210
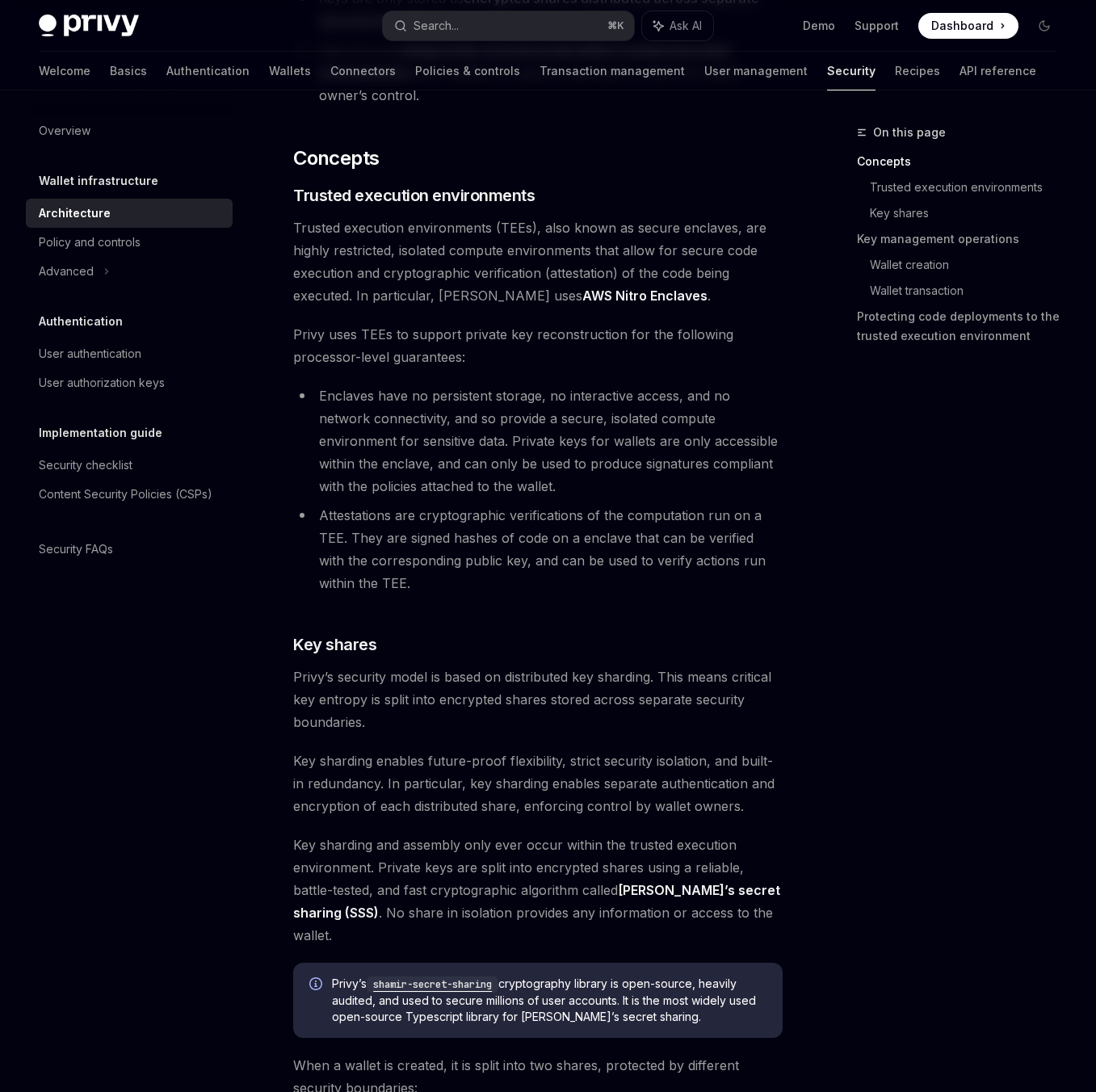
click at [476, 550] on li "Attestations are cryptographic verifications of the computation run on a TEE. T…" at bounding box center [537, 549] width 489 height 91
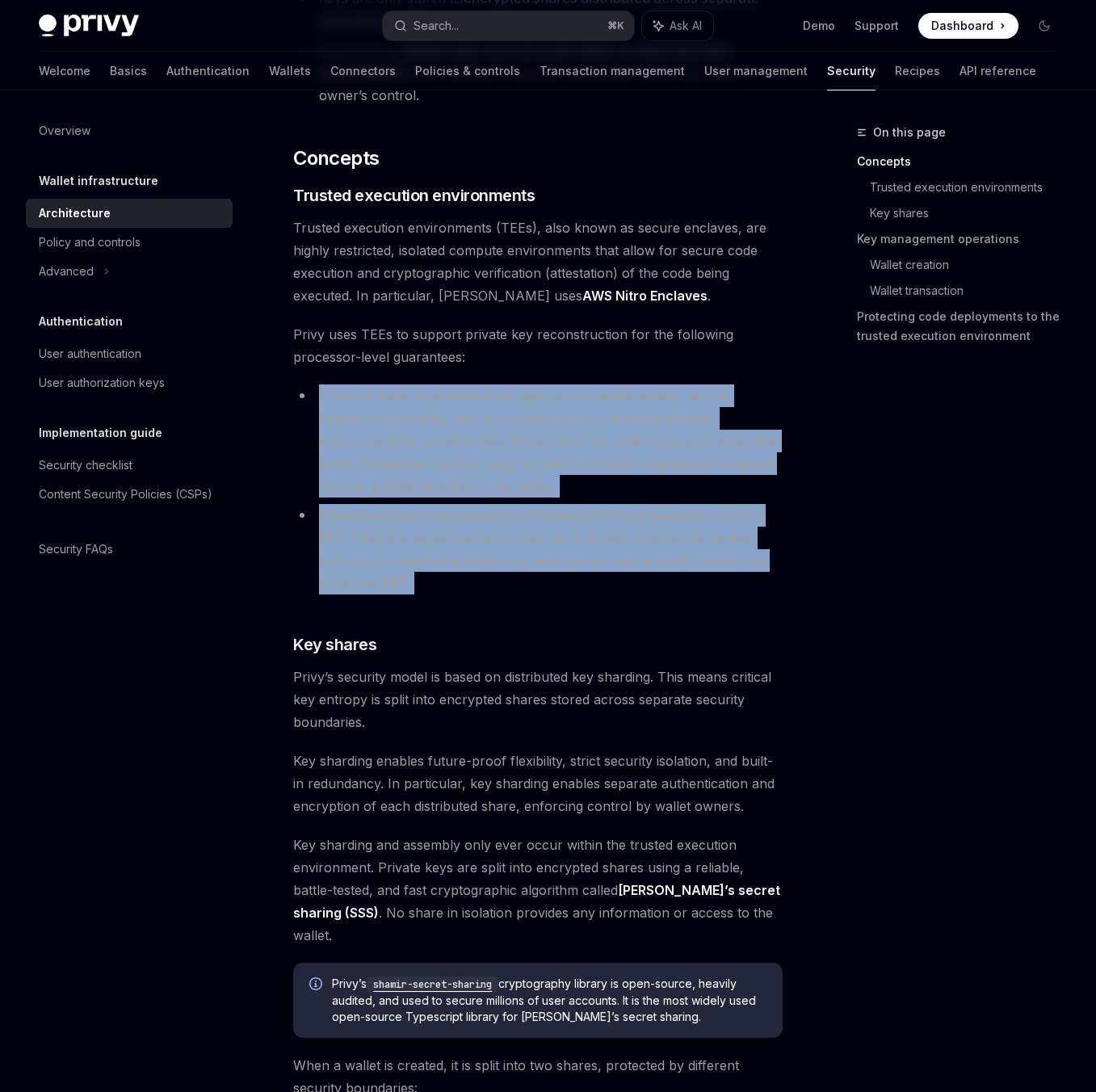
drag, startPoint x: 466, startPoint y: 573, endPoint x: 546, endPoint y: 354, distance: 233.2
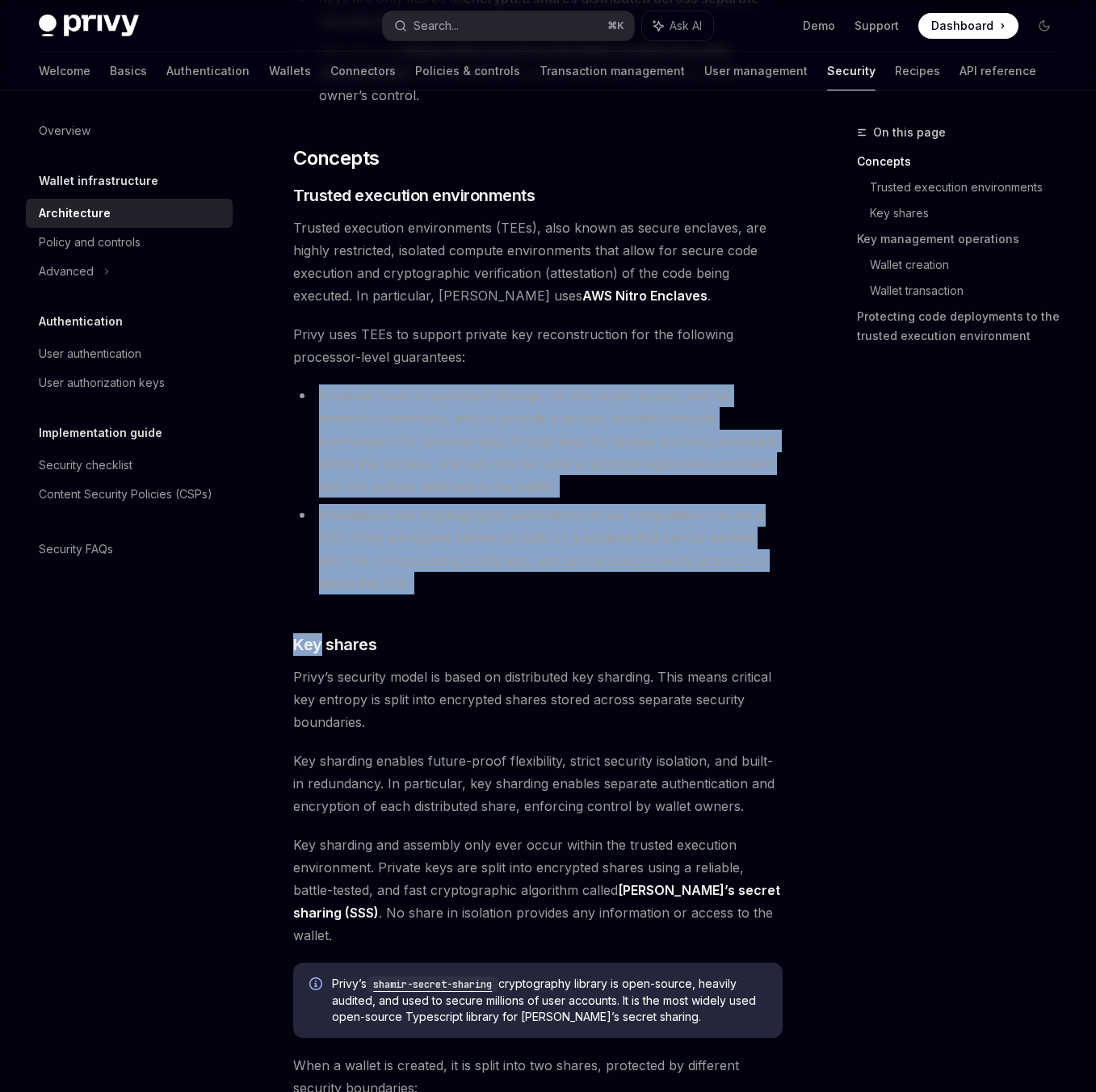
drag, startPoint x: 544, startPoint y: 369, endPoint x: 519, endPoint y: 578, distance: 210.5
drag, startPoint x: 525, startPoint y: 556, endPoint x: 564, endPoint y: 341, distance: 218.5
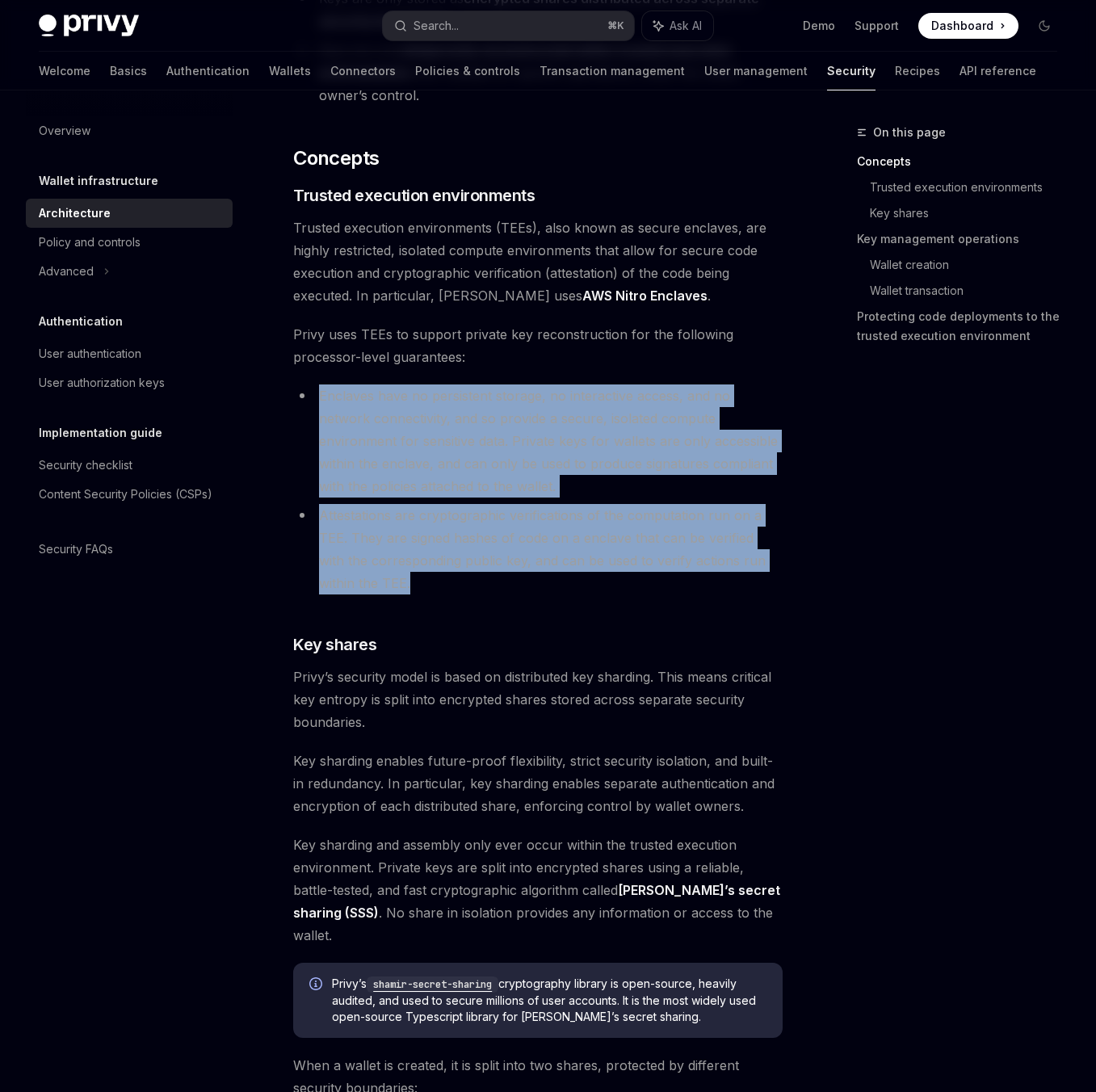
click at [564, 341] on span "Privy uses TEEs to support private key reconstruction for the following process…" at bounding box center [537, 346] width 489 height 45
drag, startPoint x: 564, startPoint y: 341, endPoint x: 496, endPoint y: 553, distance: 222.6
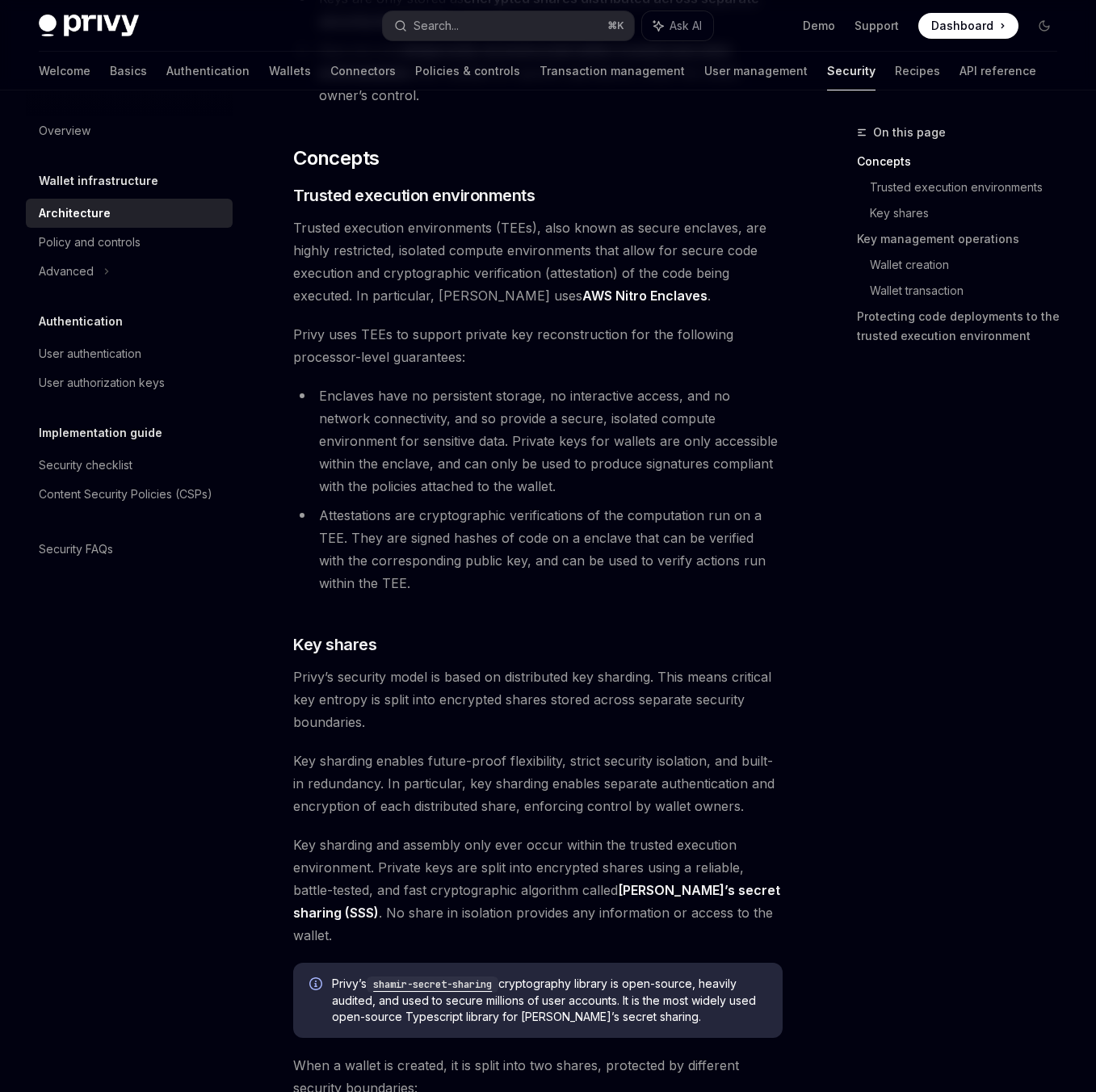
click at [495, 558] on li "Attestations are cryptographic verifications of the computation run on a TEE. T…" at bounding box center [537, 549] width 489 height 91
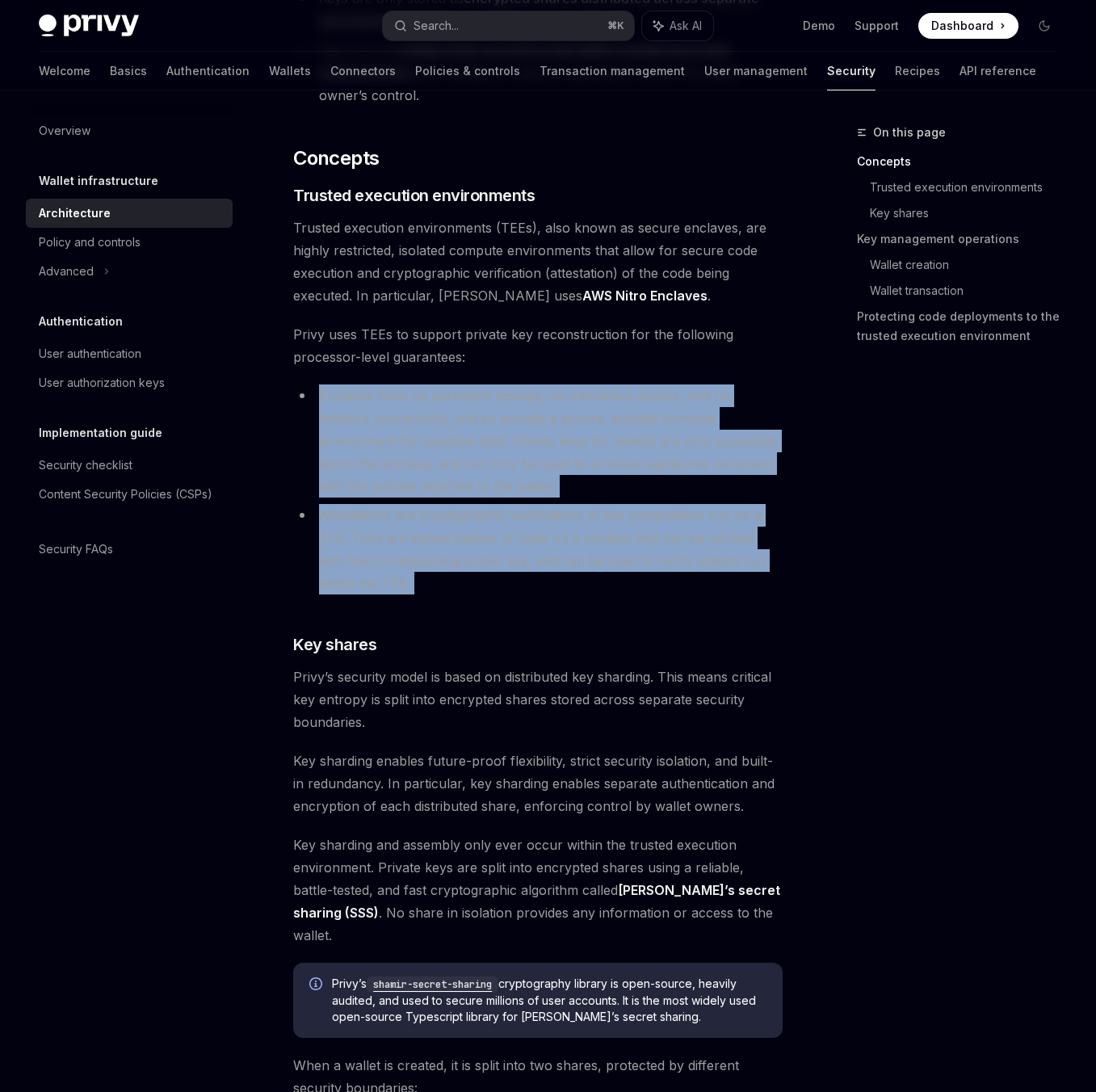
drag, startPoint x: 495, startPoint y: 557, endPoint x: 566, endPoint y: 325, distance: 242.6
click at [566, 325] on span "Privy uses TEEs to support private key reconstruction for the following process…" at bounding box center [537, 346] width 489 height 45
drag, startPoint x: 566, startPoint y: 325, endPoint x: 507, endPoint y: 572, distance: 253.9
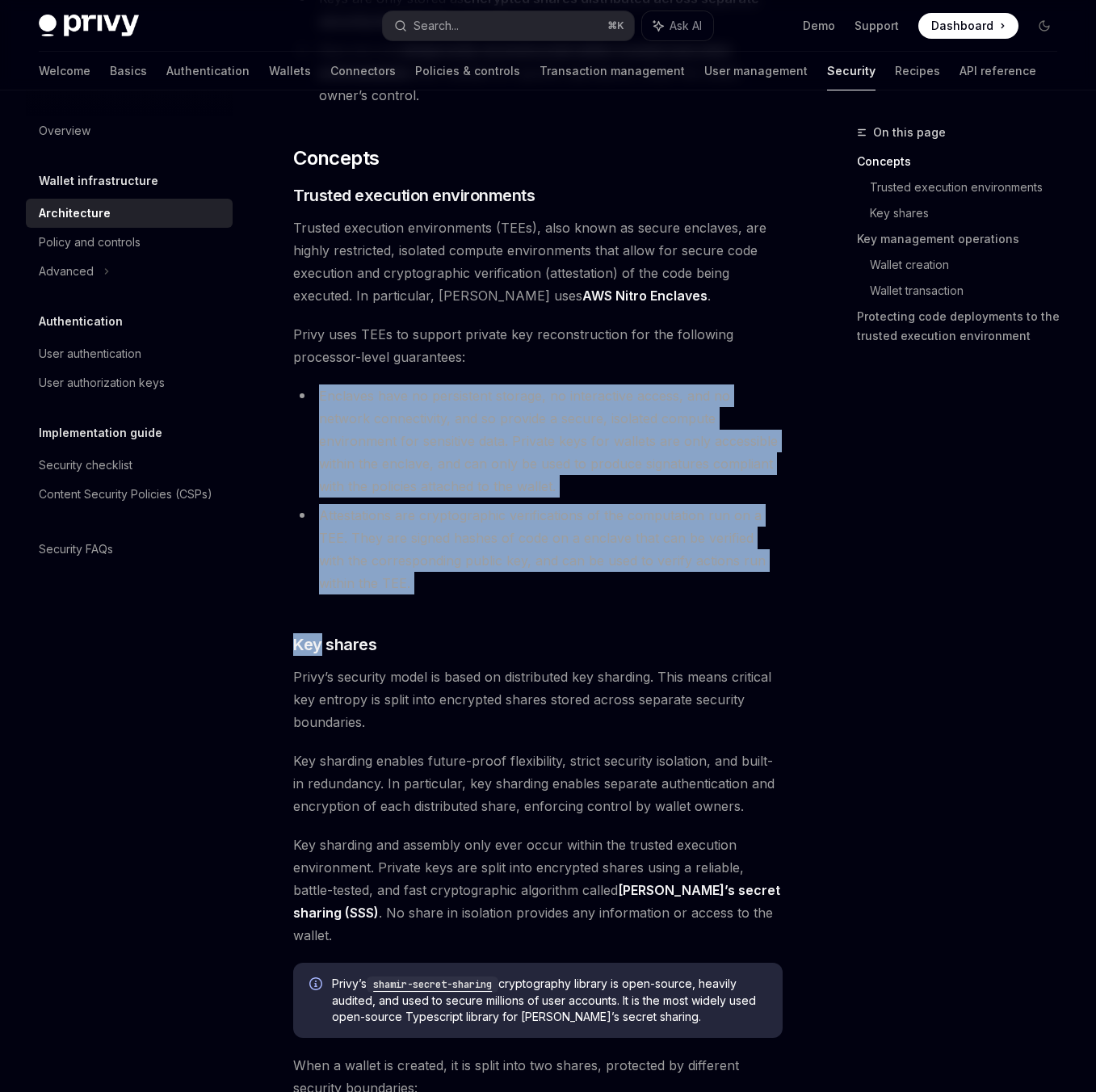
drag, startPoint x: 509, startPoint y: 563, endPoint x: 583, endPoint y: 326, distance: 248.3
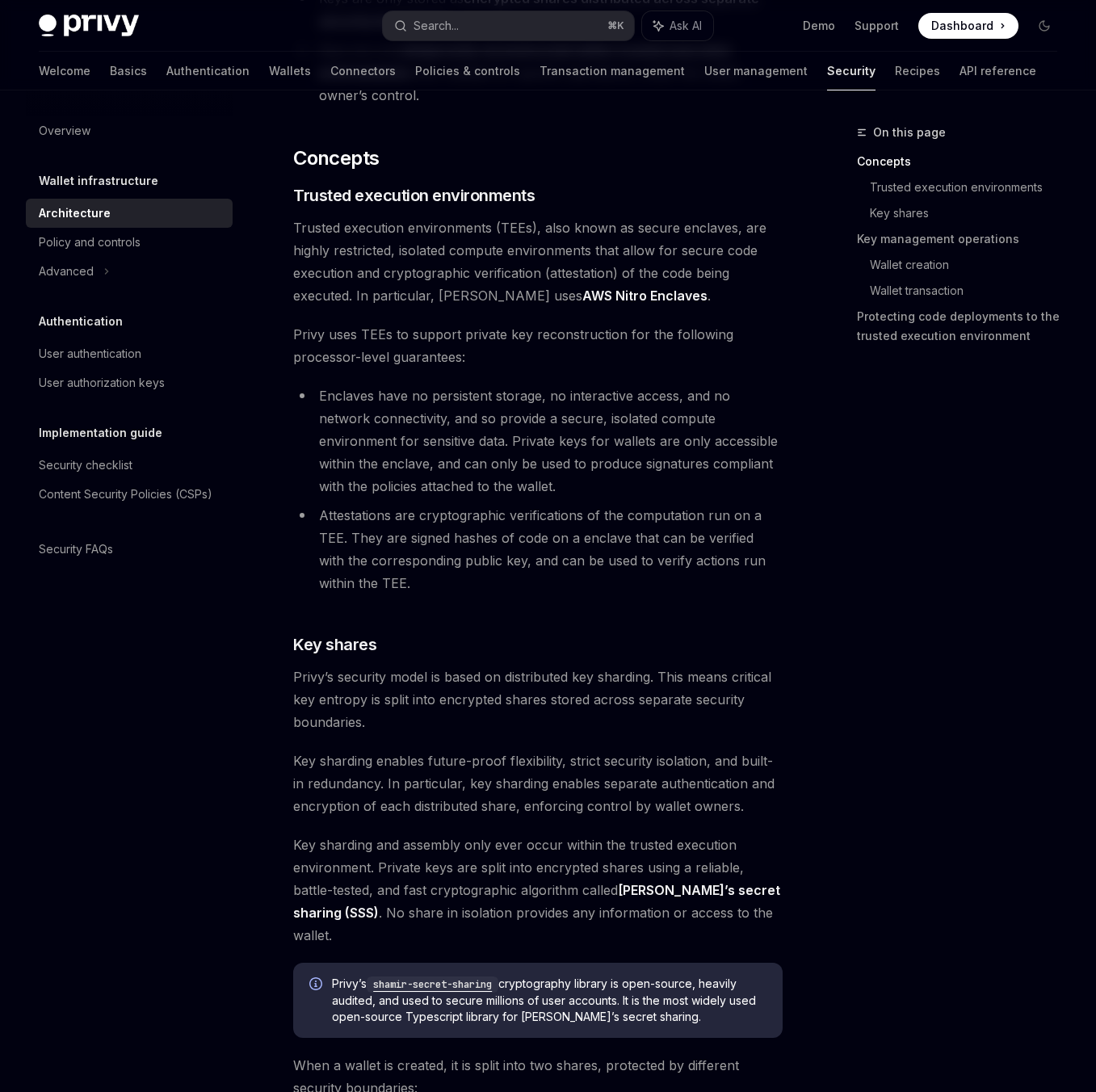
click at [583, 326] on span "Privy uses TEEs to support private key reconstruction for the following process…" at bounding box center [537, 346] width 489 height 45
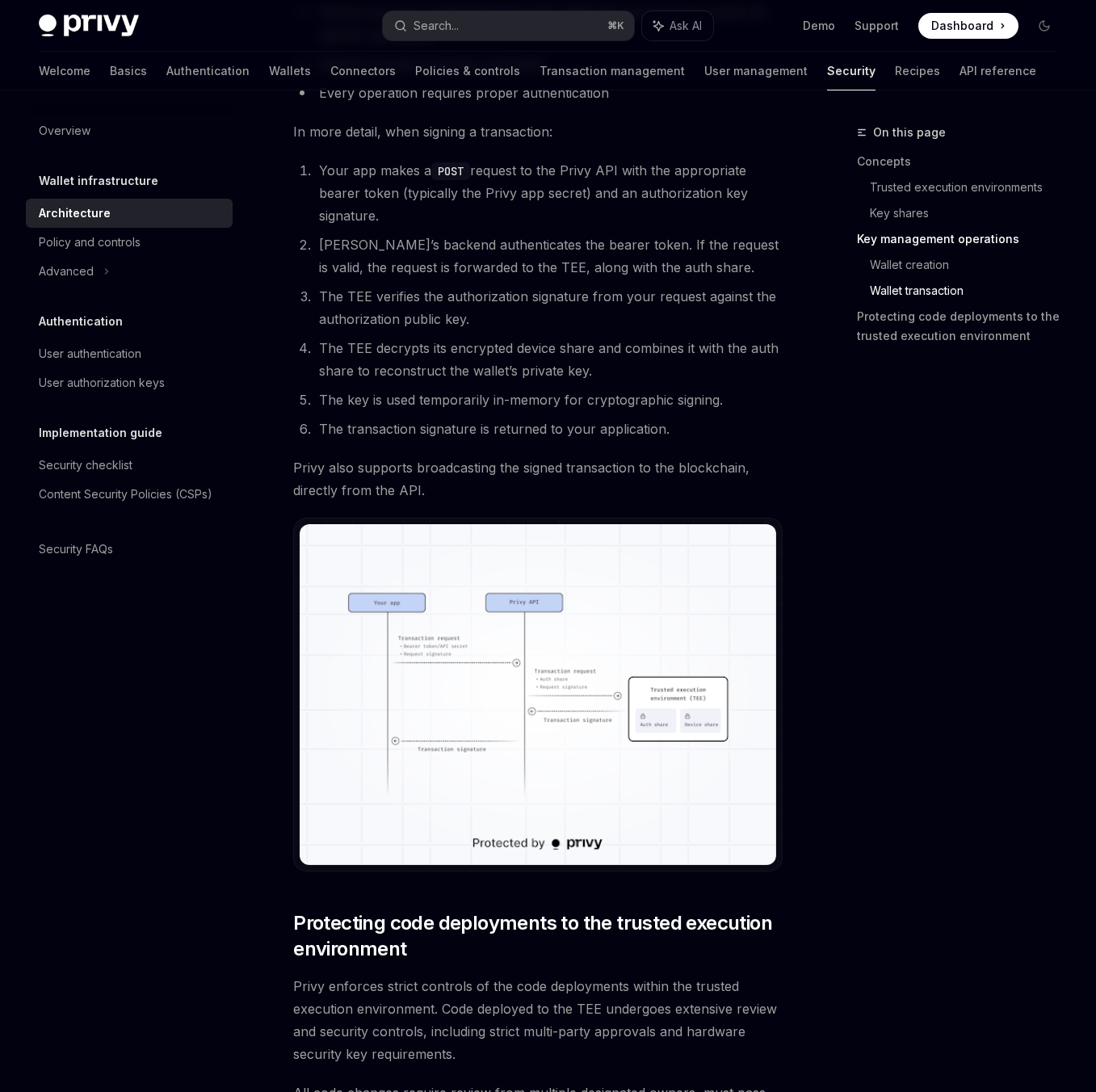
scroll to position [3139, 0]
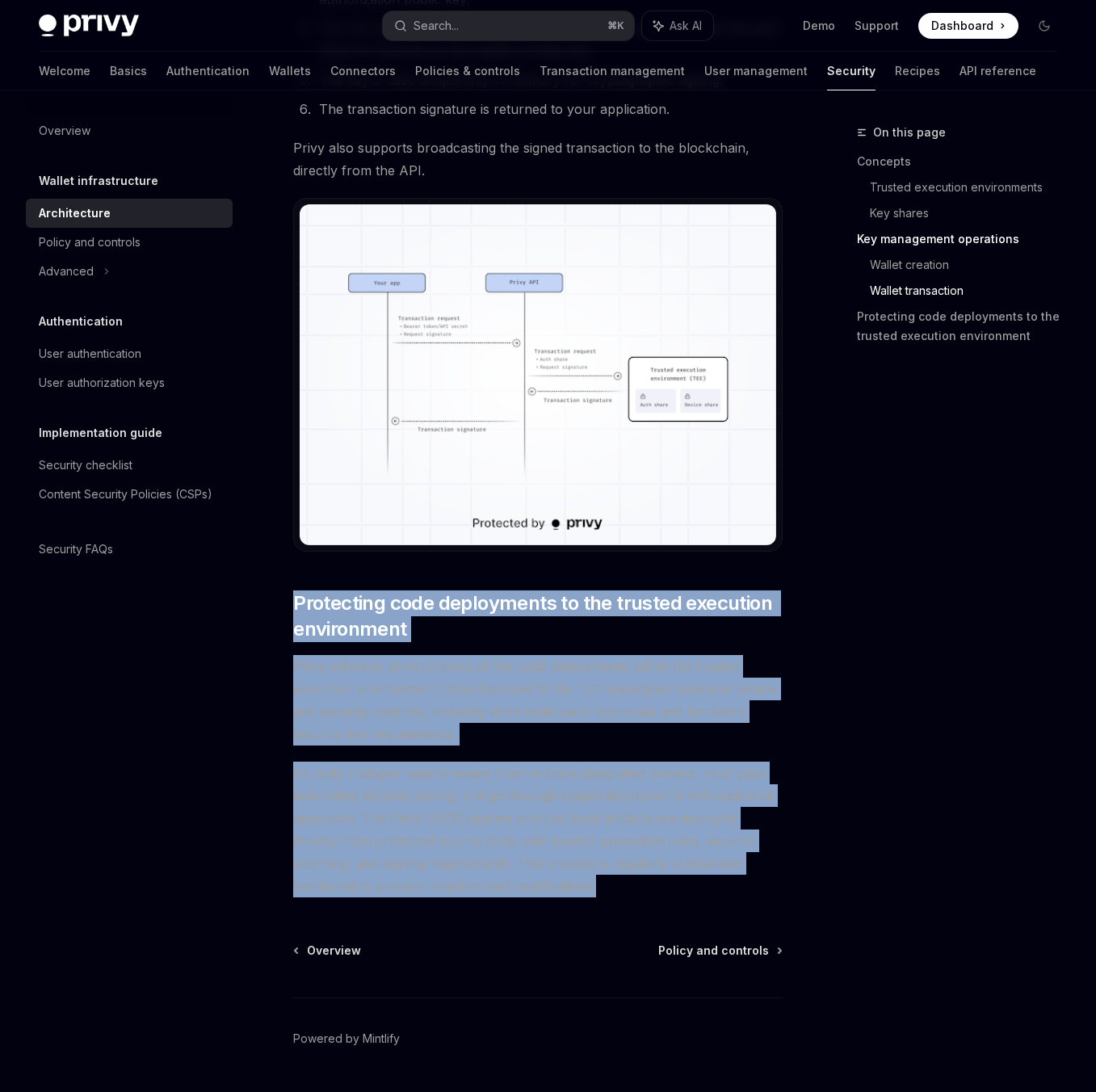
drag, startPoint x: 472, startPoint y: 527, endPoint x: 602, endPoint y: 832, distance: 331.5
click at [602, 832] on span "All code changes require review from multiple designated owners, must pass auto…" at bounding box center [537, 829] width 489 height 136
drag, startPoint x: 602, startPoint y: 832, endPoint x: 334, endPoint y: 528, distance: 405.3
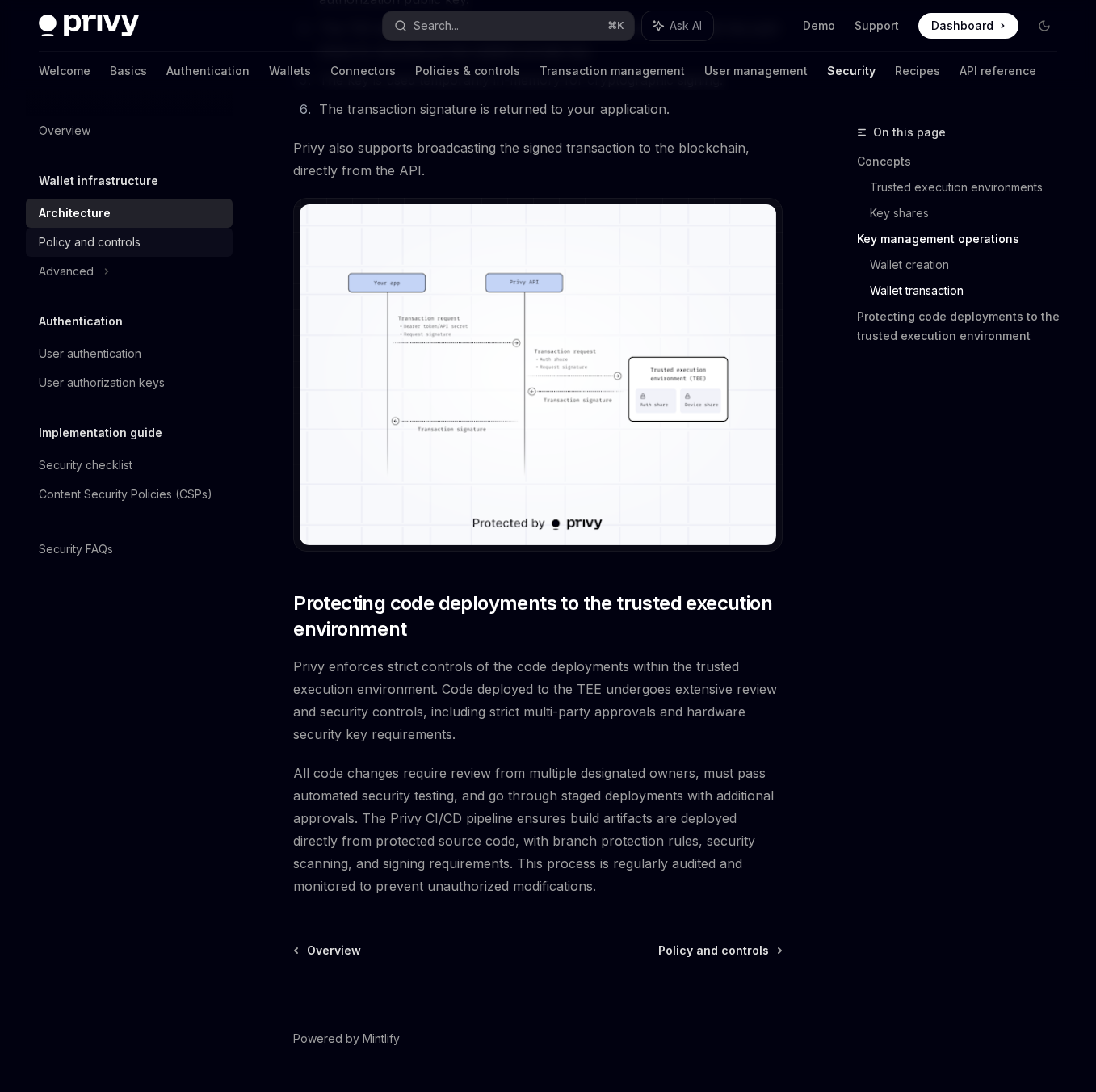
click at [170, 249] on div "Policy and controls" at bounding box center [130, 242] width 184 height 19
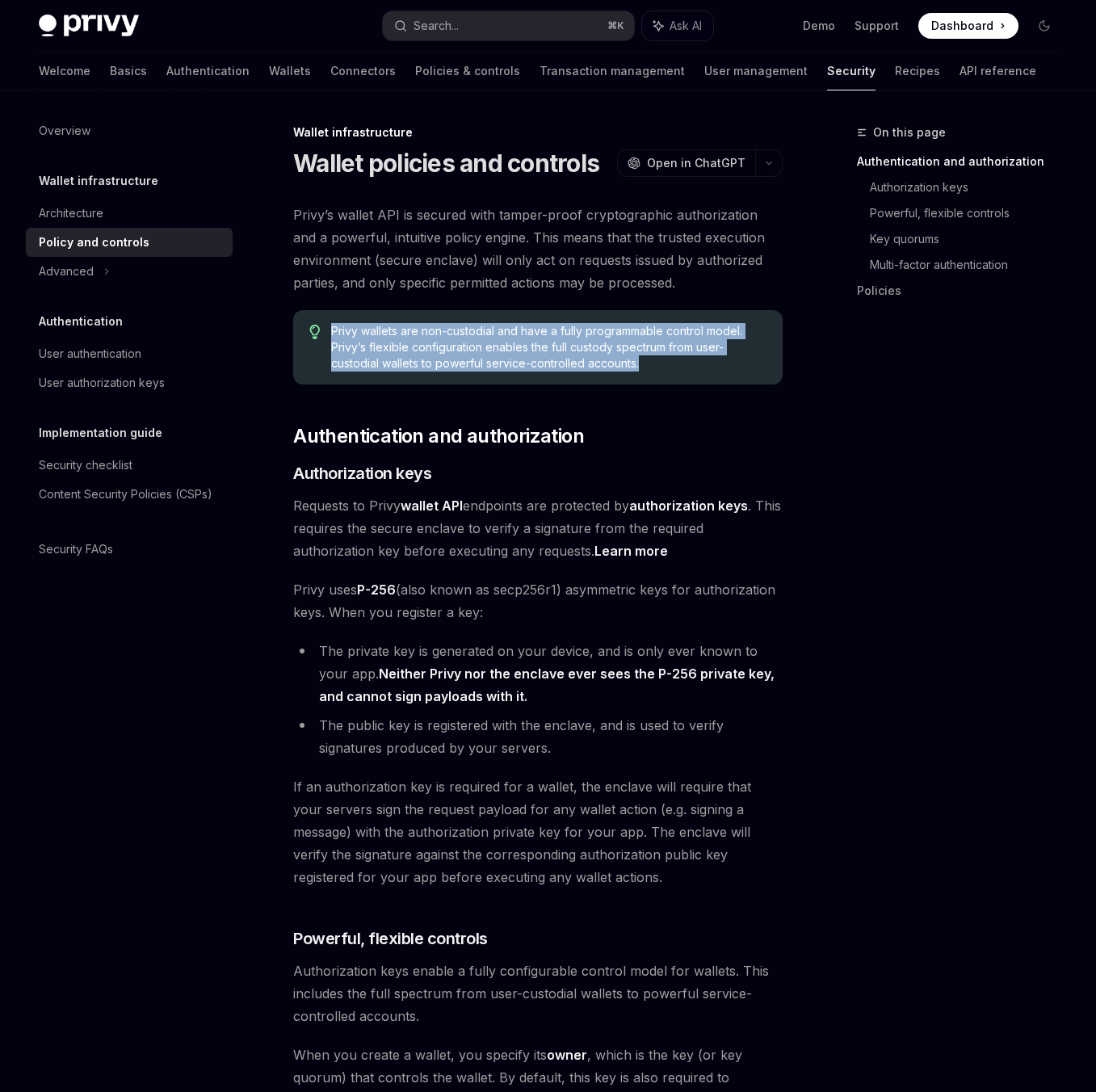
drag, startPoint x: 632, startPoint y: 371, endPoint x: 672, endPoint y: 305, distance: 77.2
drag, startPoint x: 672, startPoint y: 305, endPoint x: 693, endPoint y: 365, distance: 63.6
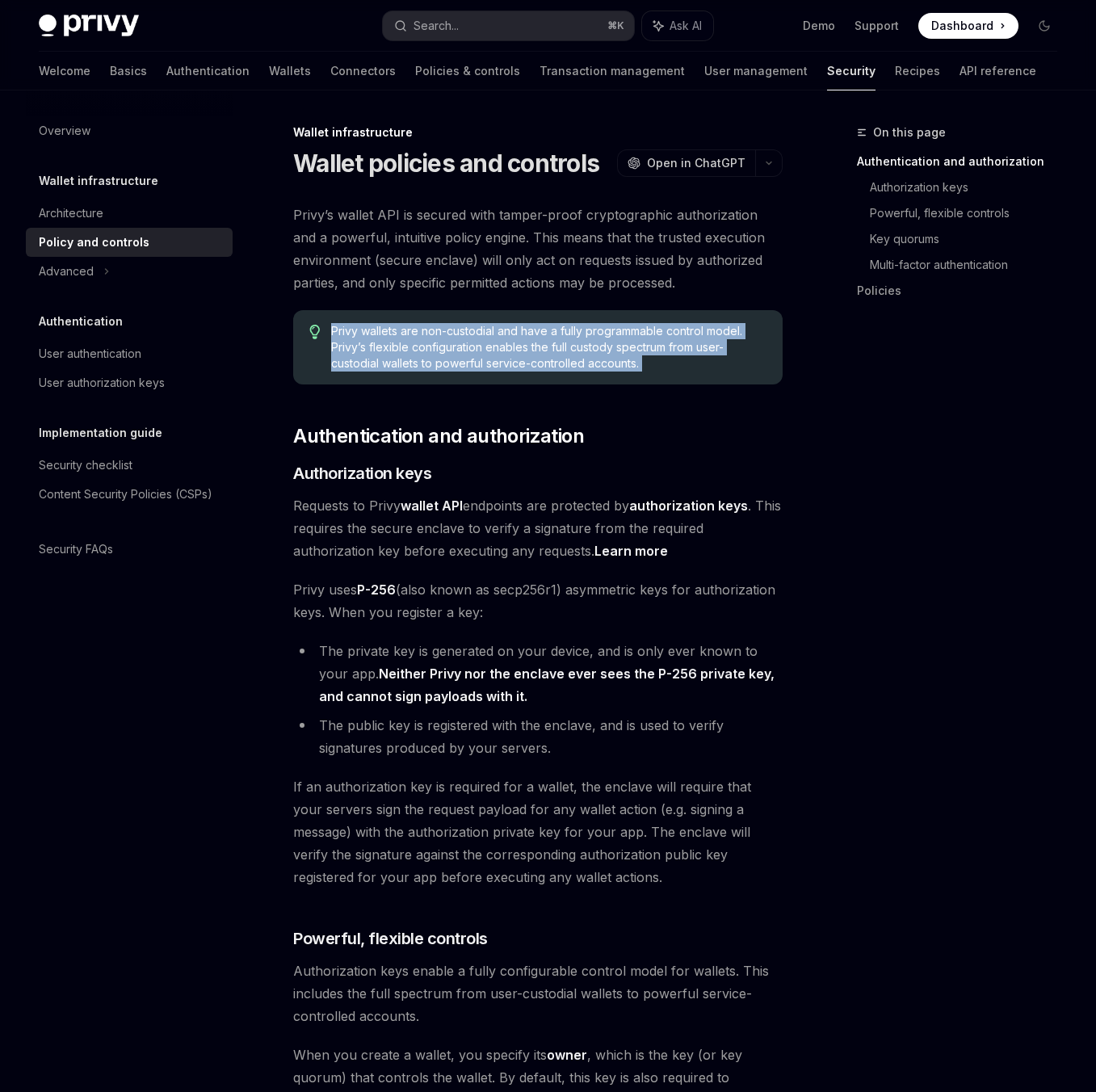
click at [693, 365] on span "Privy wallets are non-custodial and have a fully programmable control model. Pr…" at bounding box center [548, 348] width 435 height 49
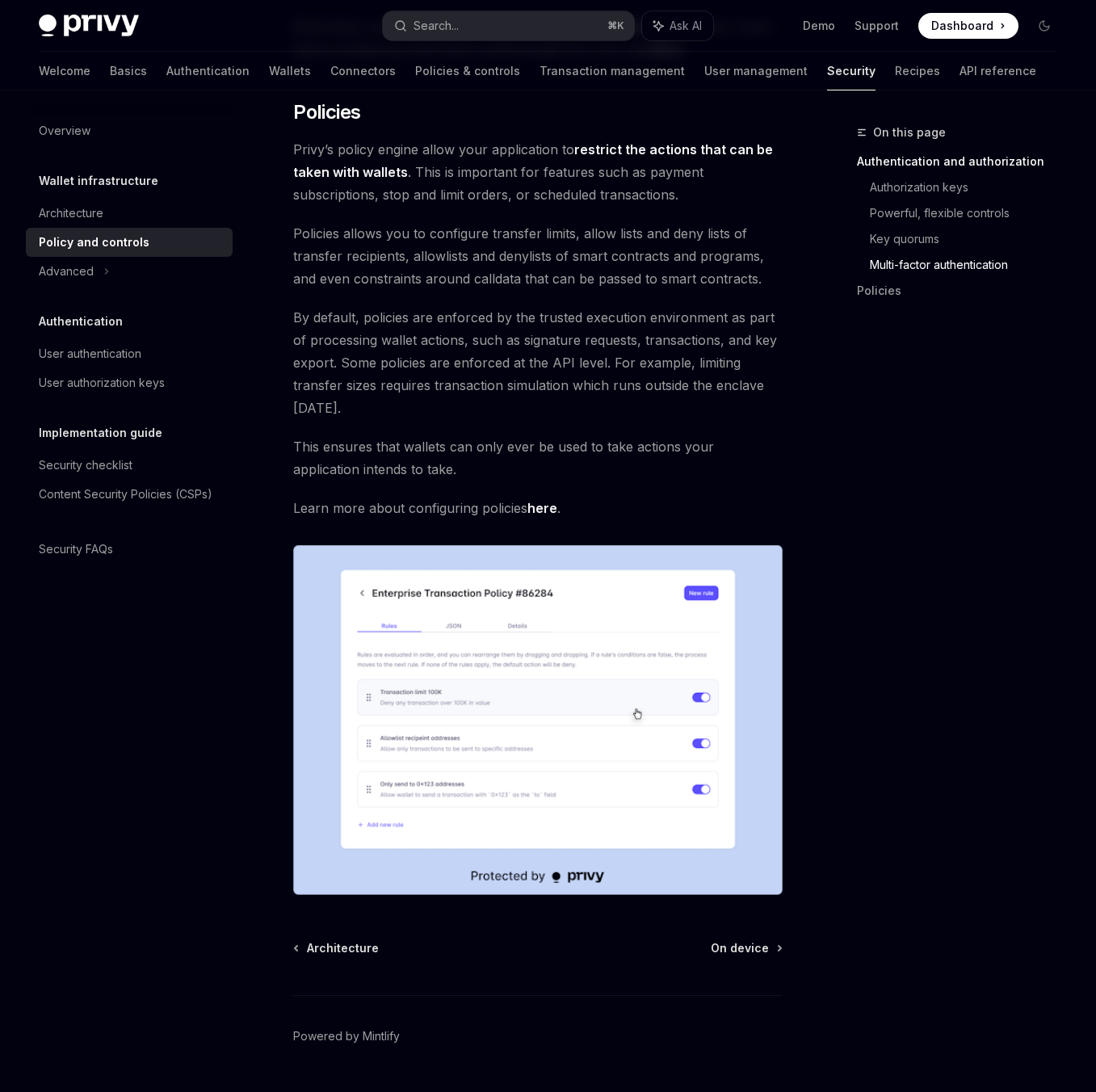
scroll to position [1566, 0]
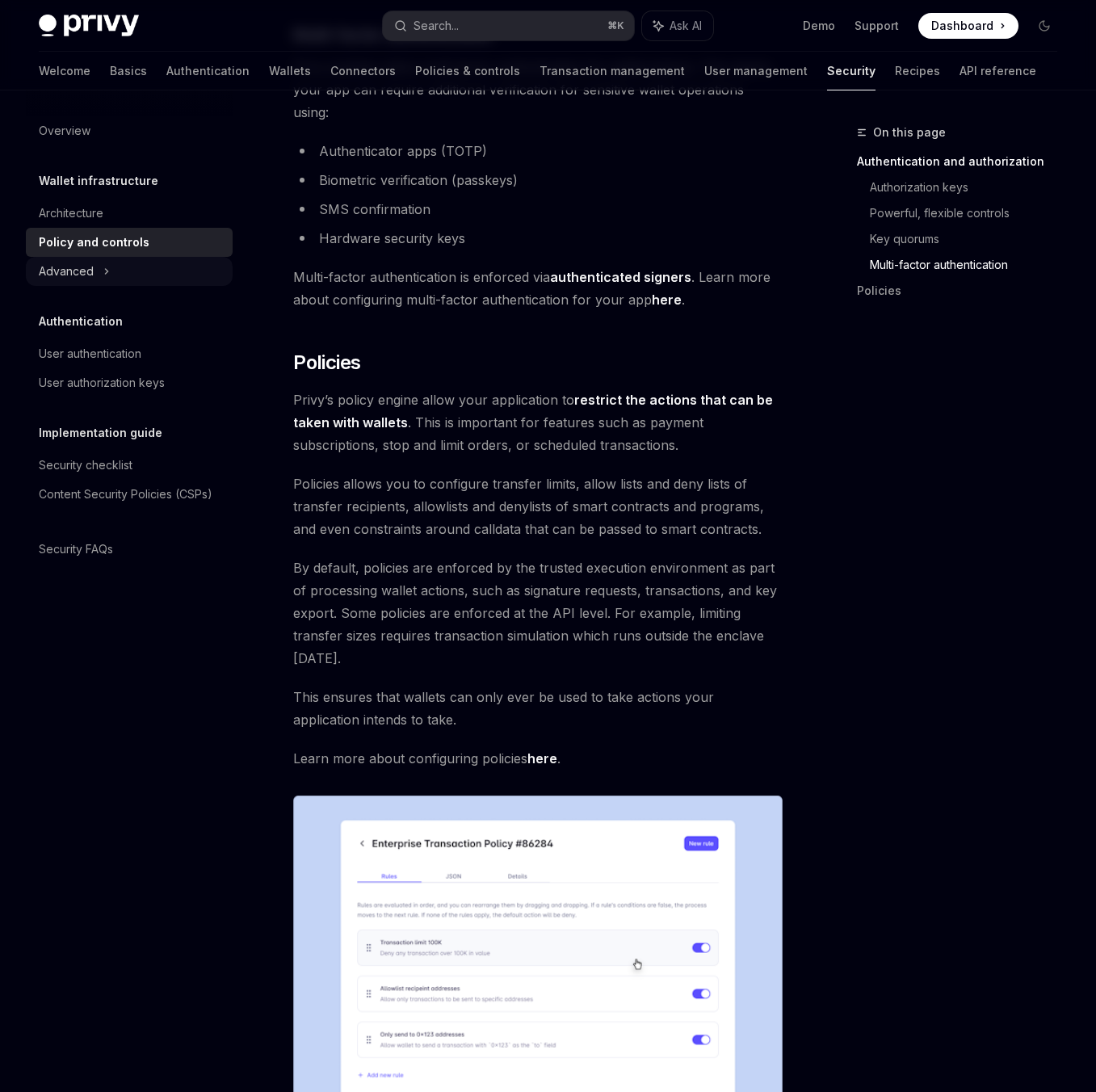
click at [128, 272] on div "Advanced" at bounding box center [129, 271] width 207 height 29
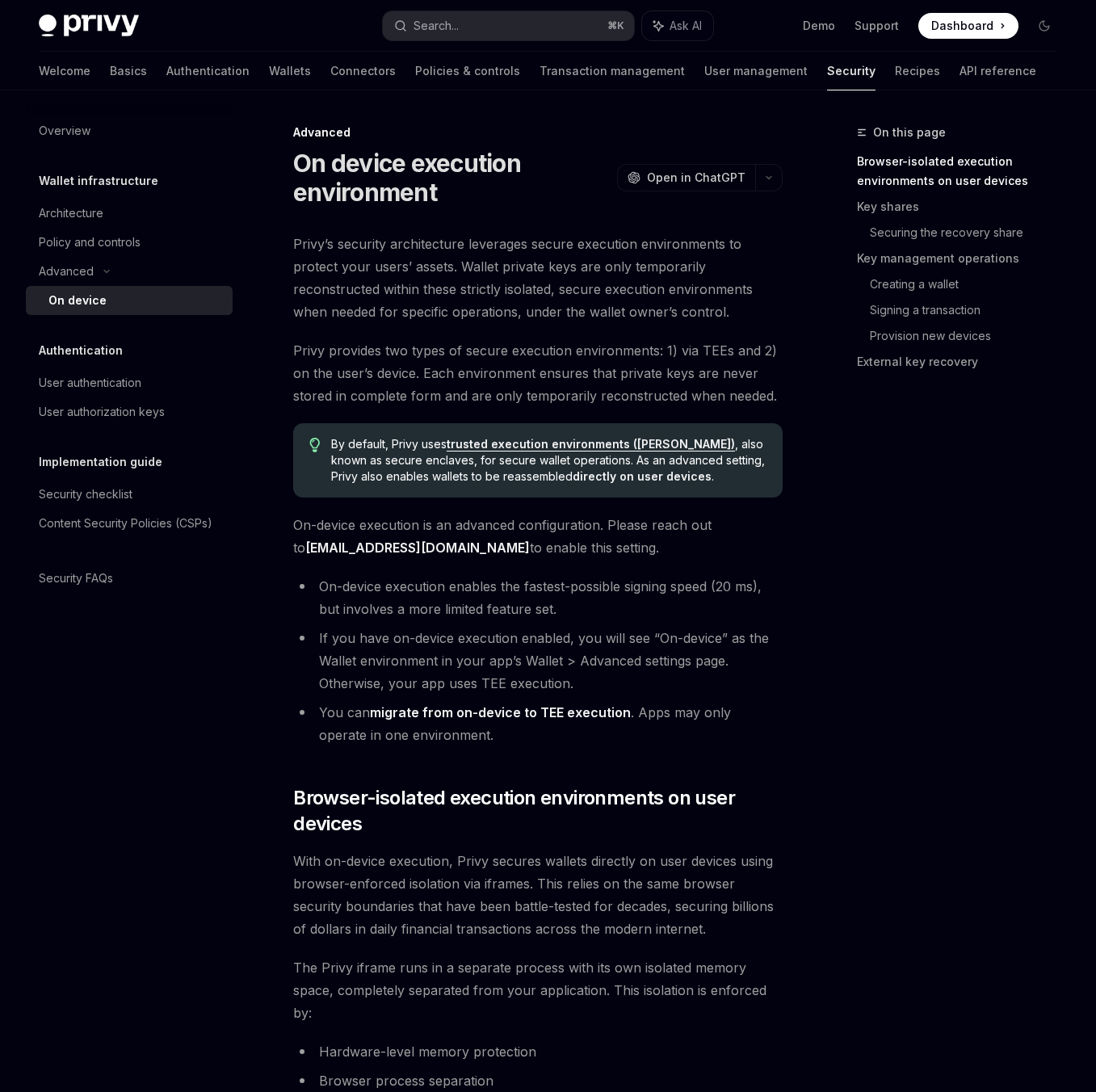
click at [481, 442] on link "trusted execution environments ([PERSON_NAME])" at bounding box center [590, 444] width 289 height 15
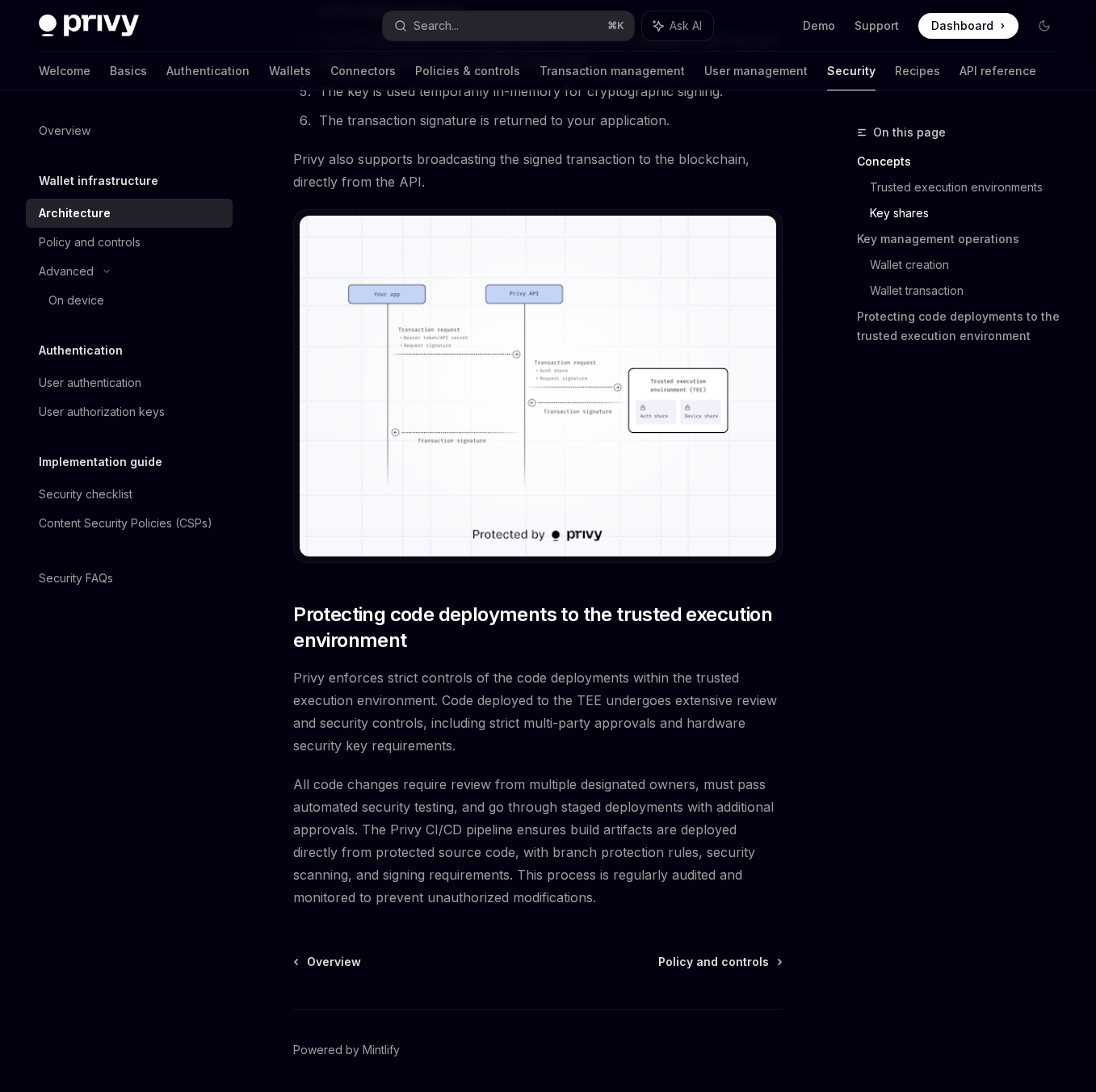
scroll to position [3139, 0]
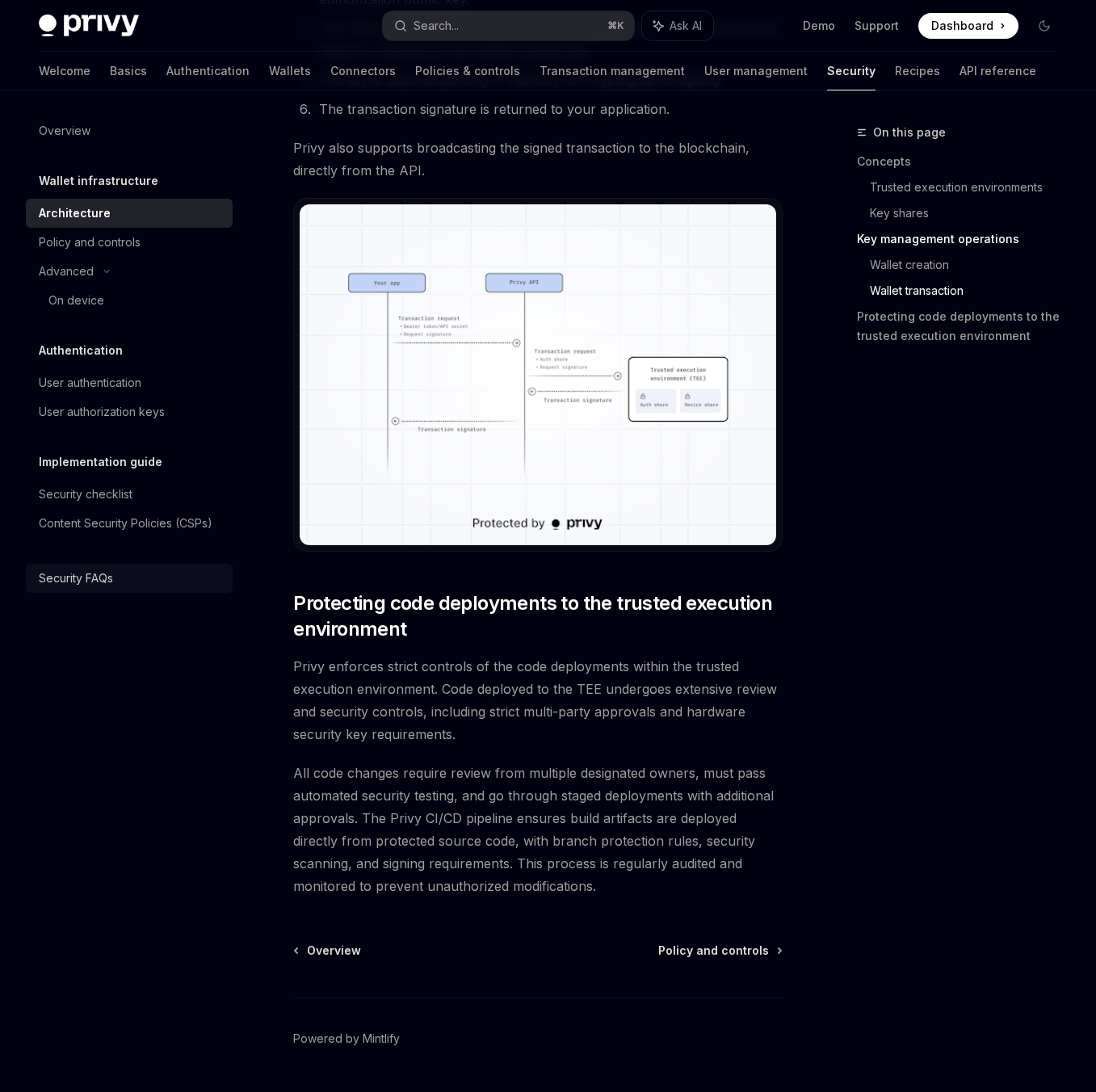
click at [147, 581] on div "Security FAQs" at bounding box center [130, 578] width 184 height 19
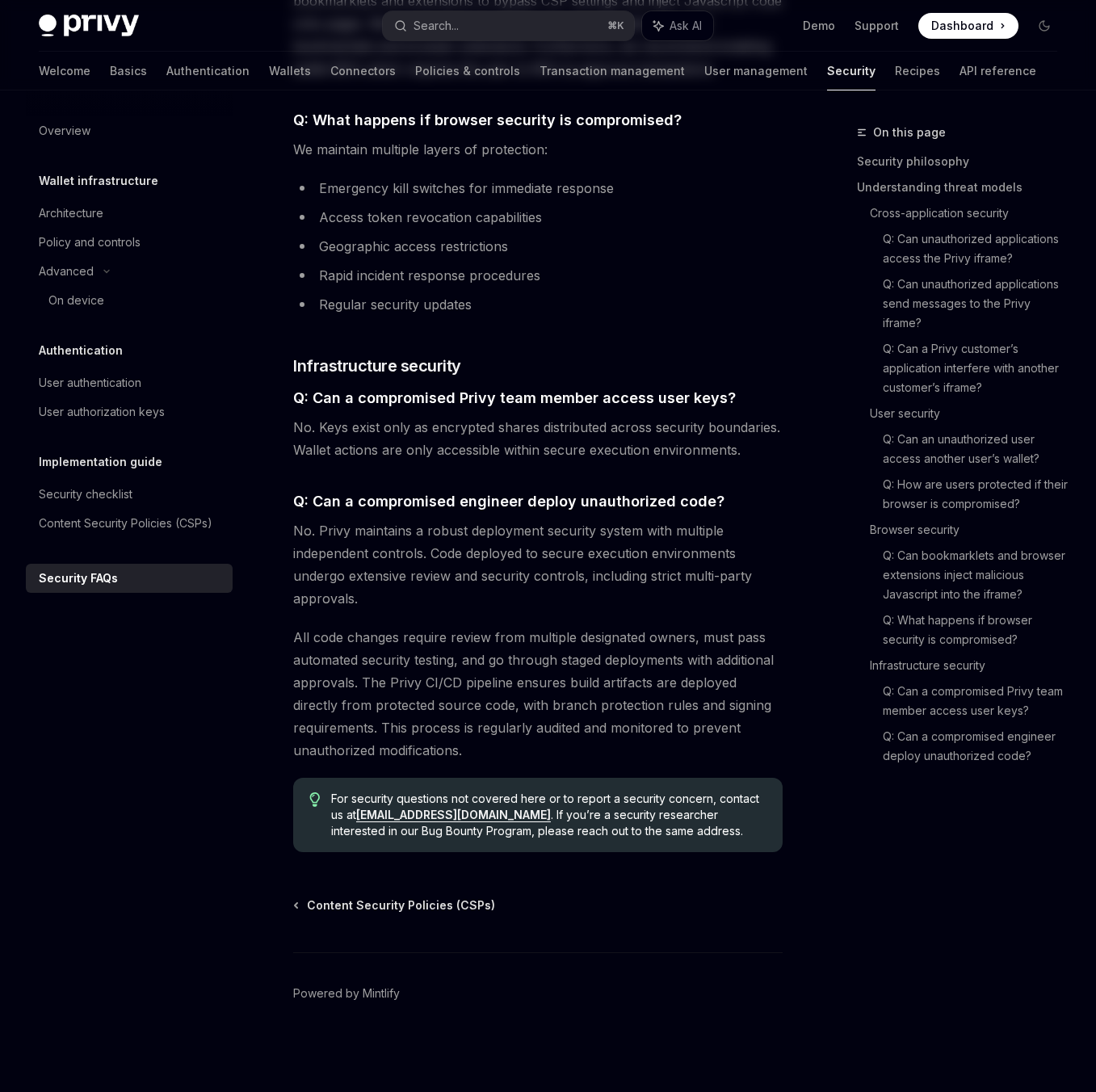
type textarea "*"
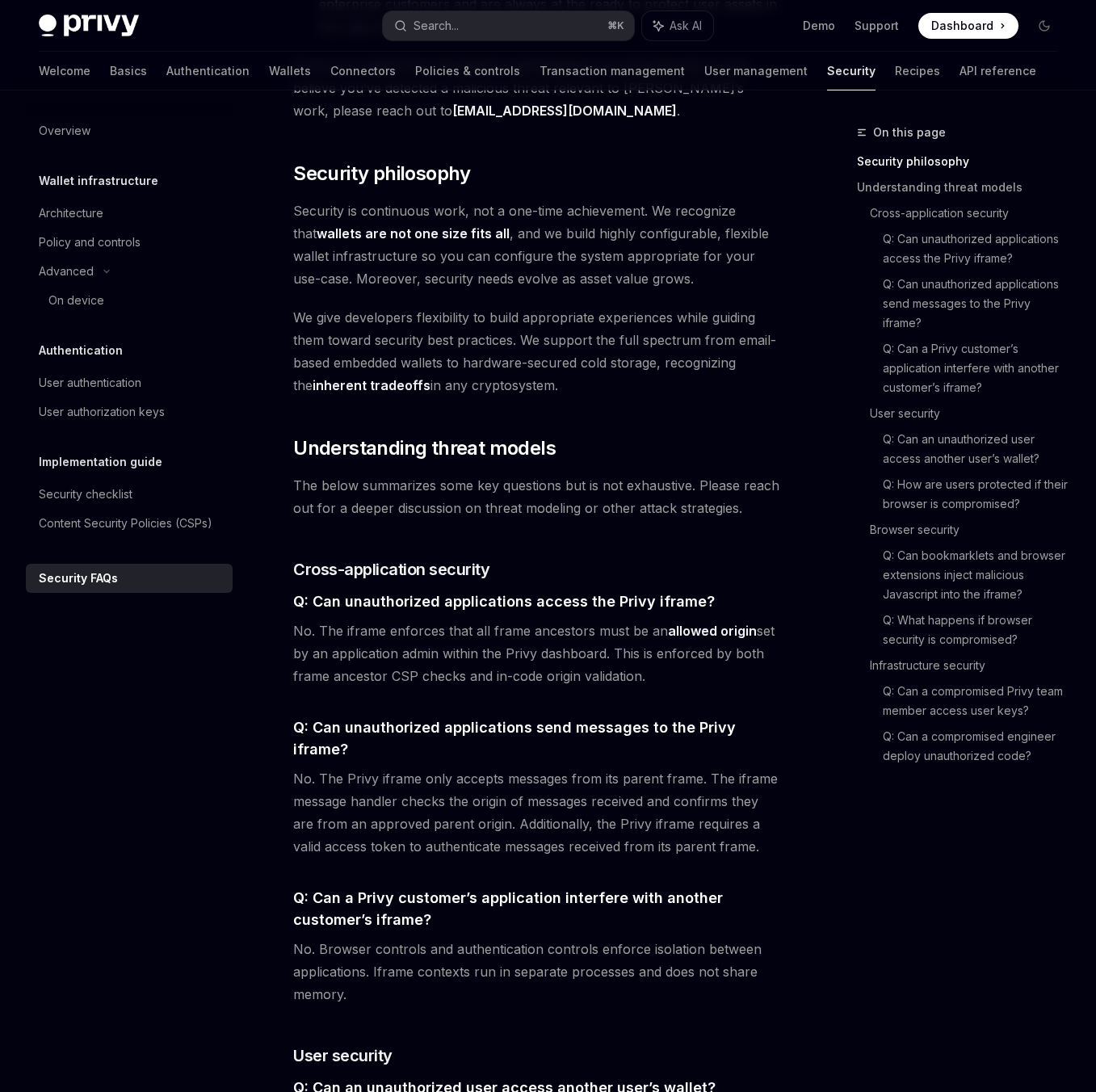
scroll to position [697, 0]
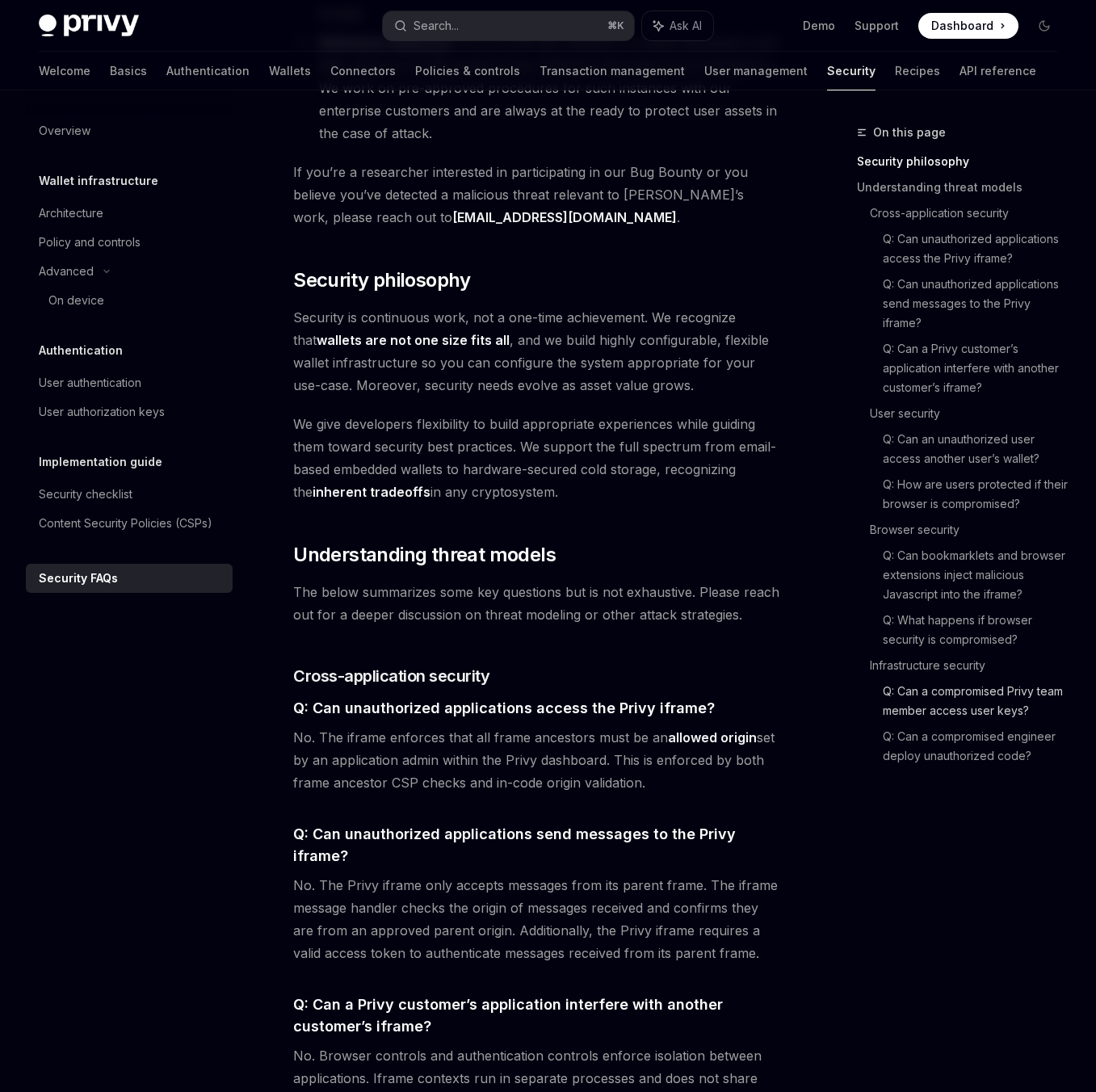
click at [1011, 705] on link "Q: Can a compromised Privy team member access user keys?" at bounding box center [976, 701] width 187 height 45
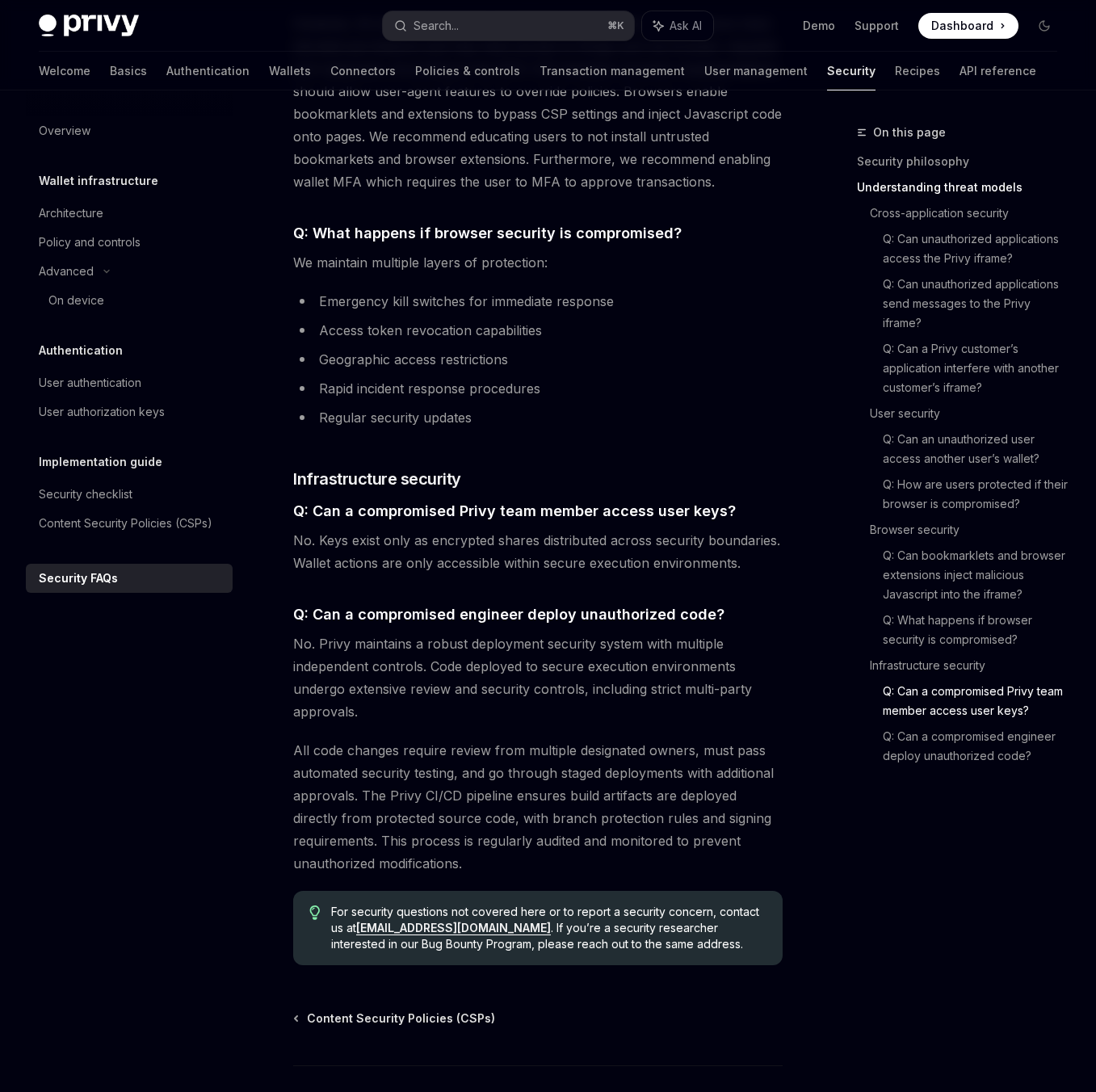
scroll to position [2476, 0]
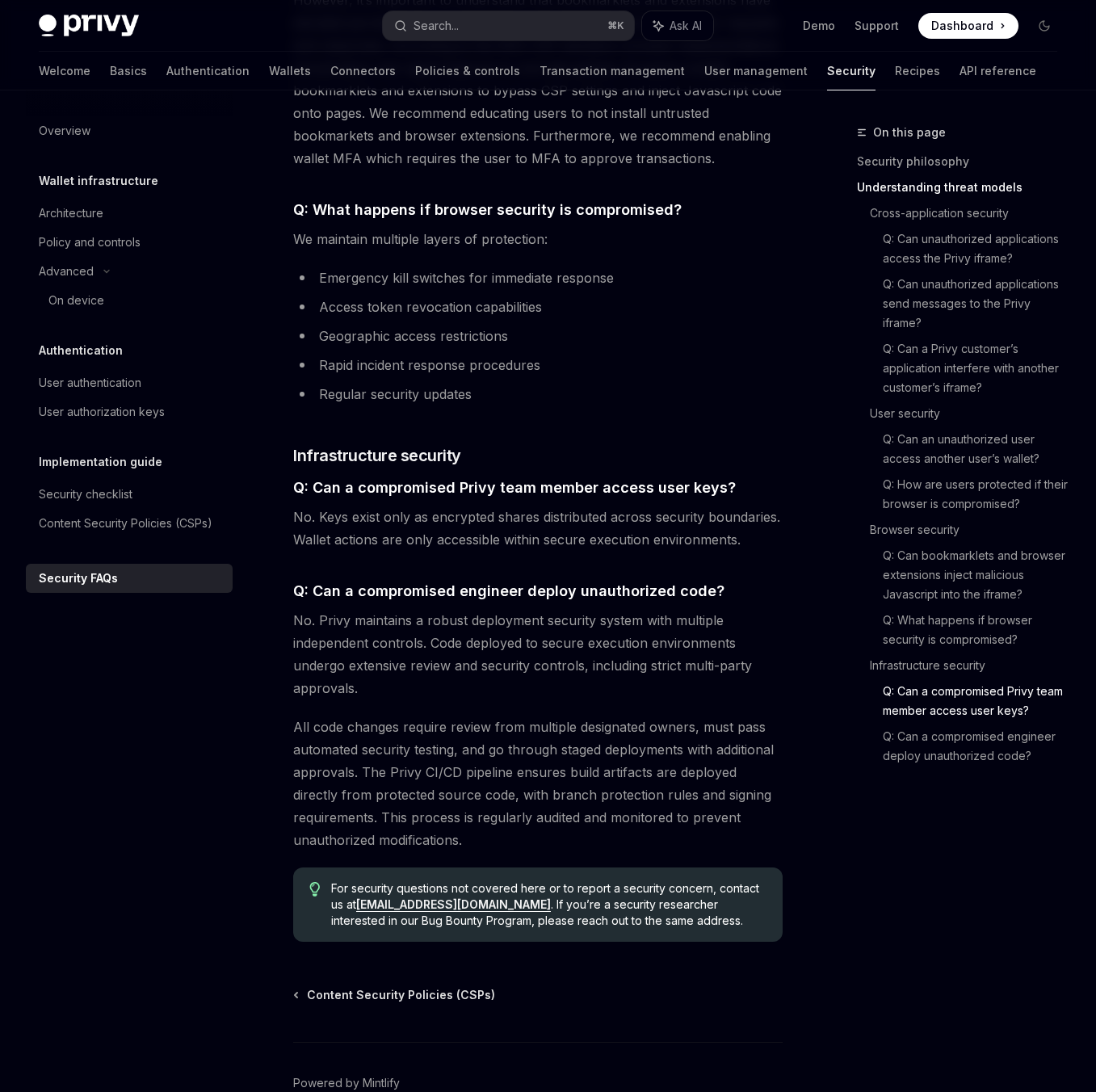
click at [302, 609] on span "No. Privy maintains a robust deployment security system with multiple independe…" at bounding box center [537, 654] width 489 height 91
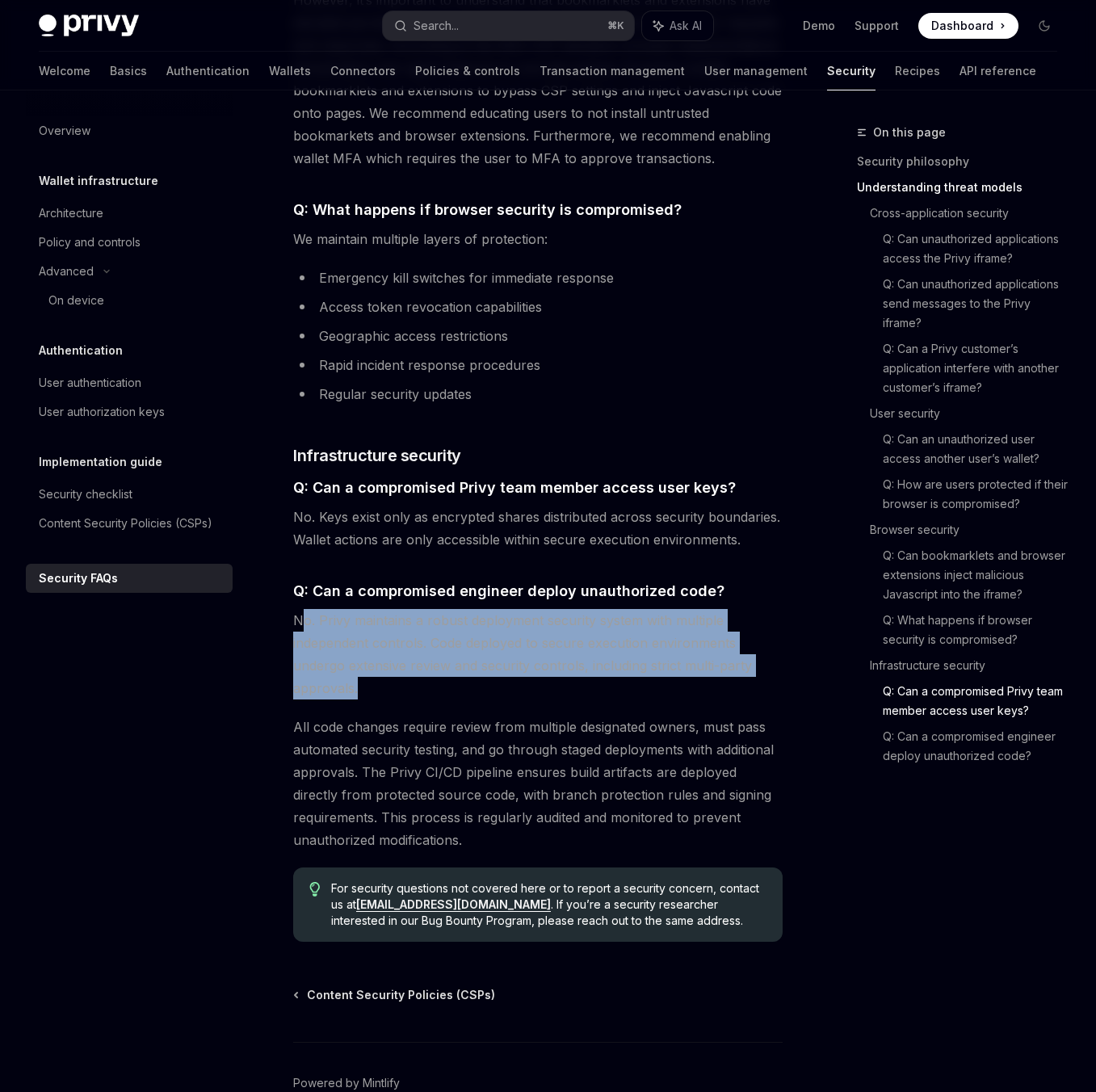
drag, startPoint x: 306, startPoint y: 530, endPoint x: 425, endPoint y: 594, distance: 135.1
click at [425, 609] on span "No. Privy maintains a robust deployment security system with multiple independe…" at bounding box center [537, 654] width 489 height 91
drag, startPoint x: 425, startPoint y: 594, endPoint x: 325, endPoint y: 539, distance: 114.1
click at [325, 609] on span "No. Privy maintains a robust deployment security system with multiple independe…" at bounding box center [537, 654] width 489 height 91
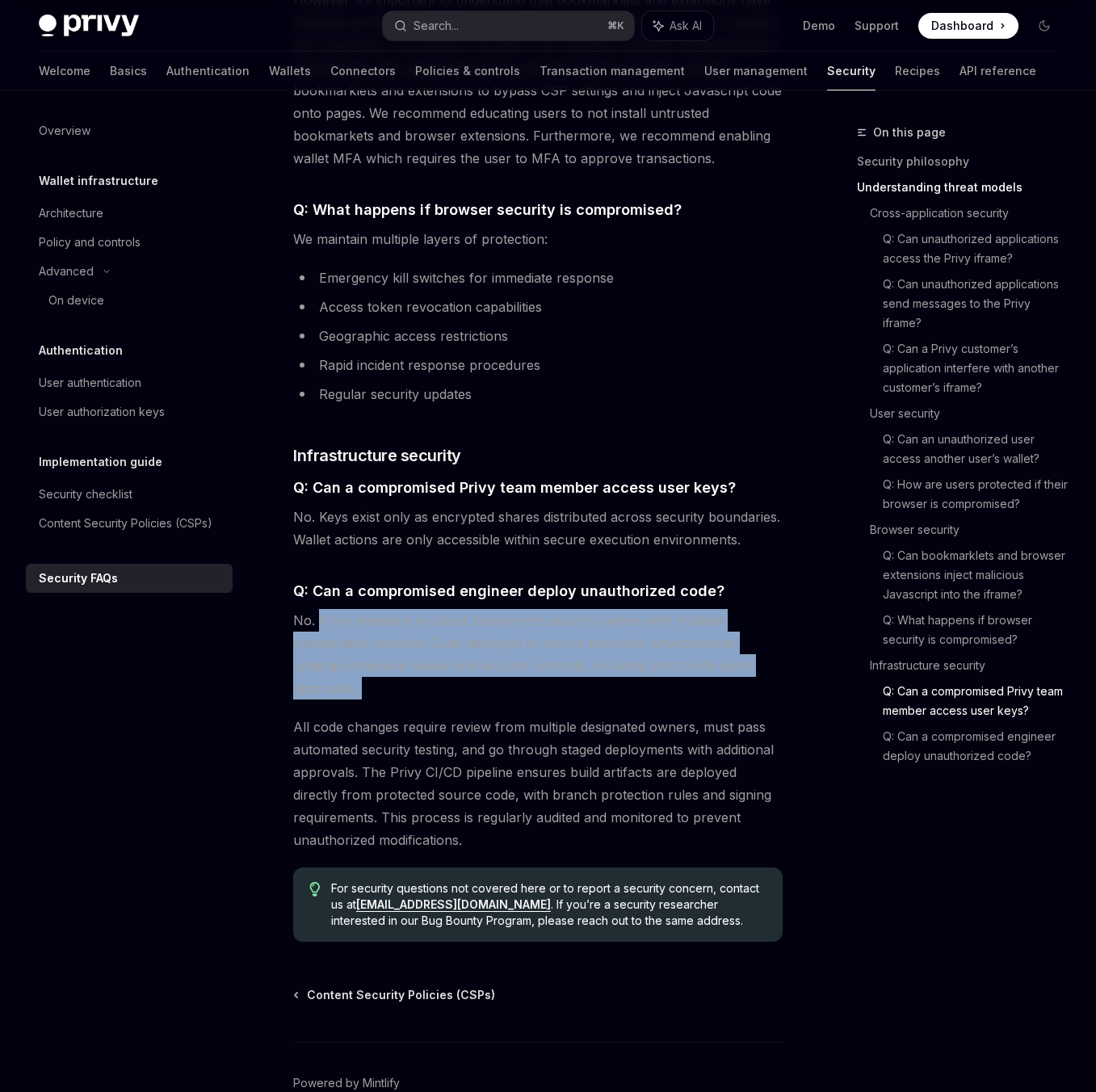
click at [325, 609] on span "No. Privy maintains a robust deployment security system with multiple independe…" at bounding box center [537, 654] width 489 height 91
drag, startPoint x: 325, startPoint y: 539, endPoint x: 394, endPoint y: 596, distance: 89.5
click at [394, 609] on span "No. Privy maintains a robust deployment security system with multiple independe…" at bounding box center [537, 654] width 489 height 91
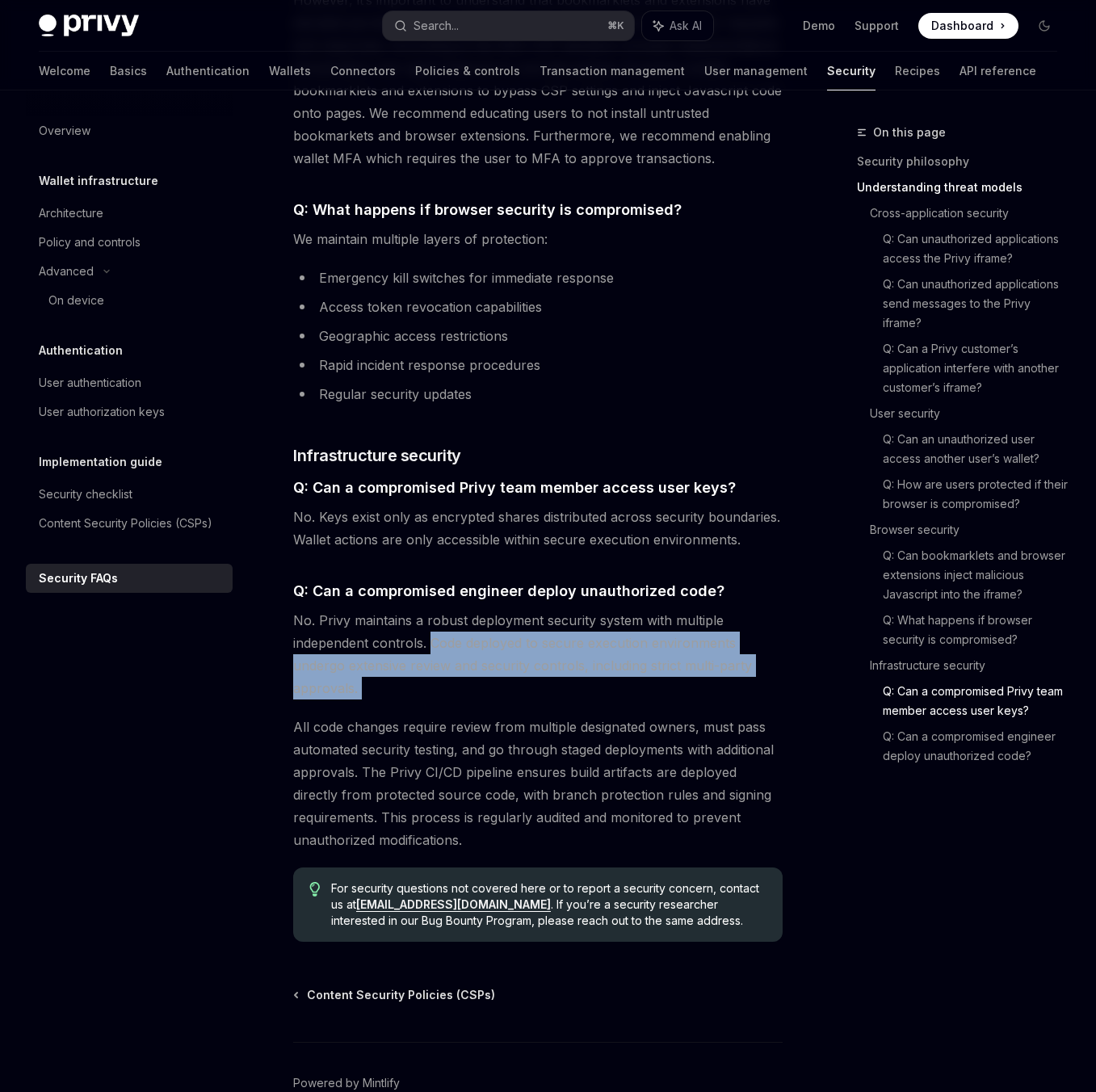
drag, startPoint x: 394, startPoint y: 595, endPoint x: 429, endPoint y: 552, distance: 55.4
click at [429, 609] on span "No. Privy maintains a robust deployment security system with multiple independe…" at bounding box center [537, 654] width 489 height 91
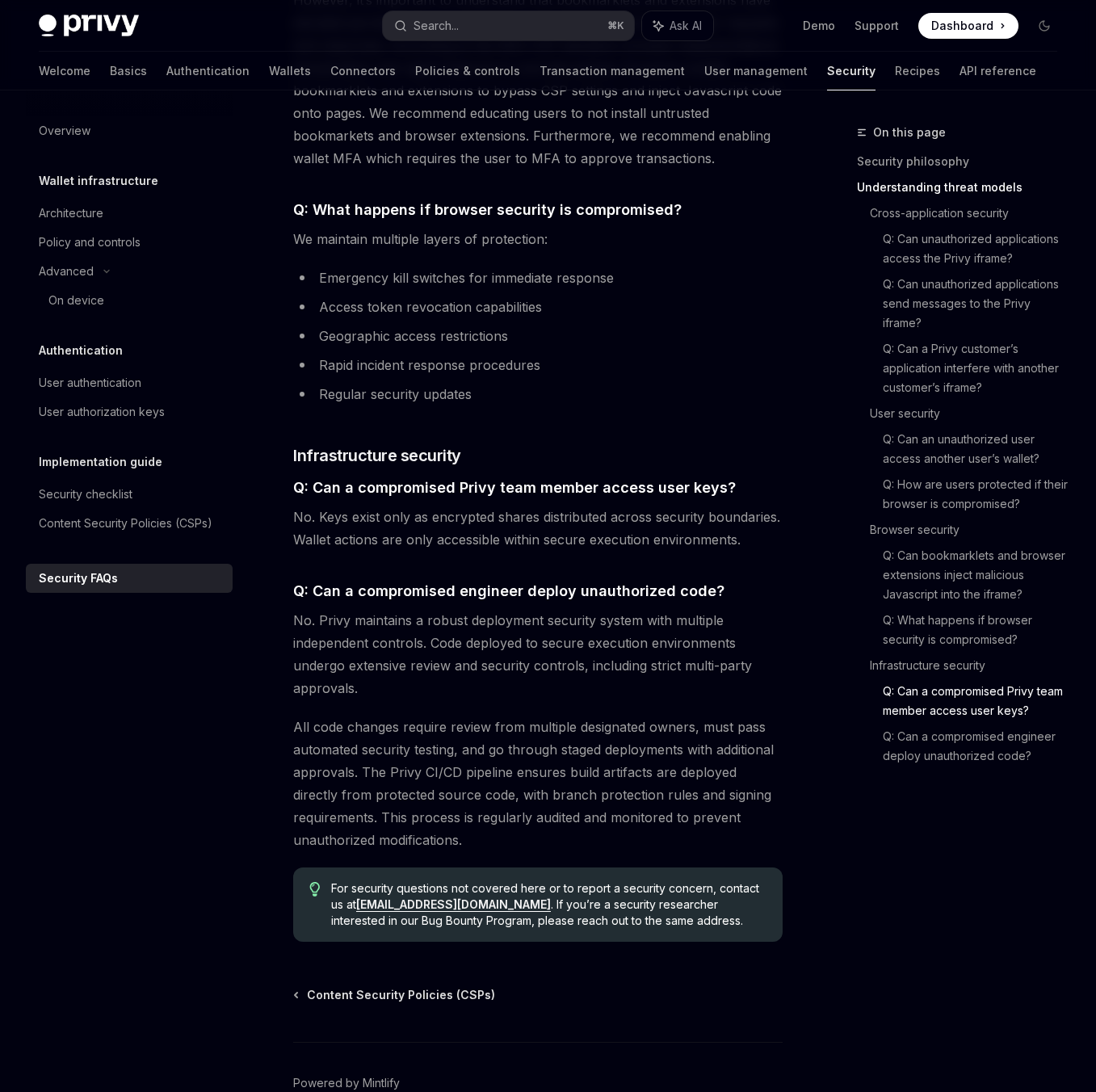
click at [429, 609] on span "No. Privy maintains a robust deployment security system with multiple independe…" at bounding box center [537, 654] width 489 height 91
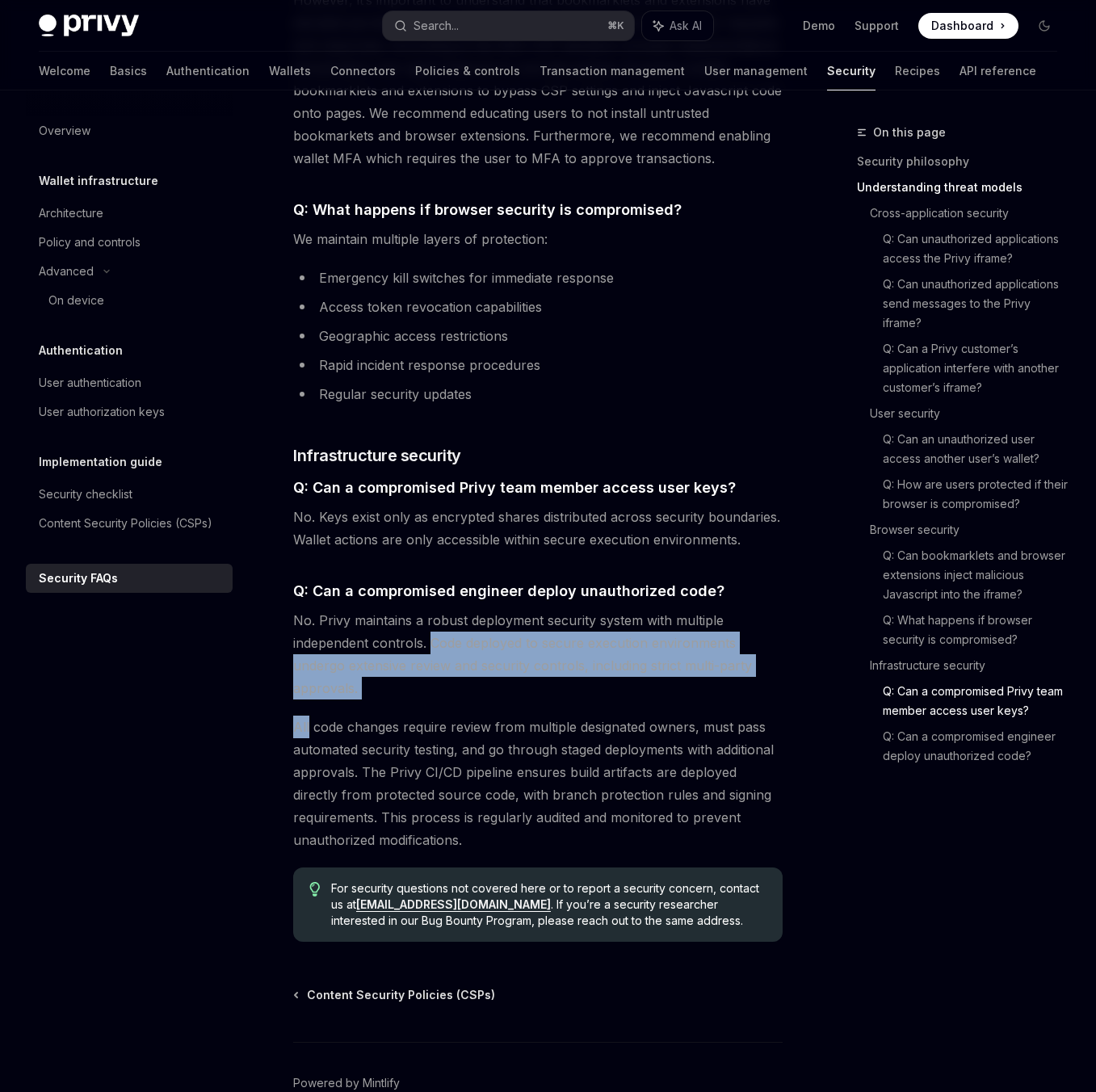
drag, startPoint x: 429, startPoint y: 552, endPoint x: 475, endPoint y: 619, distance: 81.3
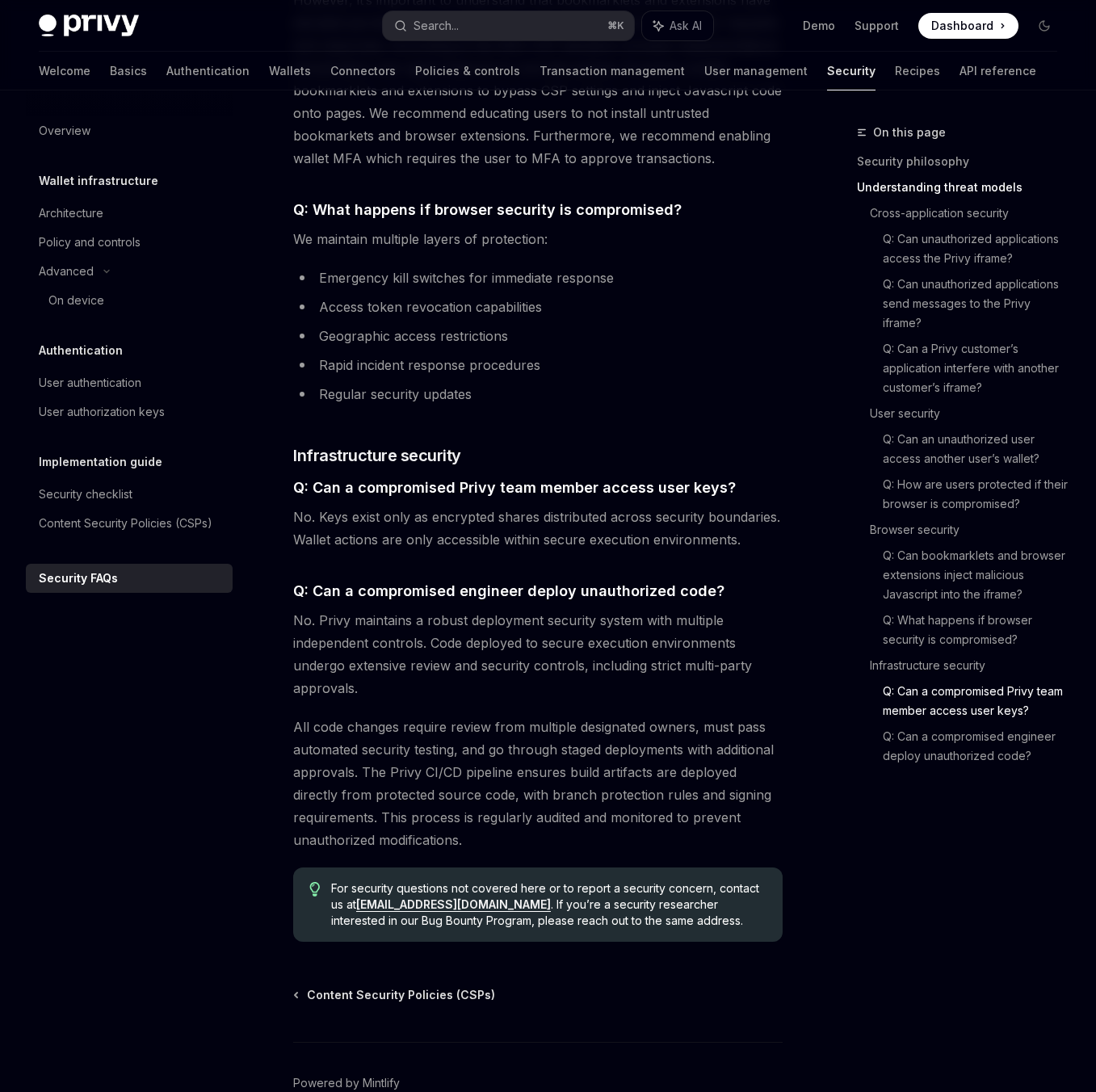
click at [476, 609] on span "No. Privy maintains a robust deployment security system with multiple independe…" at bounding box center [537, 654] width 489 height 91
click at [323, 716] on span "All code changes require review from multiple designated owners, must pass auto…" at bounding box center [537, 784] width 489 height 136
drag, startPoint x: 323, startPoint y: 667, endPoint x: 428, endPoint y: 661, distance: 105.2
click at [428, 716] on span "All code changes require review from multiple designated owners, must pass auto…" at bounding box center [537, 784] width 489 height 136
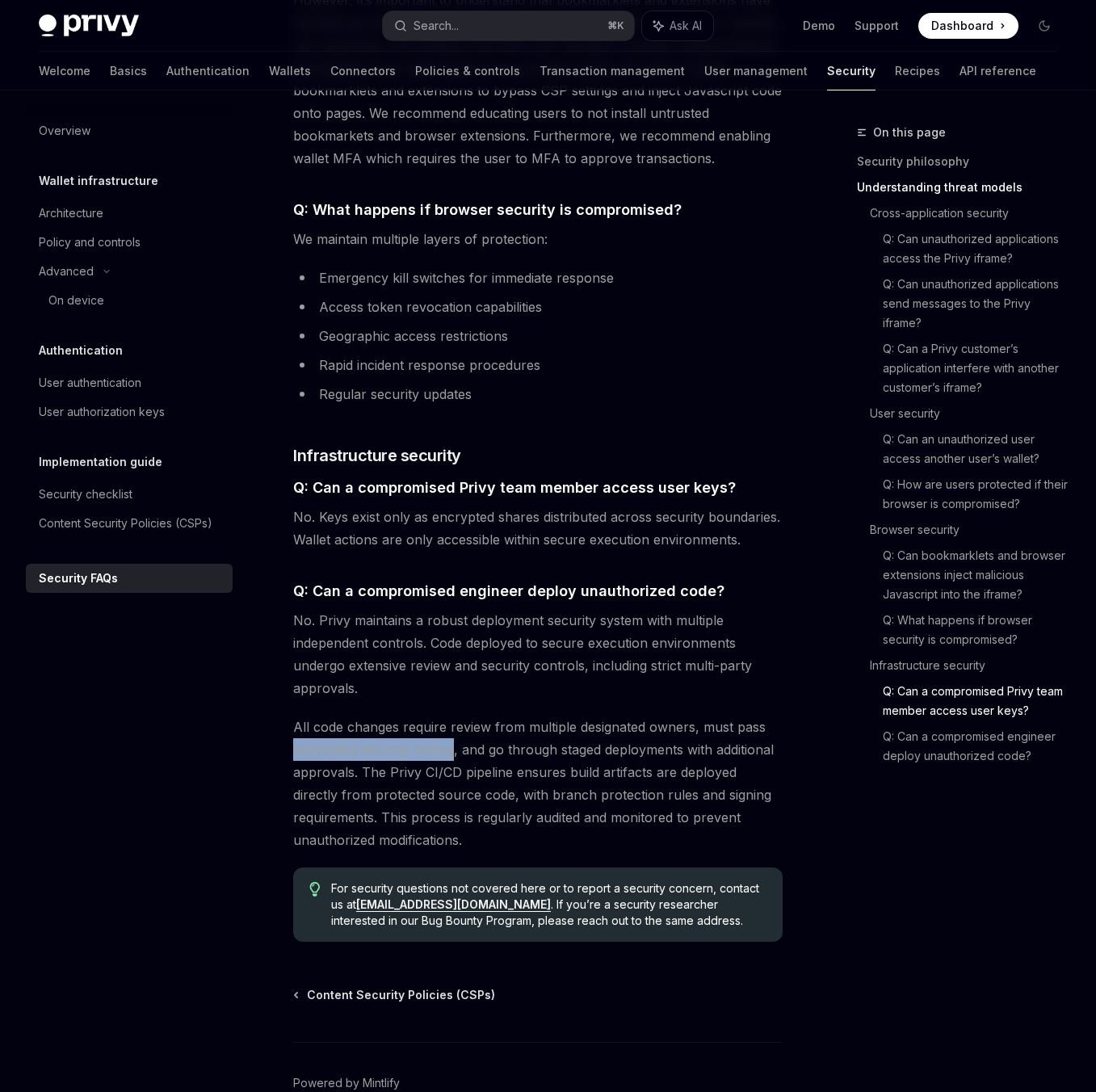
drag, startPoint x: 428, startPoint y: 661, endPoint x: 266, endPoint y: 668, distance: 162.2
drag, startPoint x: 266, startPoint y: 667, endPoint x: 440, endPoint y: 663, distance: 174.0
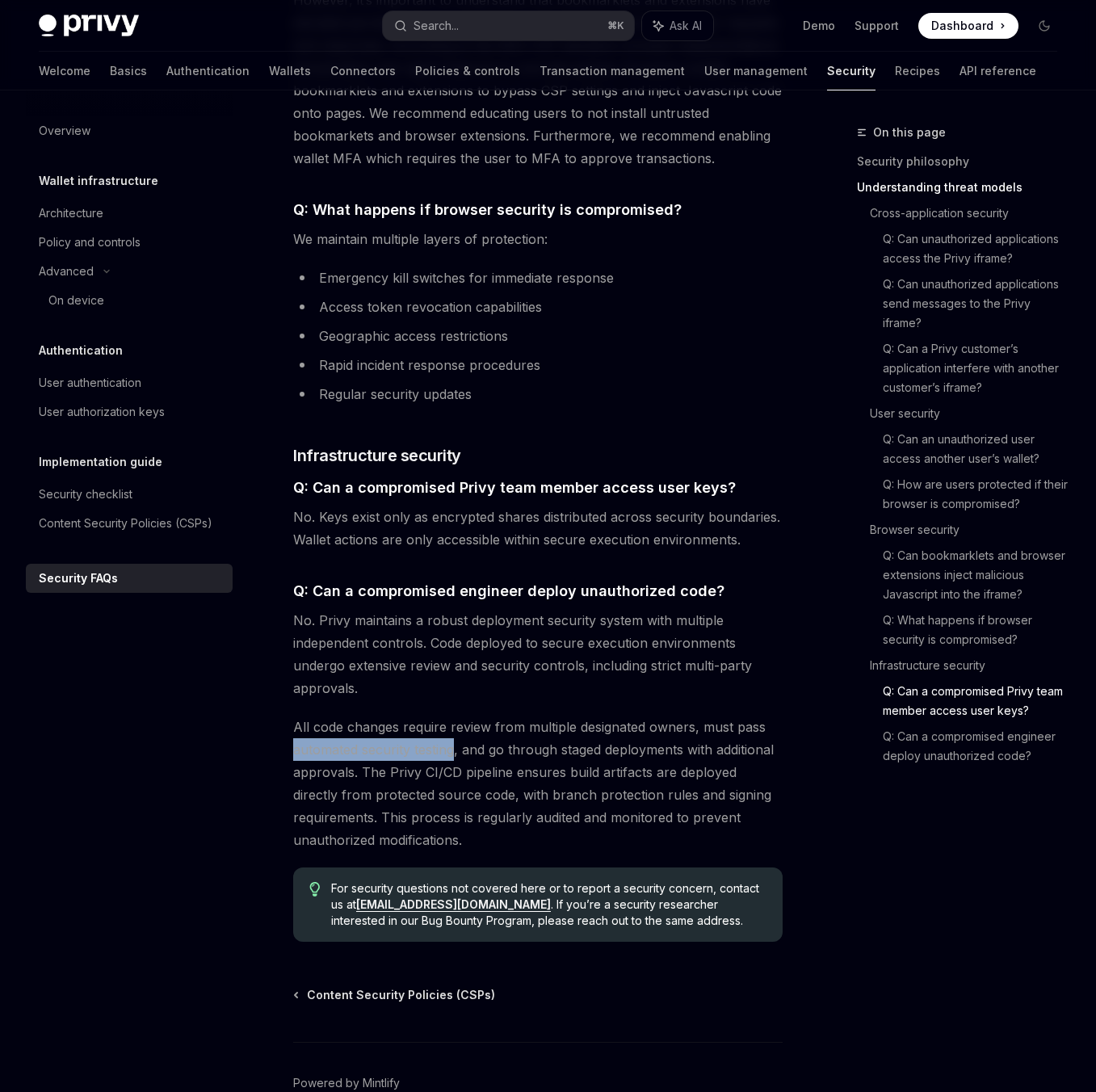
click at [440, 716] on span "All code changes require review from multiple designated owners, must pass auto…" at bounding box center [537, 784] width 489 height 136
click at [459, 716] on span "All code changes require review from multiple designated owners, must pass auto…" at bounding box center [537, 784] width 489 height 136
drag, startPoint x: 461, startPoint y: 660, endPoint x: 490, endPoint y: 664, distance: 29.3
click at [490, 716] on span "All code changes require review from multiple designated owners, must pass auto…" at bounding box center [537, 784] width 489 height 136
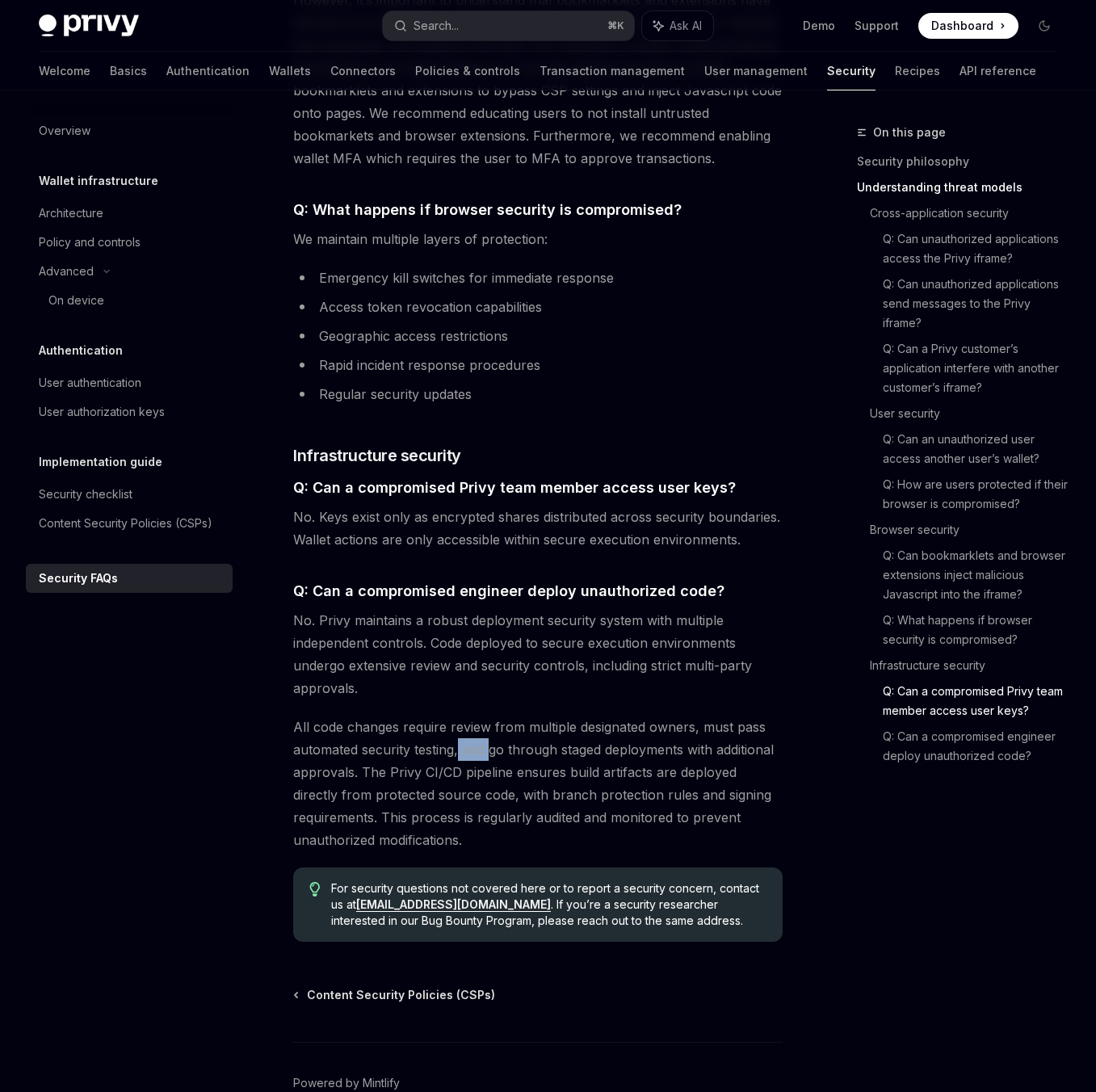
click at [490, 716] on span "All code changes require review from multiple designated owners, must pass auto…" at bounding box center [537, 784] width 489 height 136
drag, startPoint x: 371, startPoint y: 681, endPoint x: 509, endPoint y: 687, distance: 138.1
click at [509, 716] on span "All code changes require review from multiple designated owners, must pass auto…" at bounding box center [537, 784] width 489 height 136
drag, startPoint x: 509, startPoint y: 686, endPoint x: 388, endPoint y: 684, distance: 121.0
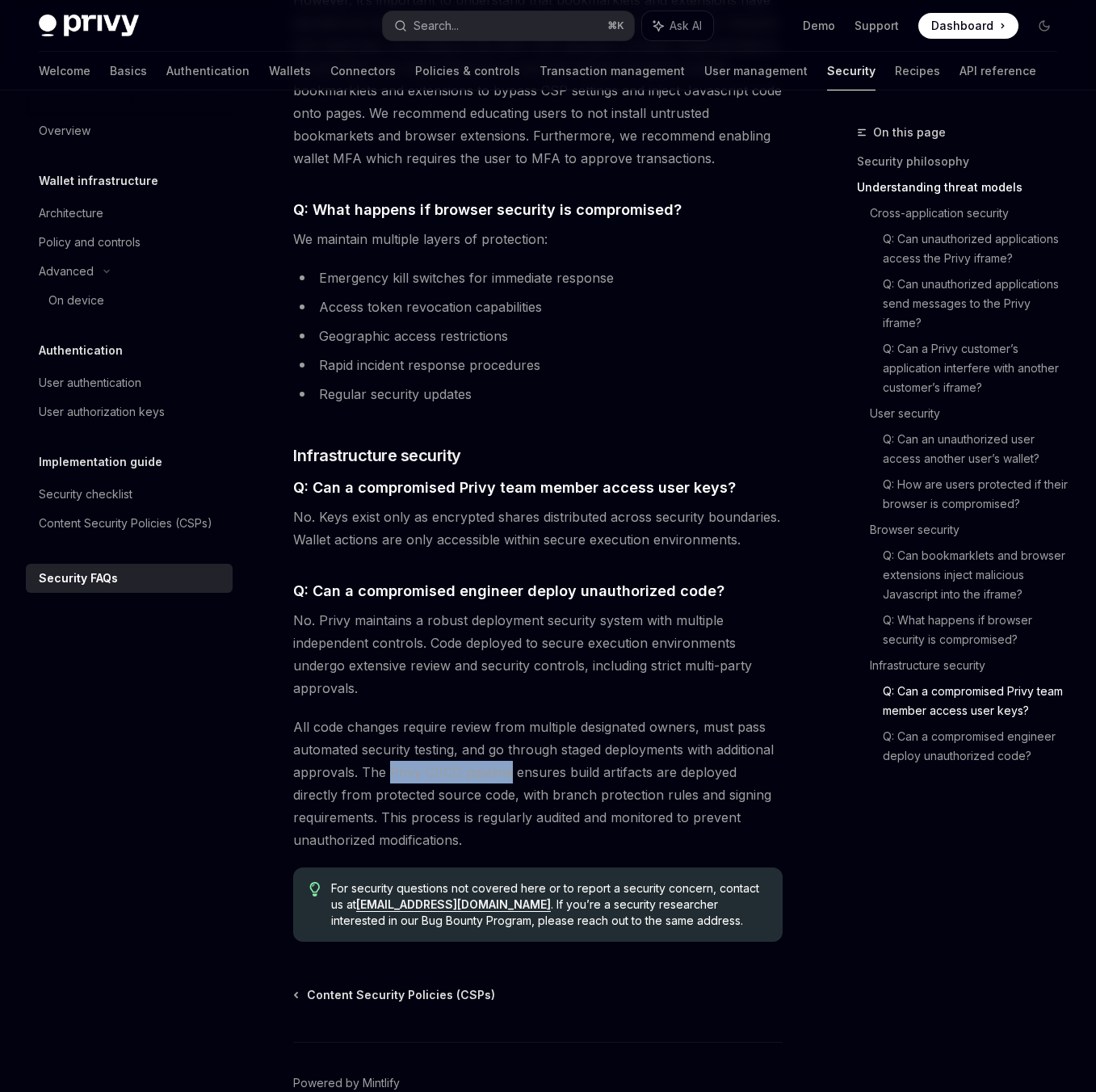
click at [388, 716] on span "All code changes require review from multiple designated owners, must pass auto…" at bounding box center [537, 784] width 489 height 136
drag, startPoint x: 388, startPoint y: 684, endPoint x: 473, endPoint y: 681, distance: 85.1
click at [473, 716] on span "All code changes require review from multiple designated owners, must pass auto…" at bounding box center [537, 784] width 489 height 136
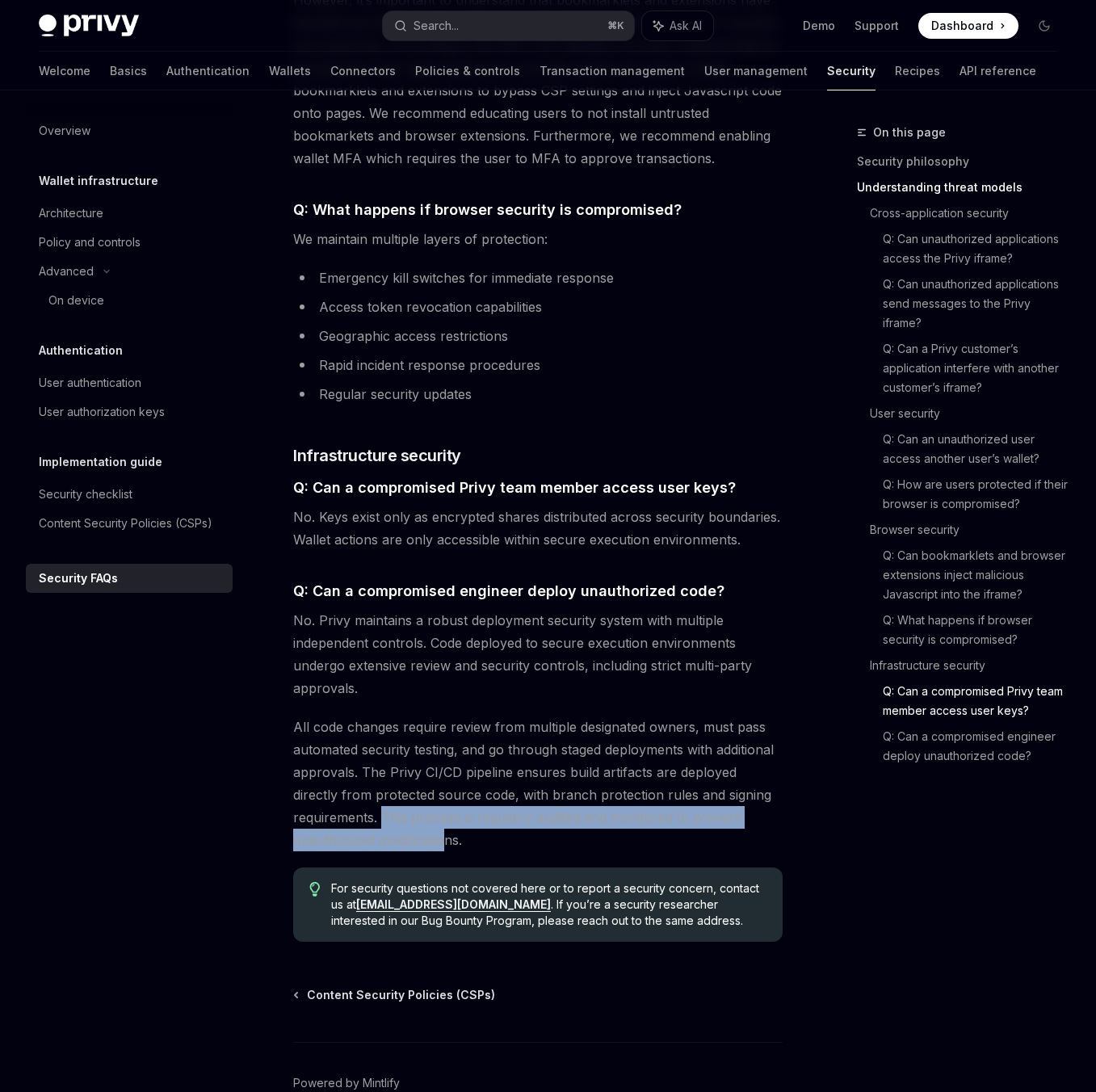
drag, startPoint x: 384, startPoint y: 728, endPoint x: 449, endPoint y: 745, distance: 67.2
click at [448, 744] on span "All code changes require review from multiple designated owners, must pass auto…" at bounding box center [537, 784] width 489 height 136
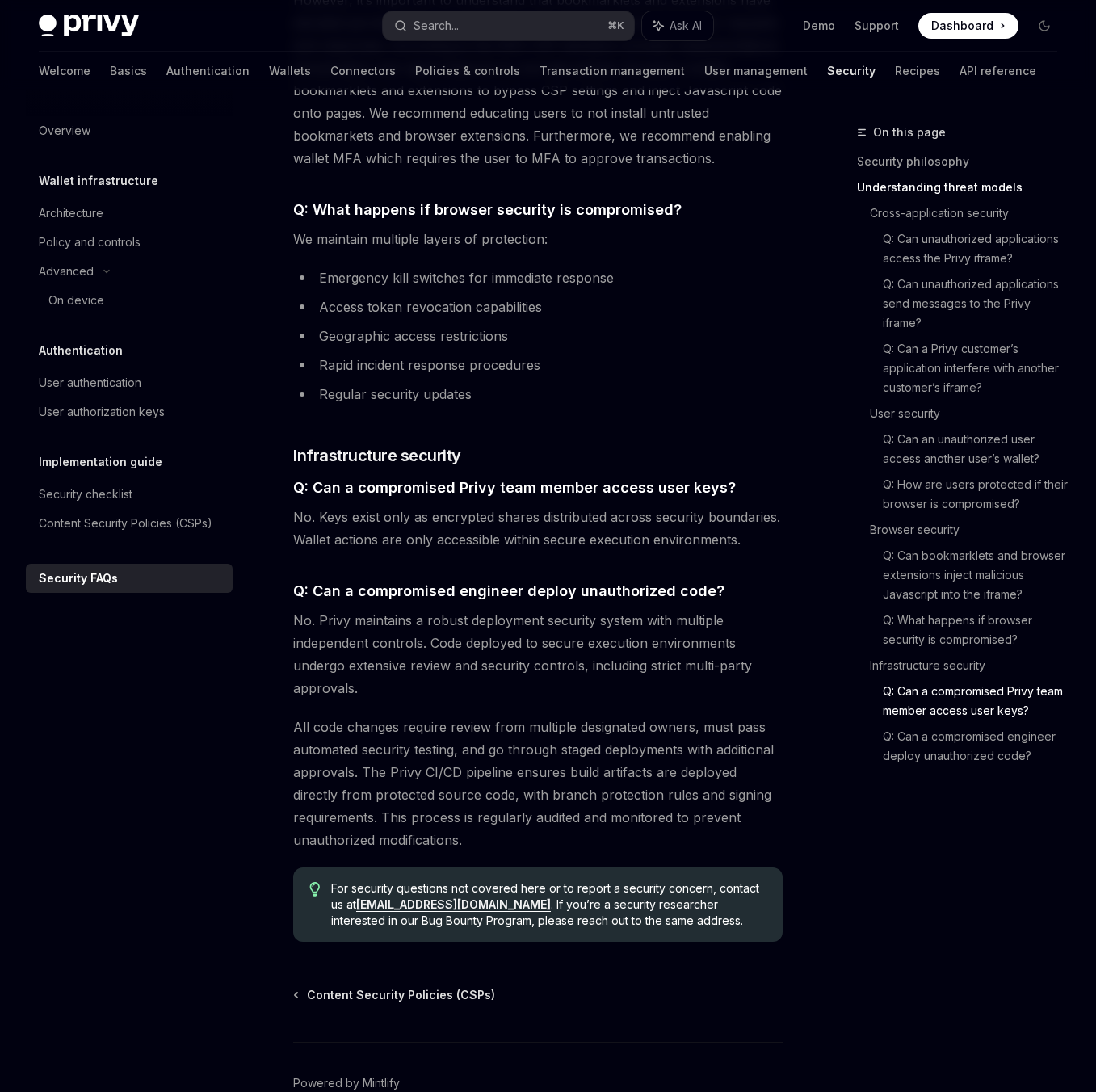
click at [487, 751] on span "All code changes require review from multiple designated owners, must pass auto…" at bounding box center [537, 784] width 489 height 136
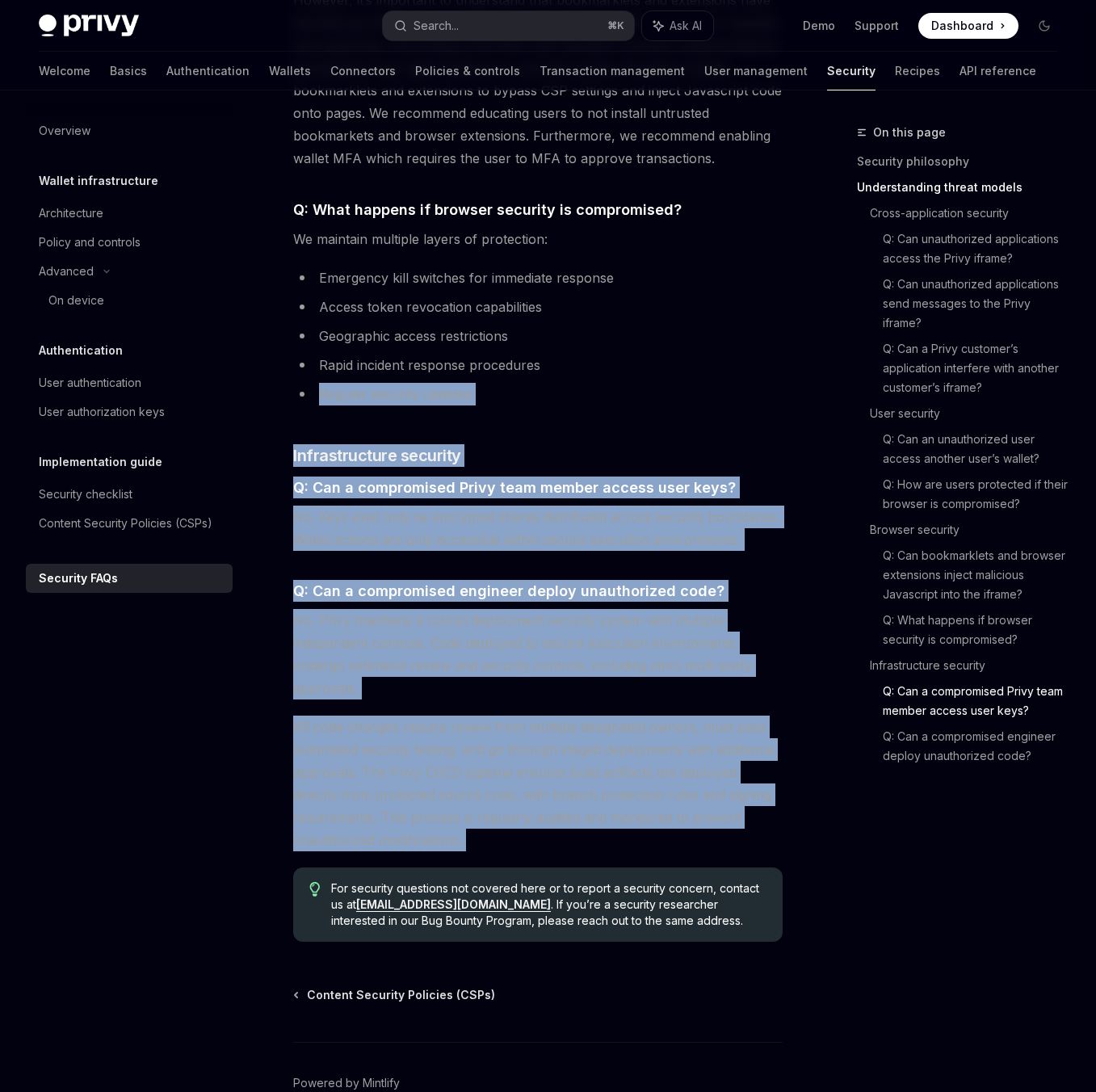
drag, startPoint x: 623, startPoint y: 320, endPoint x: 816, endPoint y: 790, distance: 508.1
drag, startPoint x: 761, startPoint y: 770, endPoint x: 588, endPoint y: 356, distance: 448.7
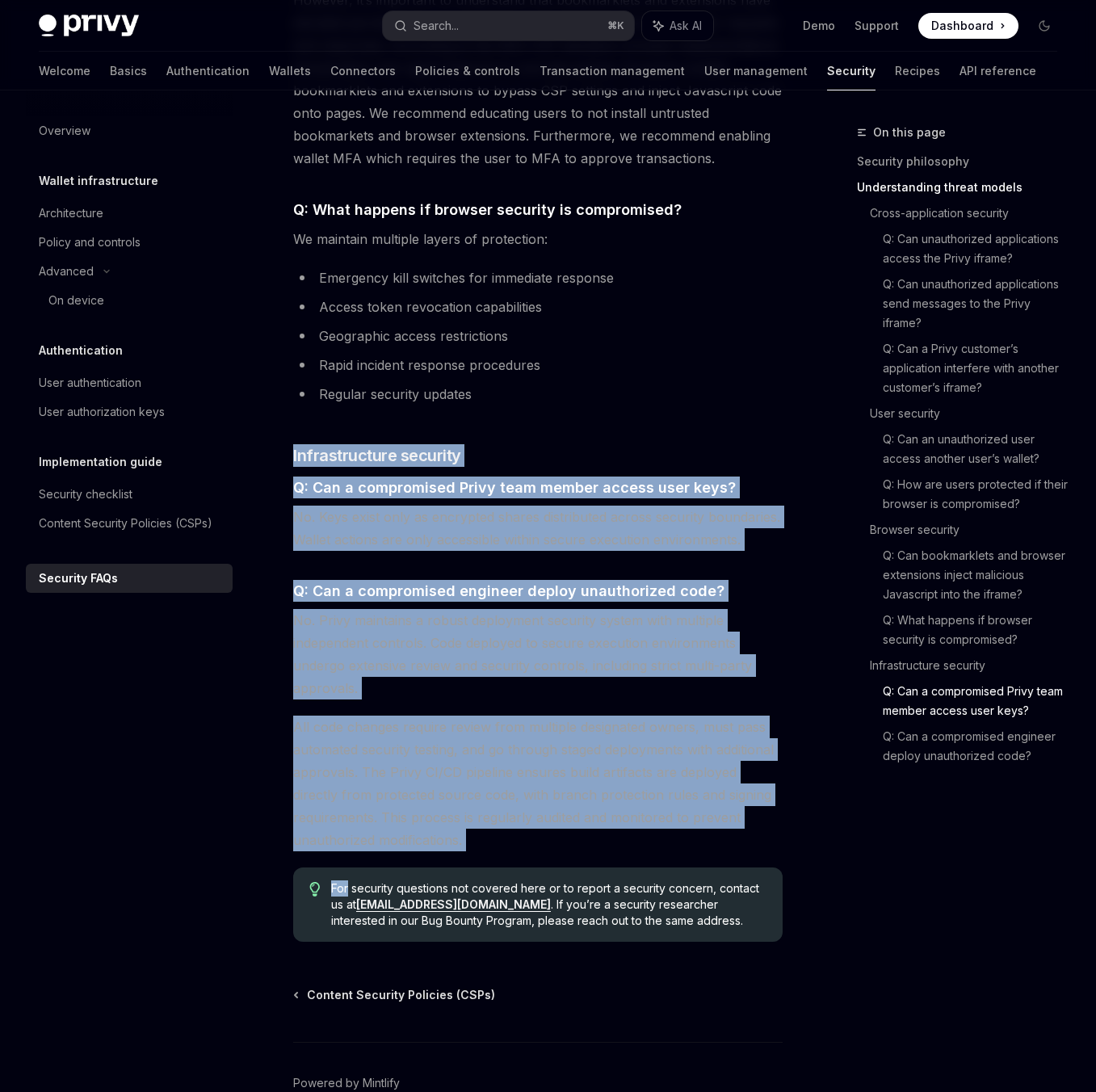
drag, startPoint x: 582, startPoint y: 336, endPoint x: 657, endPoint y: 768, distance: 438.5
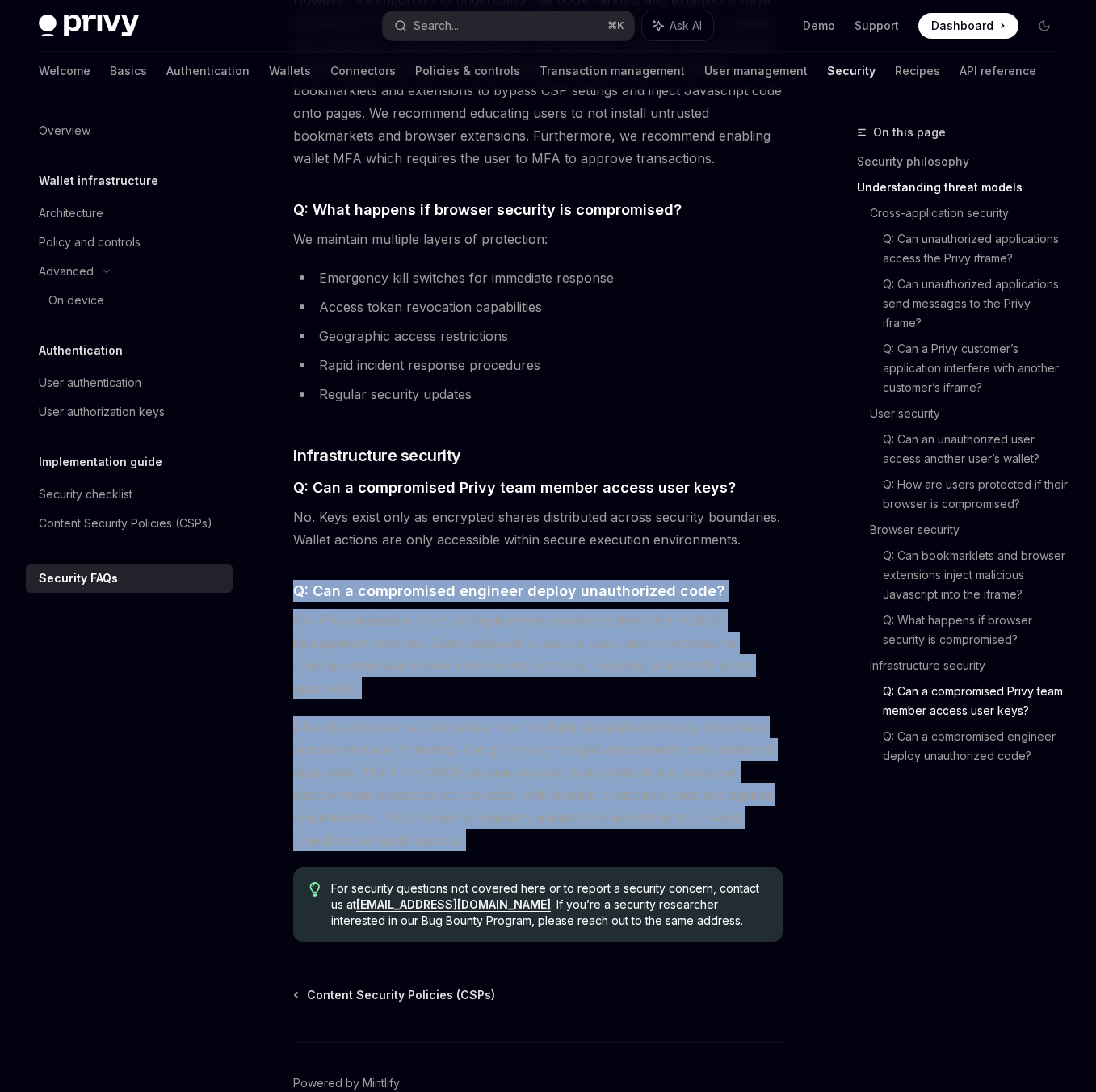
drag, startPoint x: 638, startPoint y: 777, endPoint x: 769, endPoint y: 477, distance: 327.4
drag, startPoint x: 769, startPoint y: 477, endPoint x: 728, endPoint y: 723, distance: 249.4
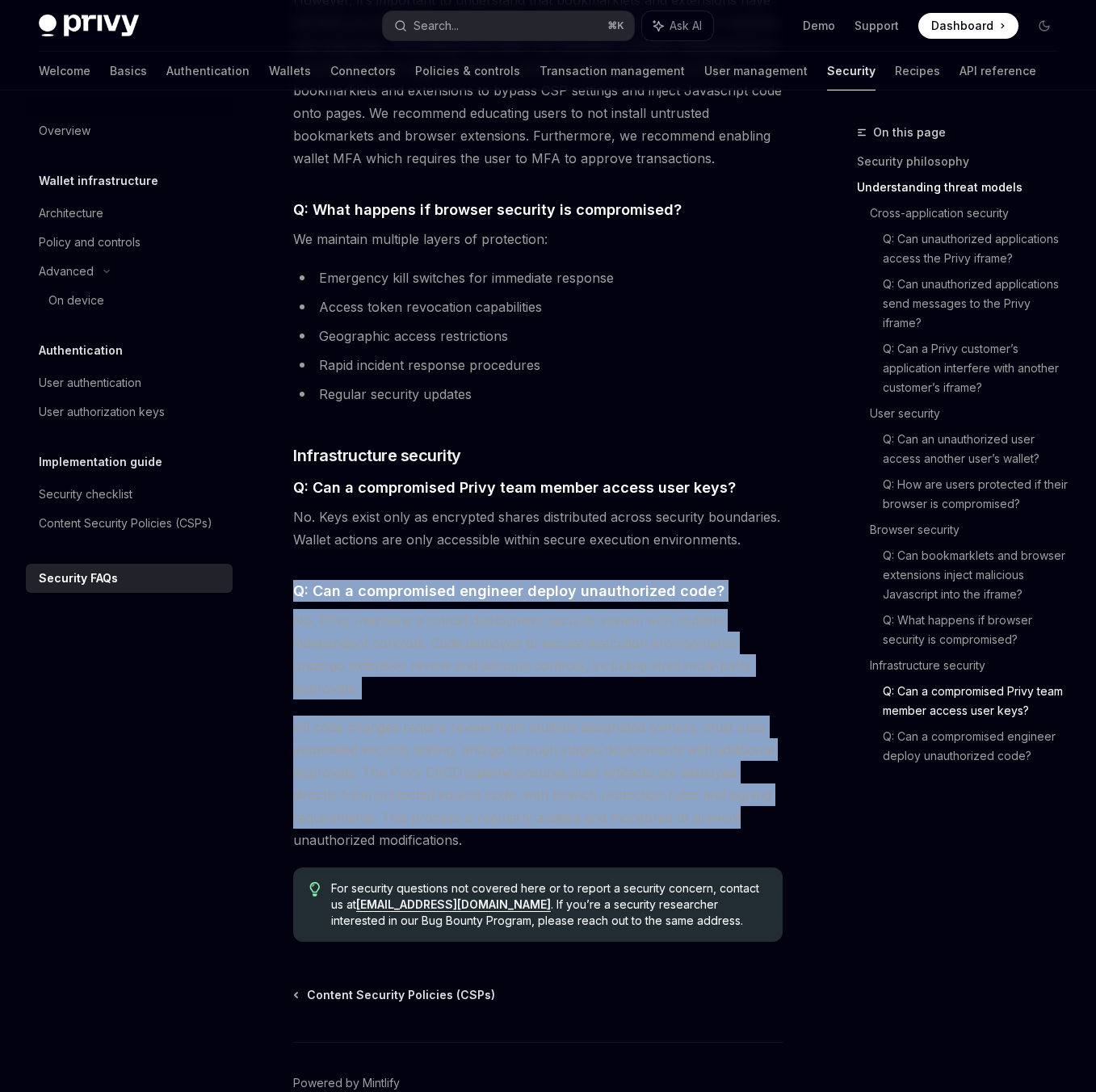
click at [728, 723] on span "All code changes require review from multiple designated owners, must pass auto…" at bounding box center [537, 784] width 489 height 136
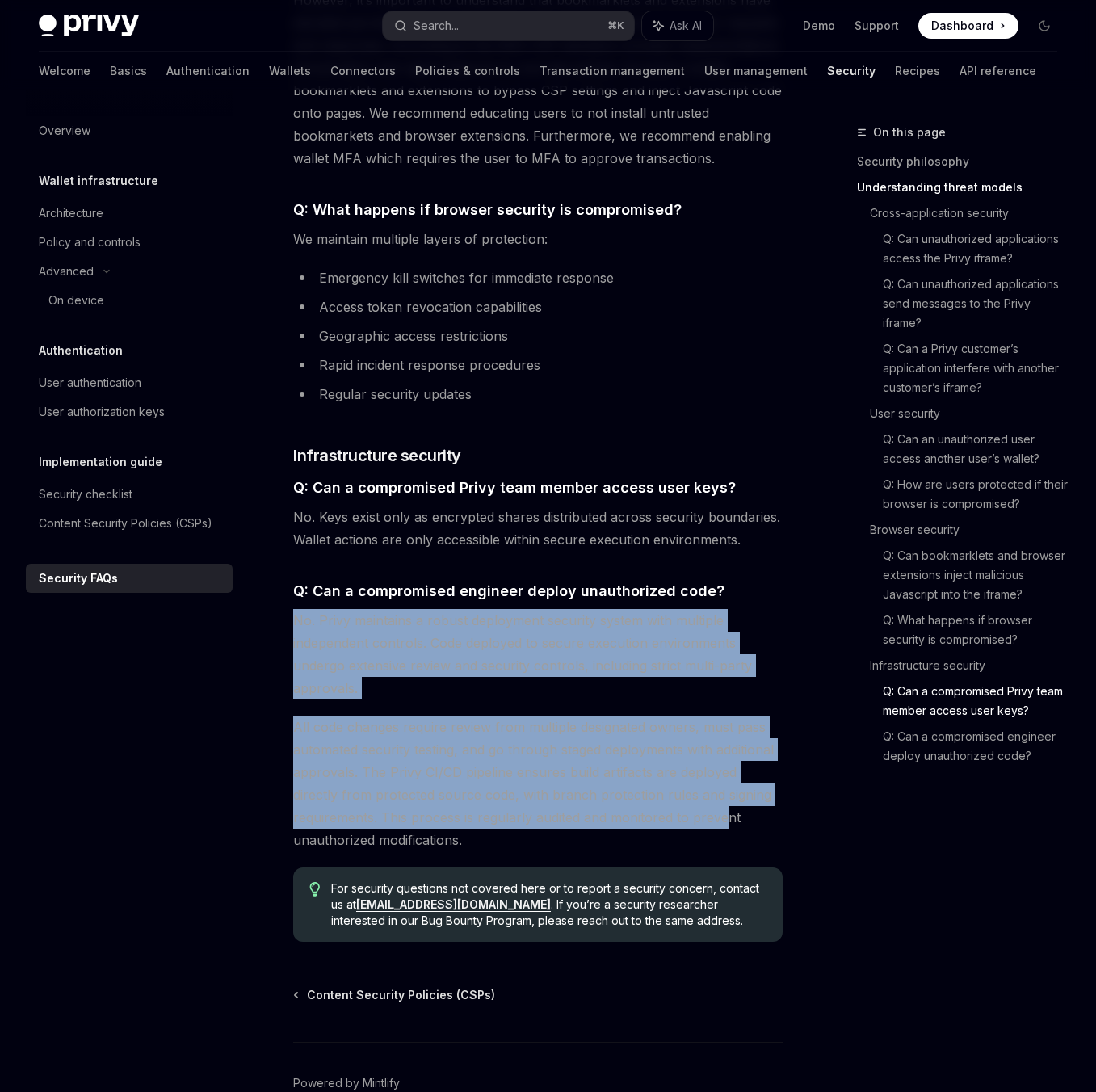
drag, startPoint x: 728, startPoint y: 720, endPoint x: 746, endPoint y: 516, distance: 204.8
drag, startPoint x: 746, startPoint y: 516, endPoint x: 691, endPoint y: 756, distance: 246.2
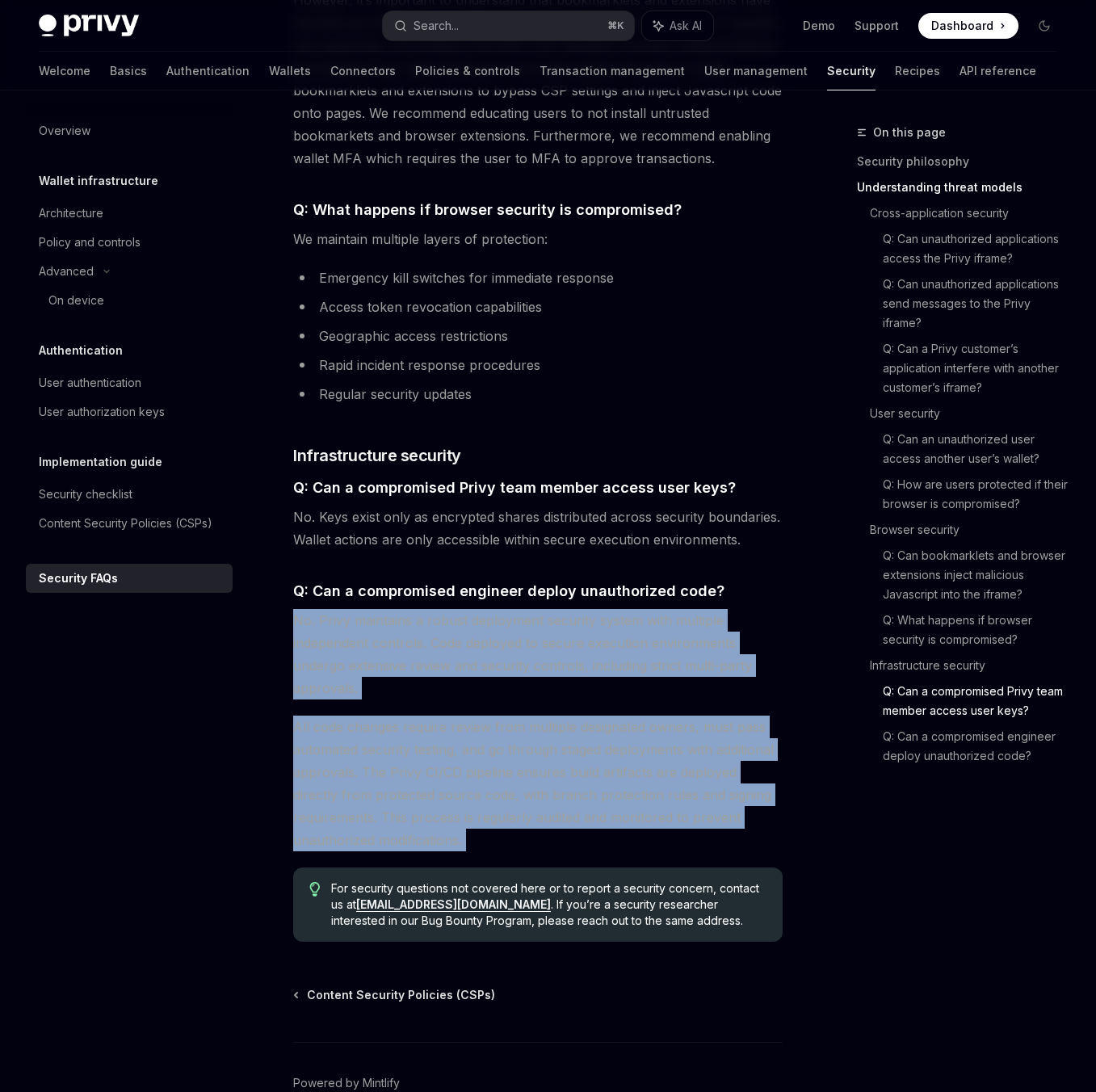
click at [691, 756] on span "All code changes require review from multiple designated owners, must pass auto…" at bounding box center [537, 784] width 489 height 136
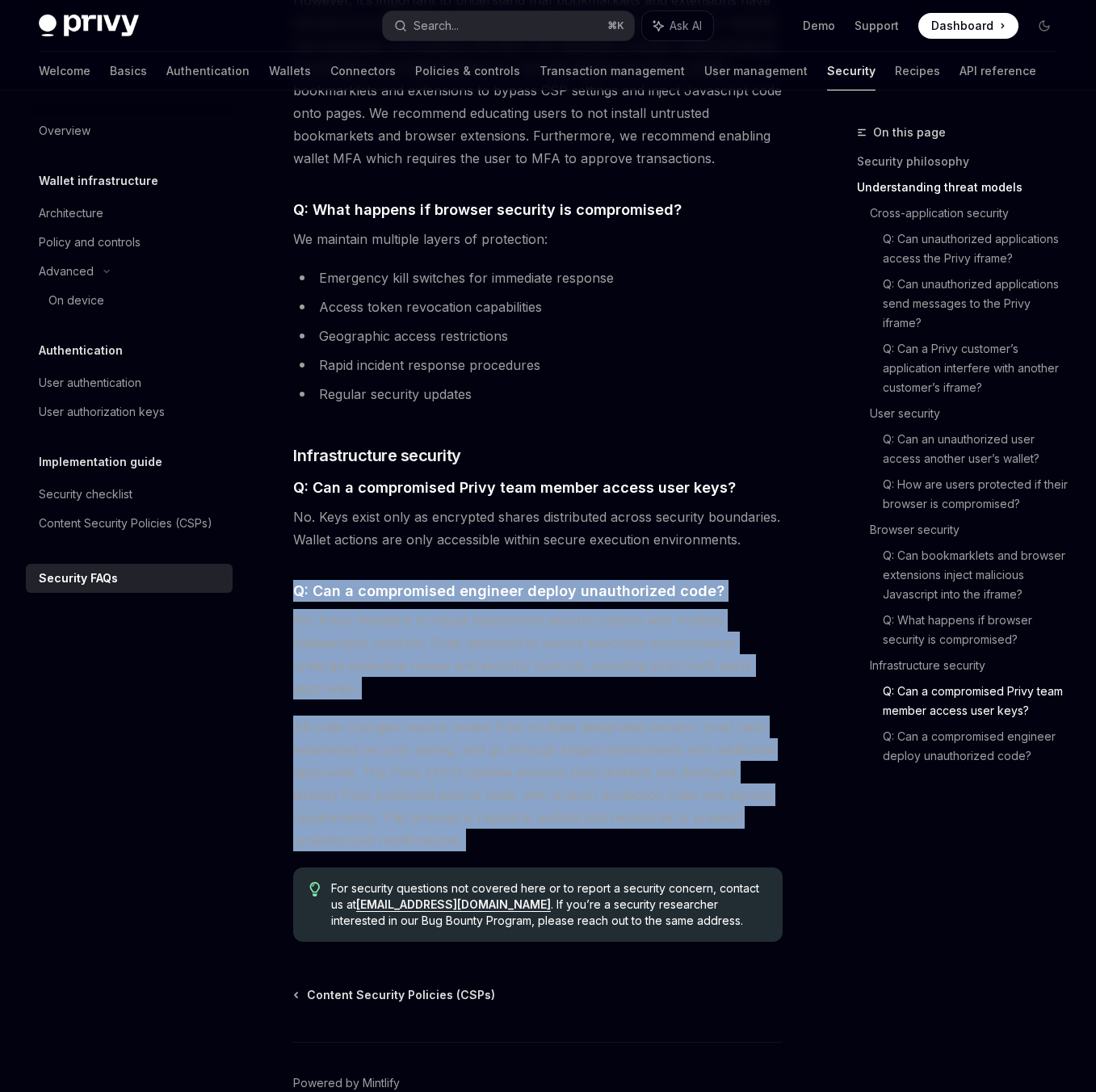
drag, startPoint x: 691, startPoint y: 756, endPoint x: 768, endPoint y: 462, distance: 303.9
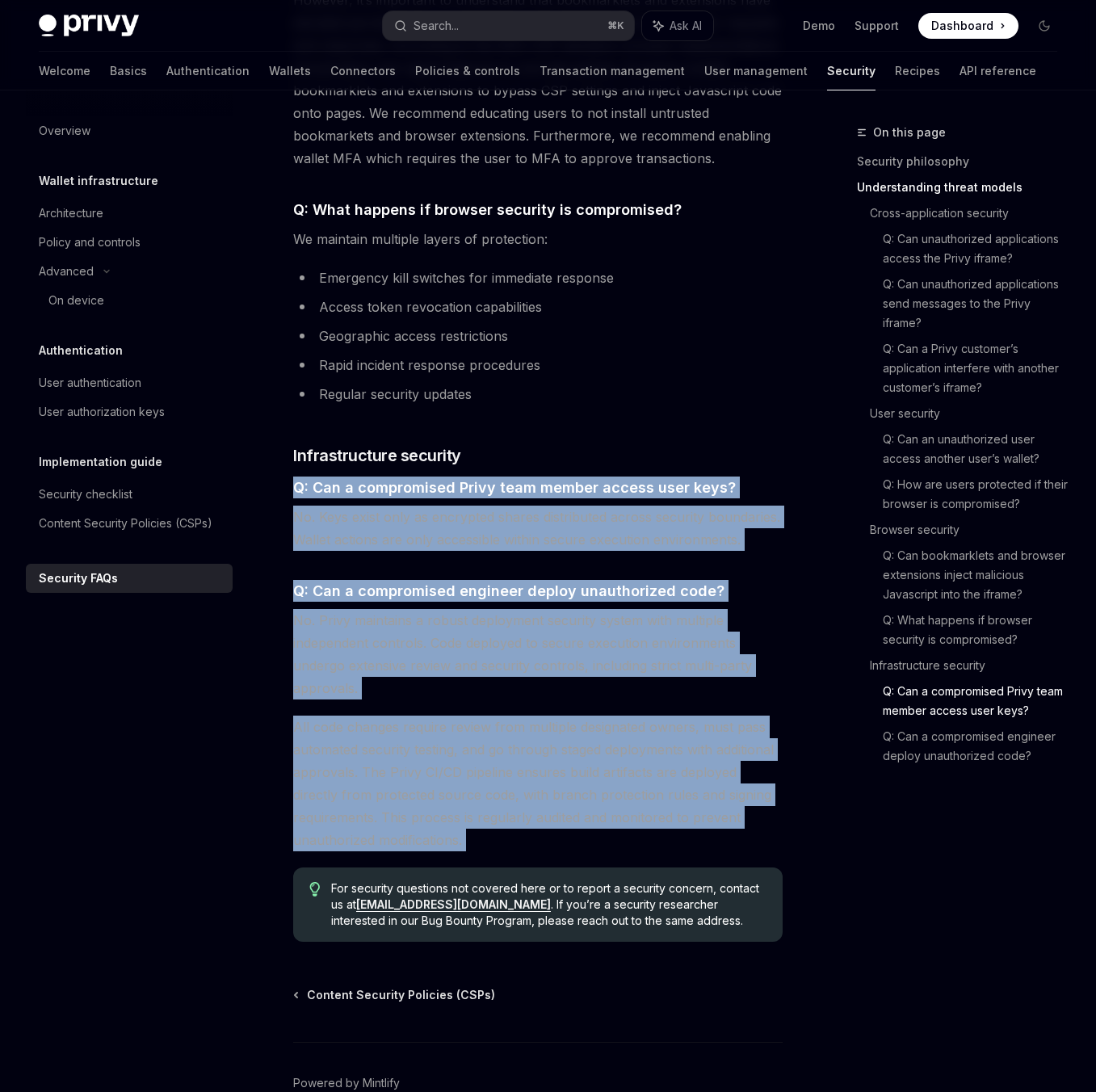
drag, startPoint x: 494, startPoint y: 379, endPoint x: 720, endPoint y: 761, distance: 443.8
drag, startPoint x: 718, startPoint y: 760, endPoint x: 557, endPoint y: 380, distance: 412.7
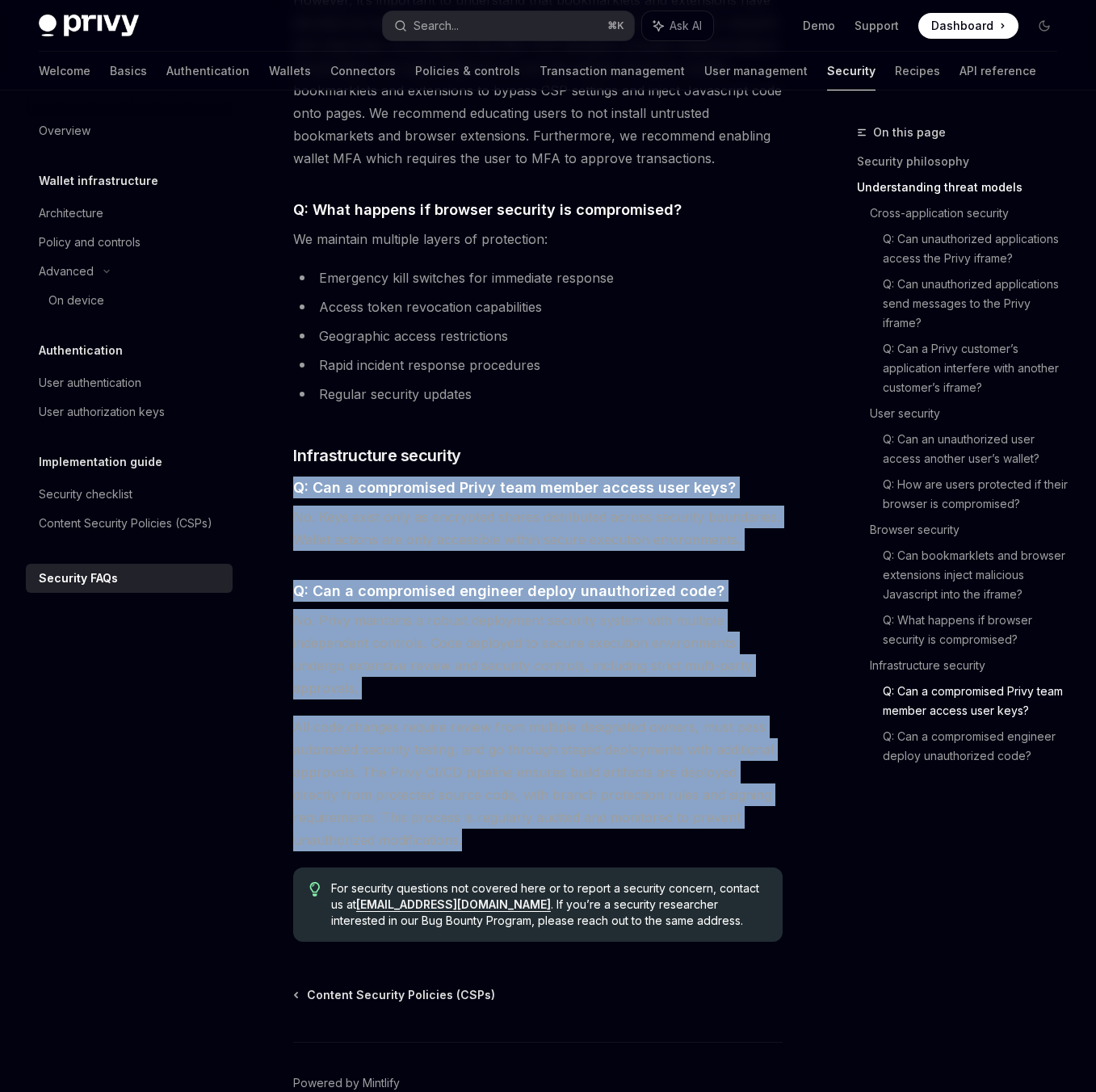
drag, startPoint x: 557, startPoint y: 380, endPoint x: 582, endPoint y: 750, distance: 370.8
click at [582, 750] on span "All code changes require review from multiple designated owners, must pass auto…" at bounding box center [537, 784] width 489 height 136
drag, startPoint x: 582, startPoint y: 750, endPoint x: 499, endPoint y: 378, distance: 381.1
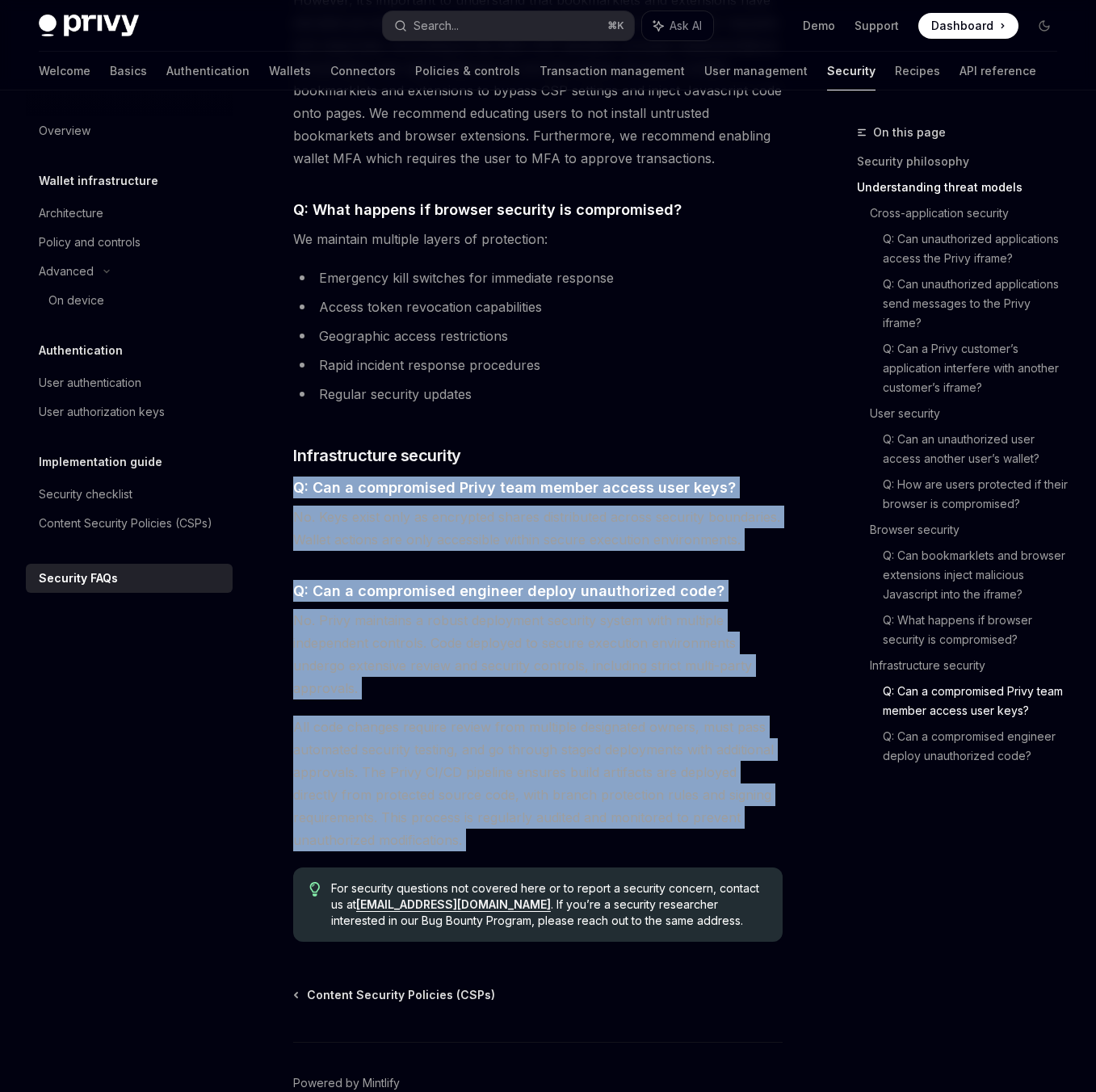
drag, startPoint x: 499, startPoint y: 378, endPoint x: 571, endPoint y: 770, distance: 398.6
